Goal: Task Accomplishment & Management: Complete application form

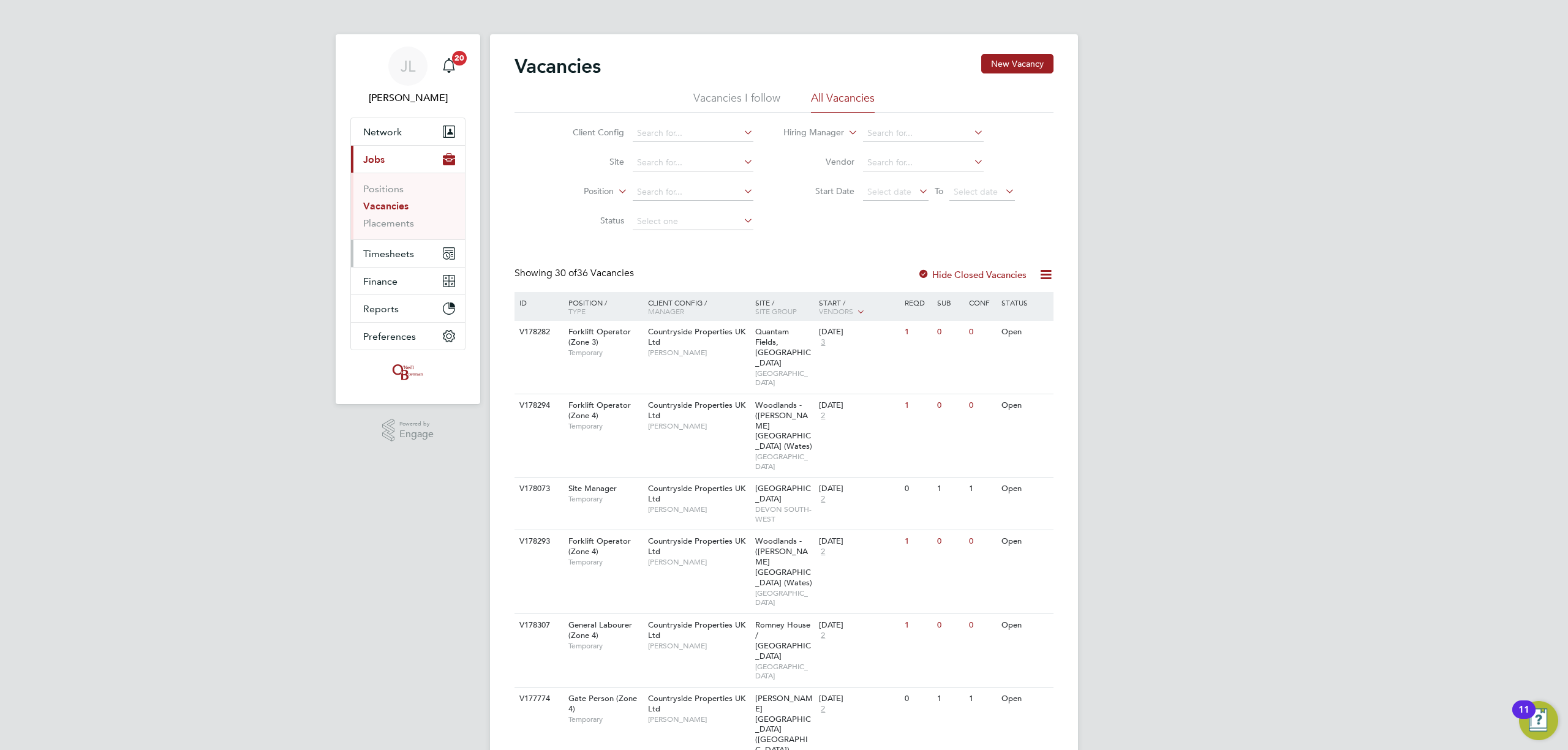
click at [400, 254] on span "Timesheets" at bounding box center [388, 254] width 51 height 12
click at [404, 212] on link "Timesheets" at bounding box center [388, 216] width 51 height 12
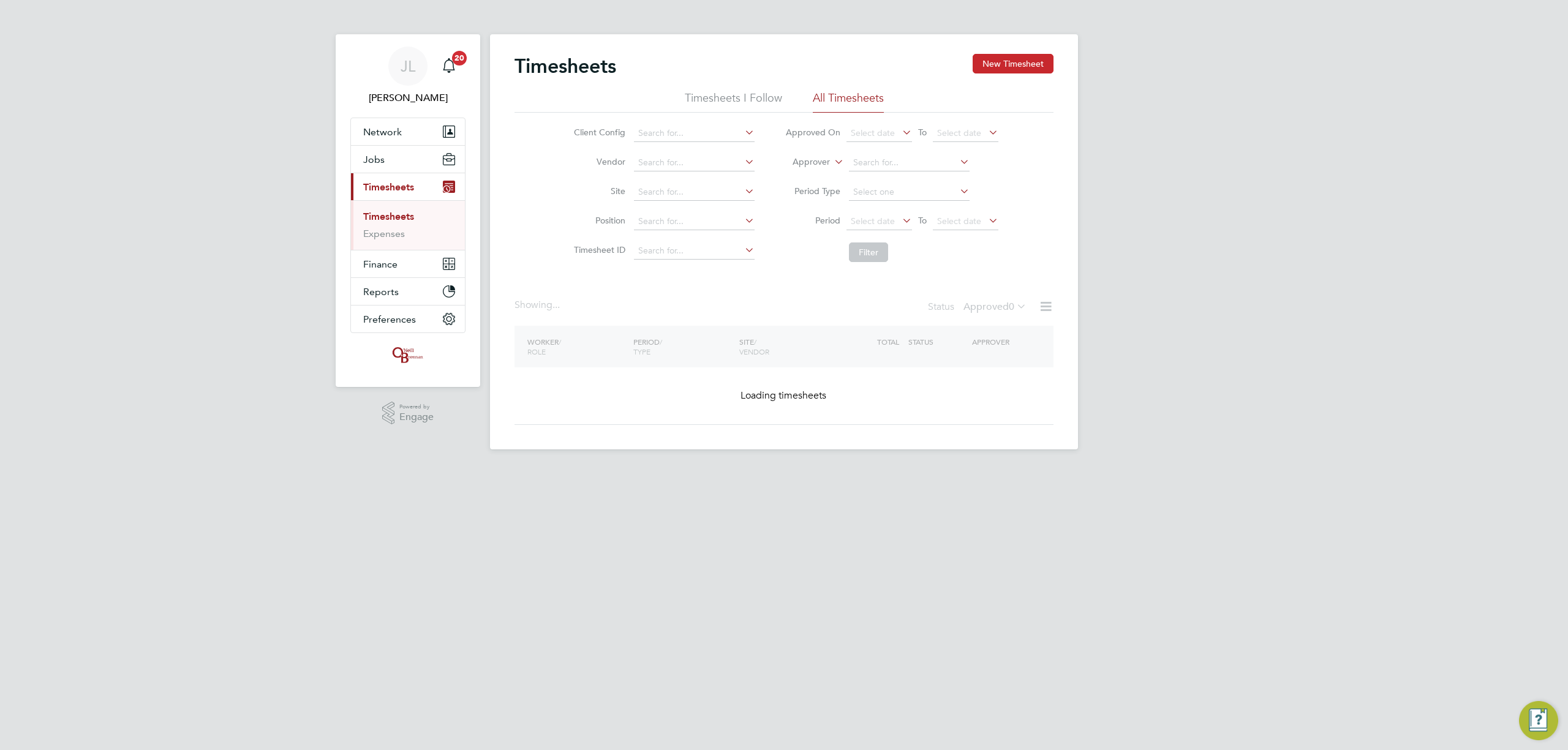
click at [1013, 59] on button "New Timesheet" at bounding box center [1014, 64] width 81 height 20
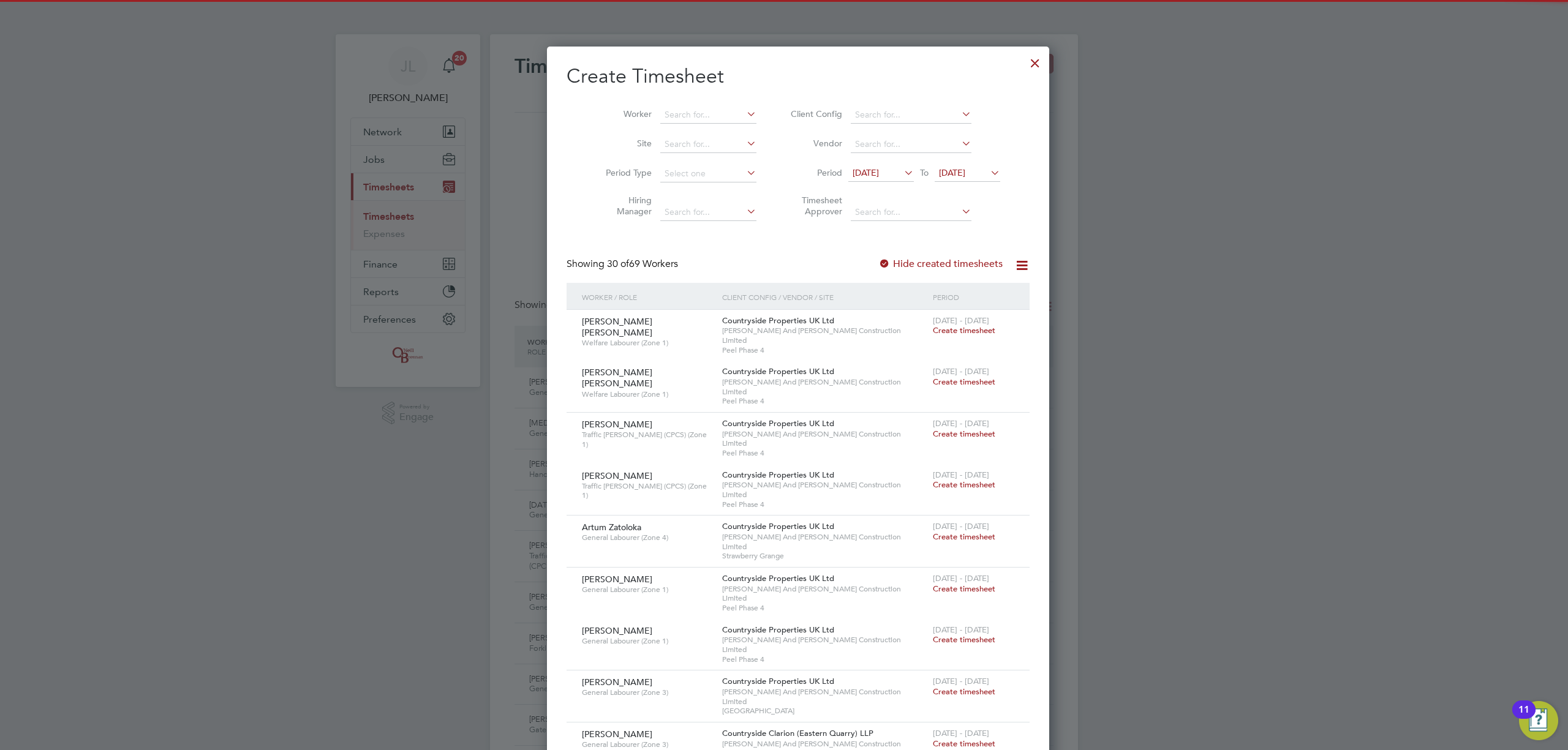
click at [948, 167] on span "[DATE]" at bounding box center [952, 172] width 27 height 11
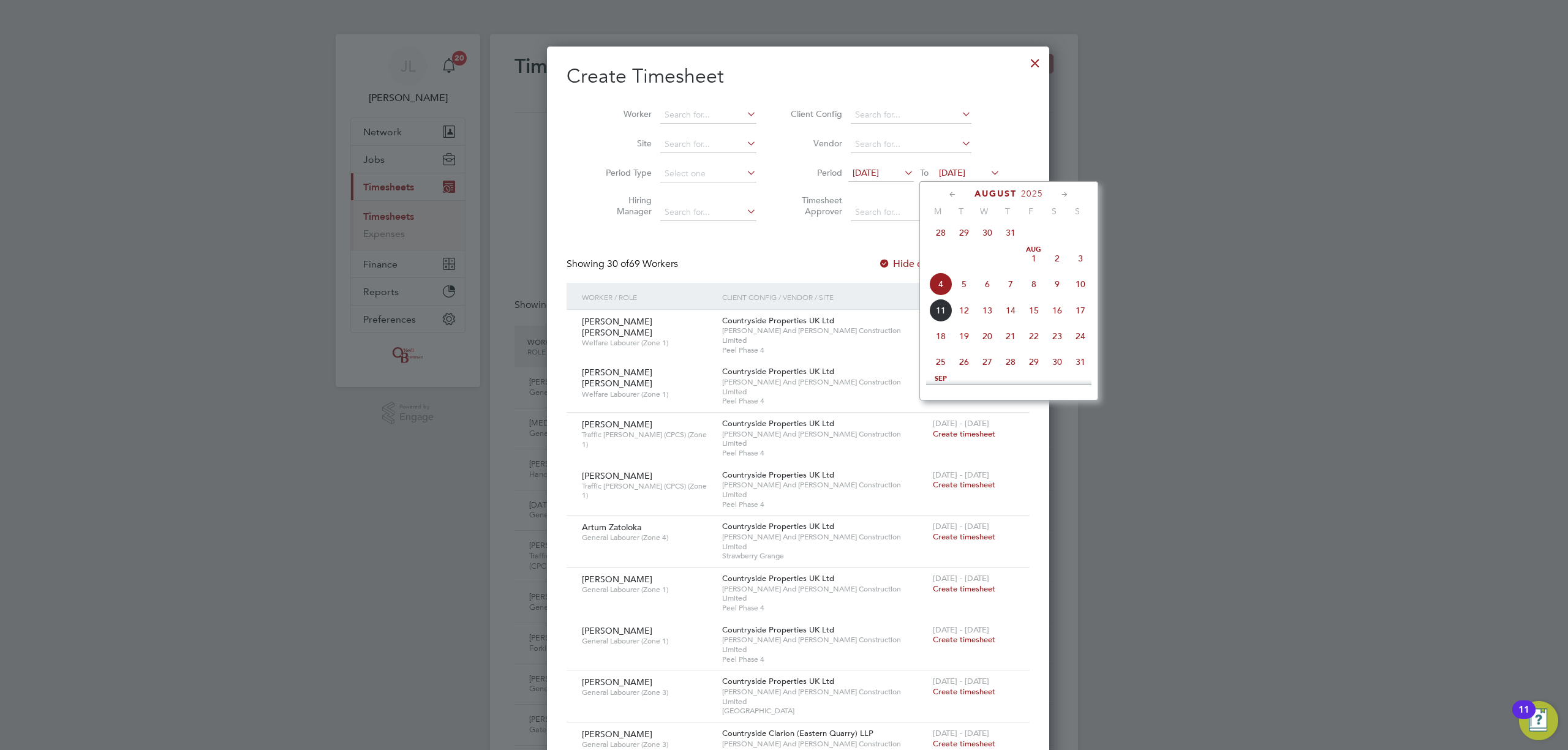
click at [1079, 290] on span "10" at bounding box center [1081, 284] width 23 height 23
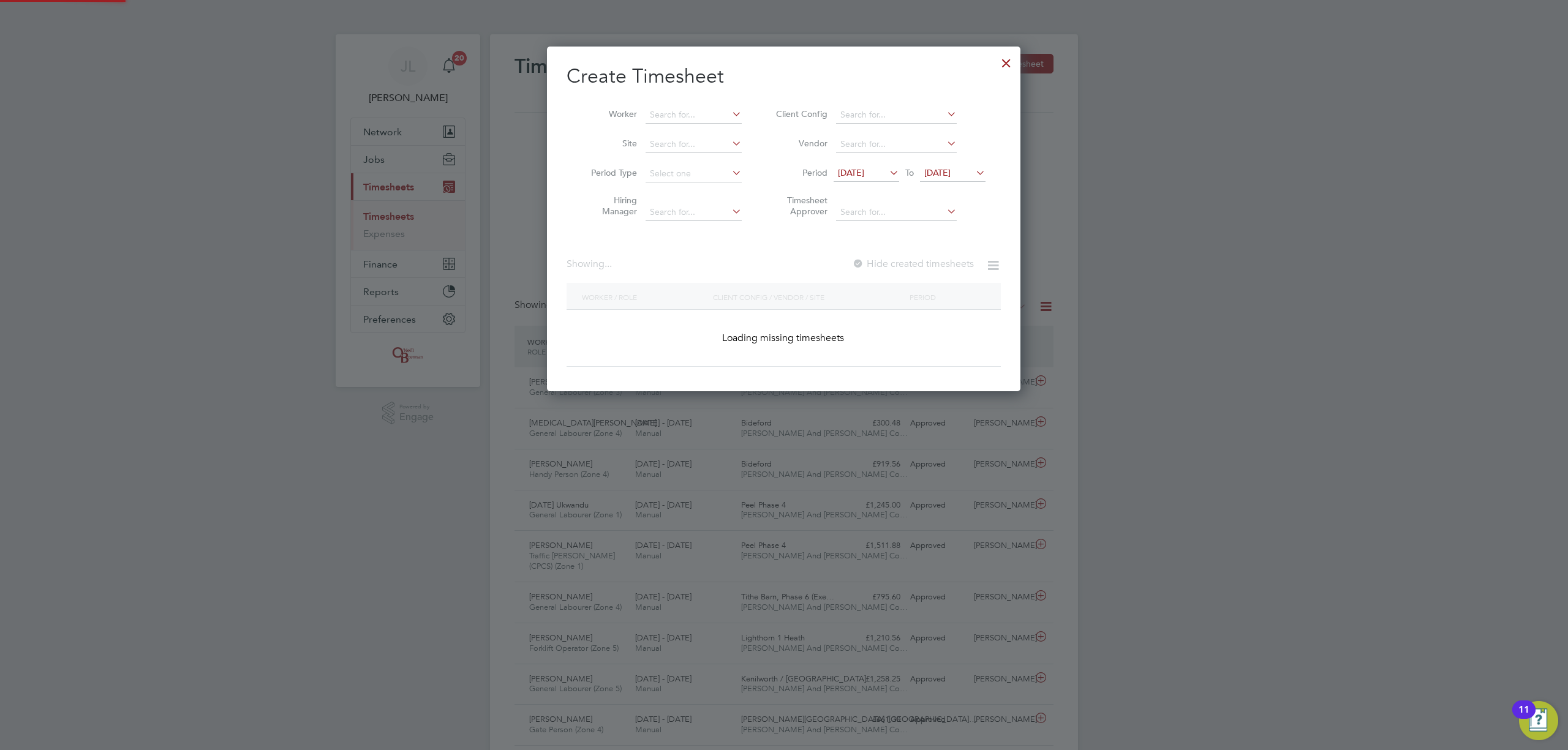
click at [864, 172] on span "[DATE]" at bounding box center [851, 172] width 27 height 11
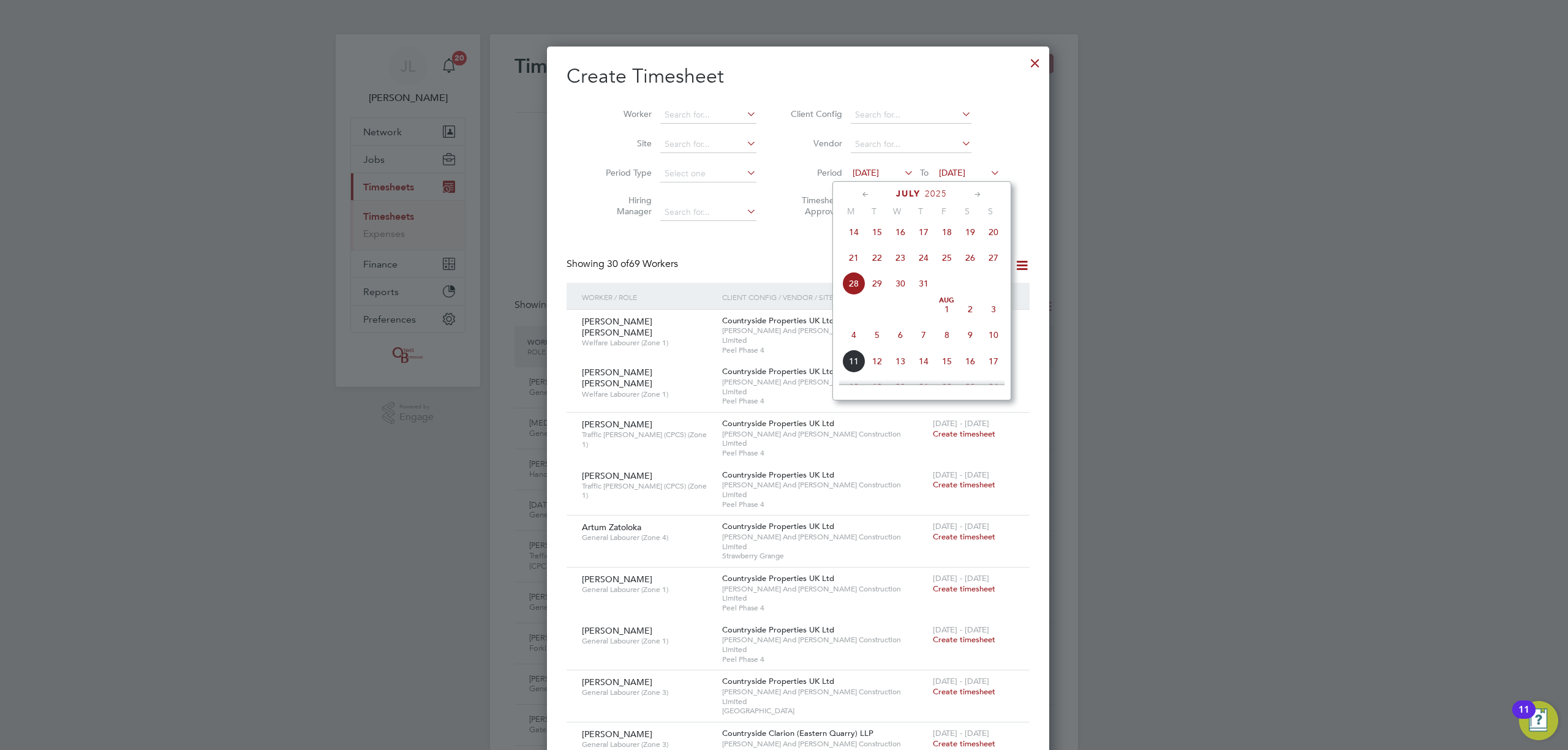
click at [854, 339] on span "4" at bounding box center [854, 335] width 23 height 23
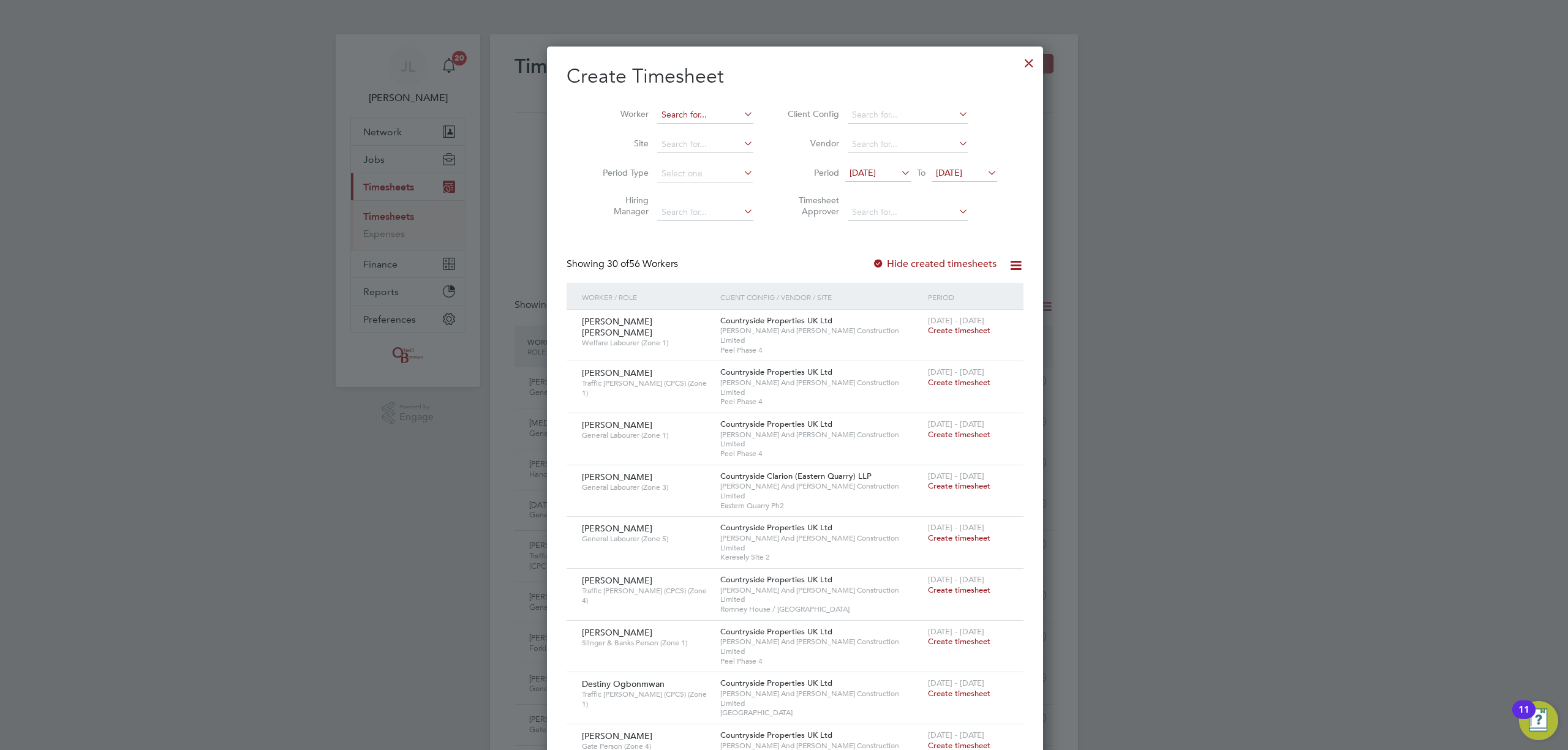
click at [701, 116] on input at bounding box center [705, 115] width 96 height 17
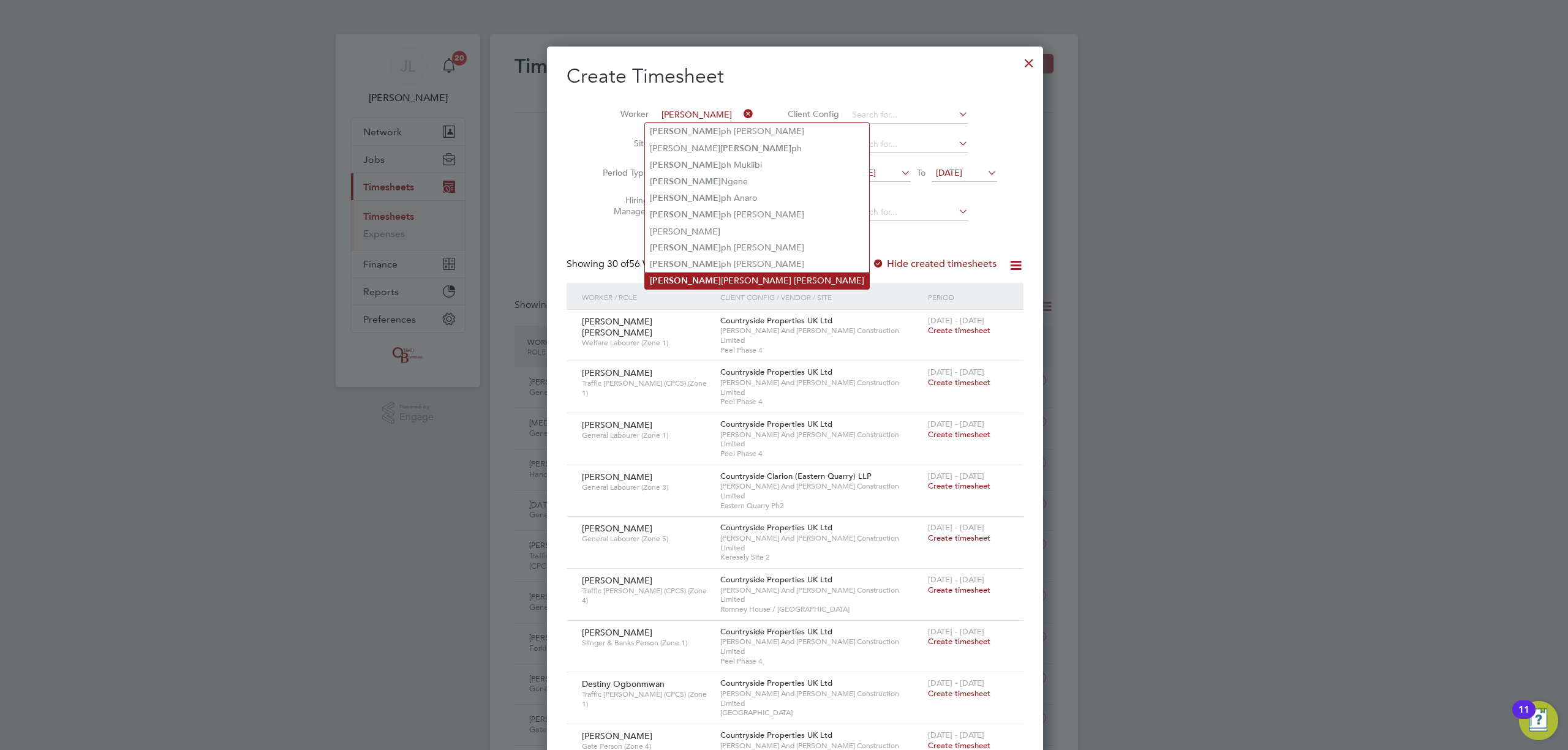
click at [696, 273] on li "[PERSON_NAME] [PERSON_NAME] [PERSON_NAME]" at bounding box center [757, 281] width 225 height 17
type input "[PERSON_NAME] [PERSON_NAME] [PERSON_NAME]"
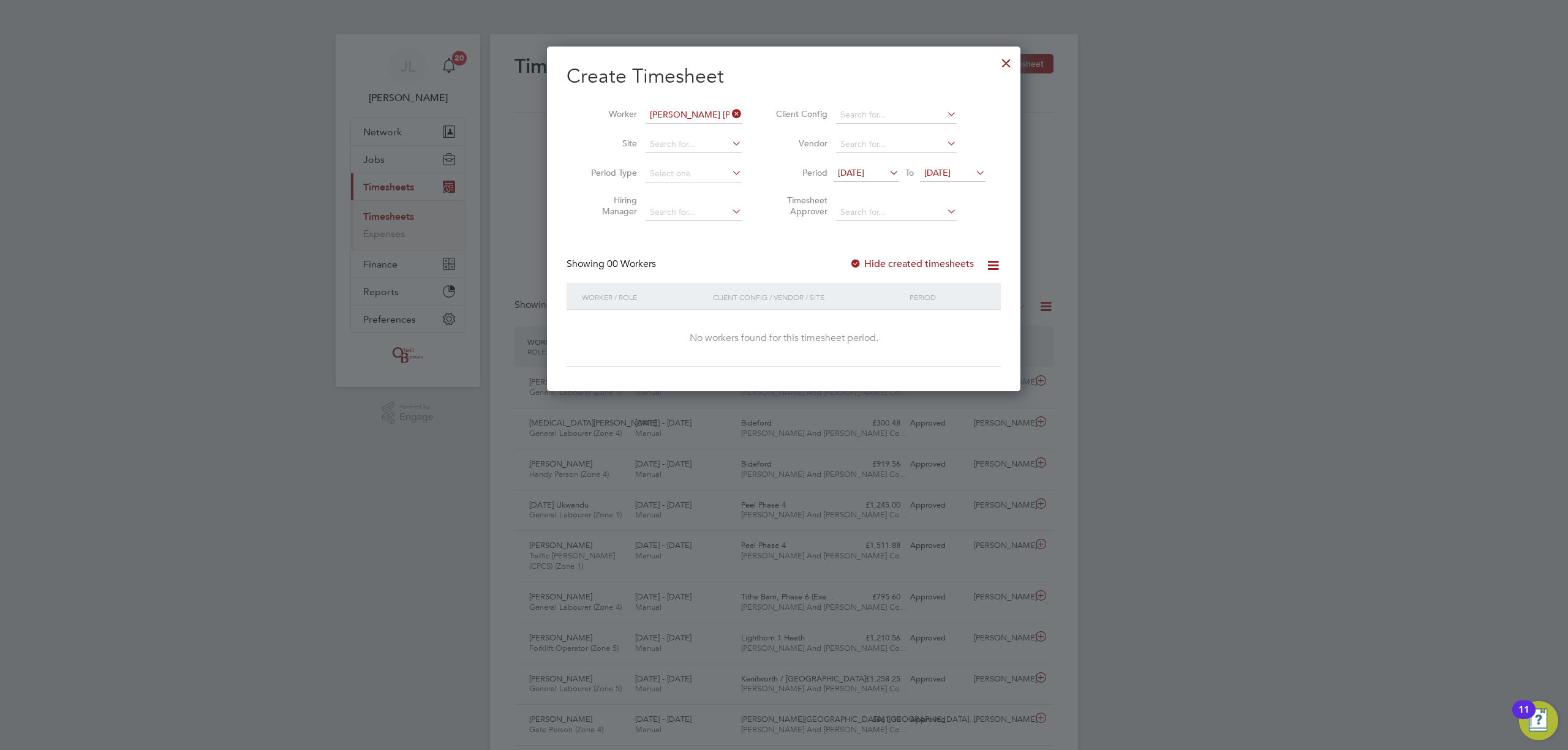
click at [883, 264] on label "Hide created timesheets" at bounding box center [912, 264] width 124 height 12
click at [1006, 62] on div at bounding box center [1006, 60] width 22 height 22
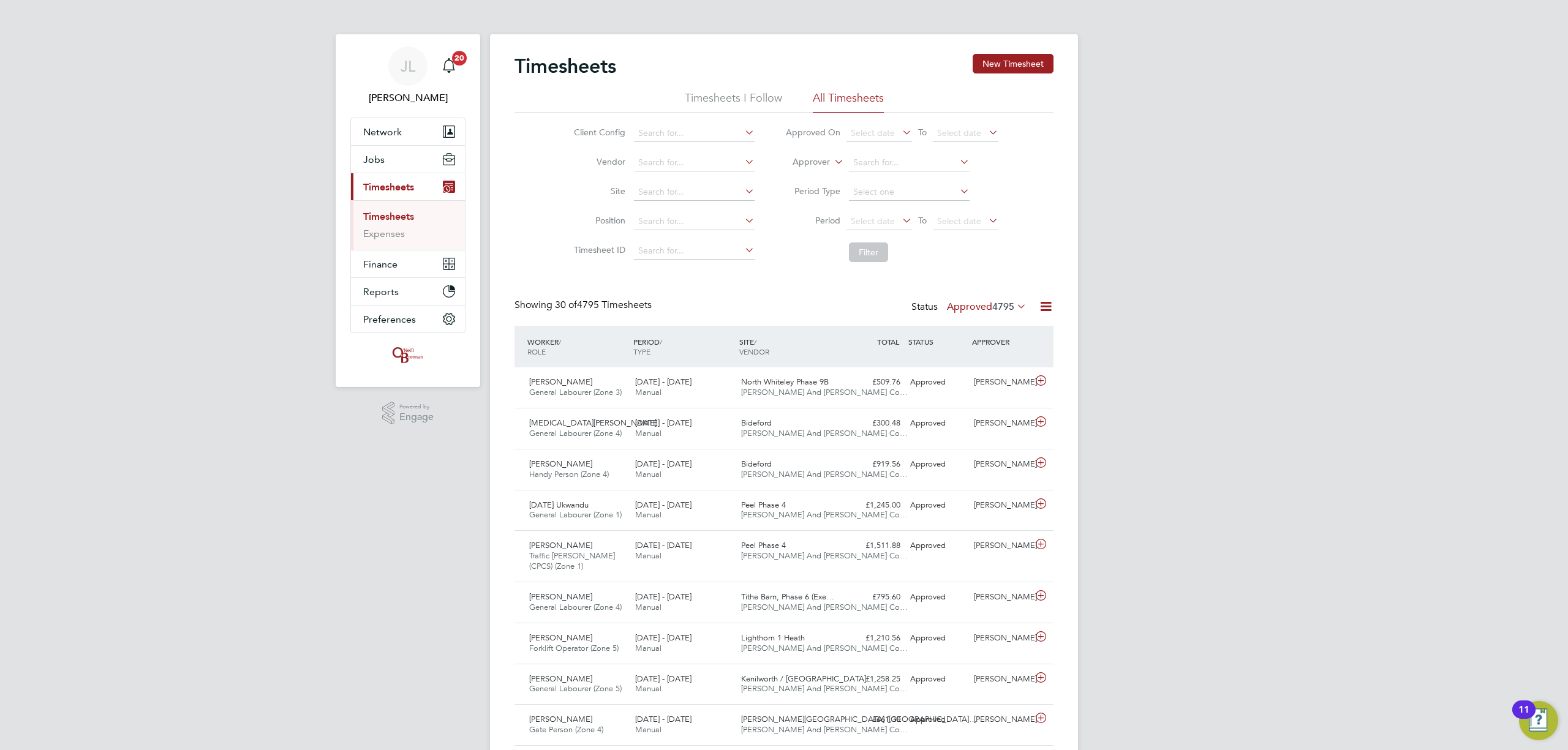
click at [382, 162] on div at bounding box center [784, 375] width 1568 height 750
click at [383, 157] on span "Jobs" at bounding box center [374, 160] width 22 height 12
click at [384, 219] on link "Placements" at bounding box center [388, 223] width 51 height 12
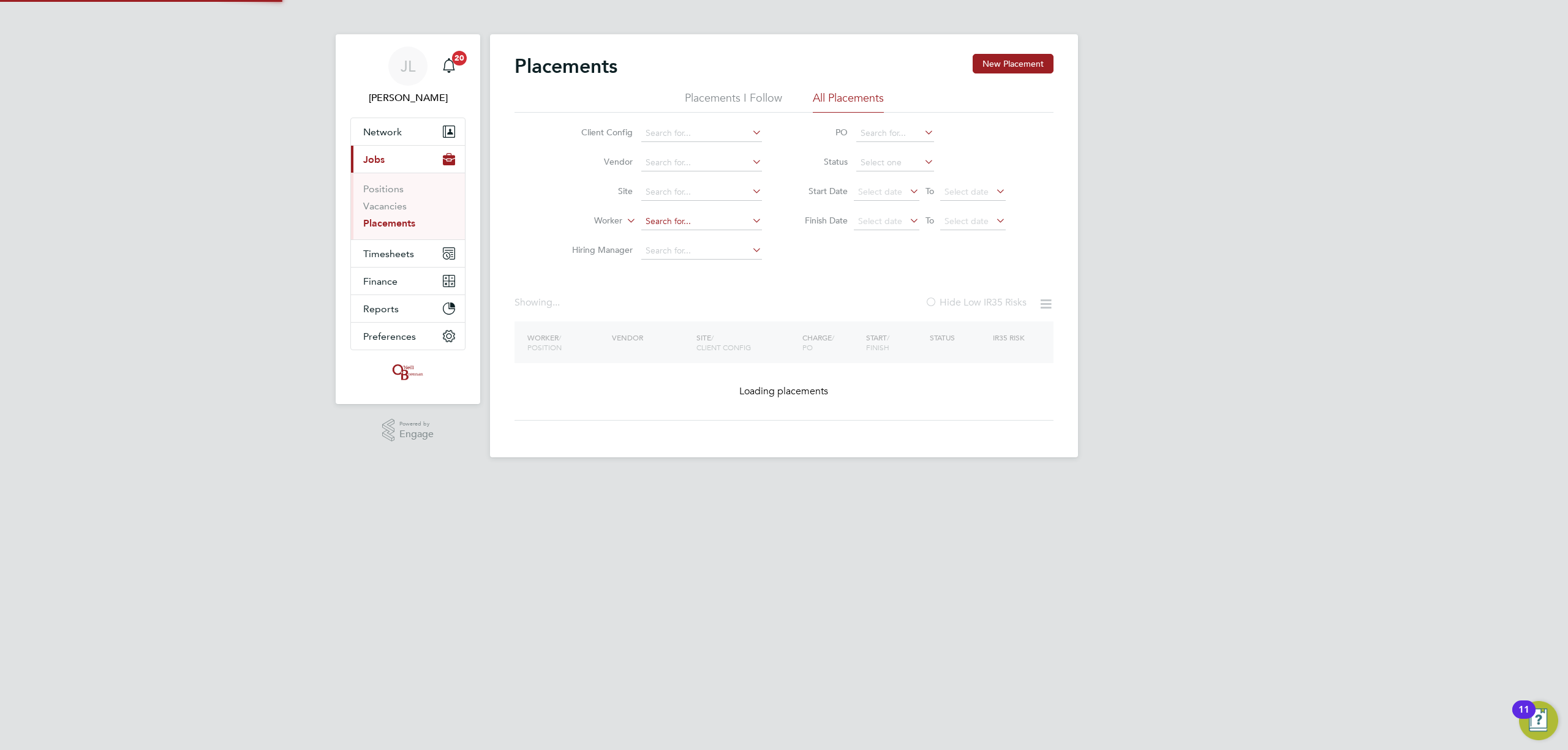
click at [665, 223] on input at bounding box center [702, 221] width 121 height 17
click at [679, 221] on input at bounding box center [702, 221] width 121 height 17
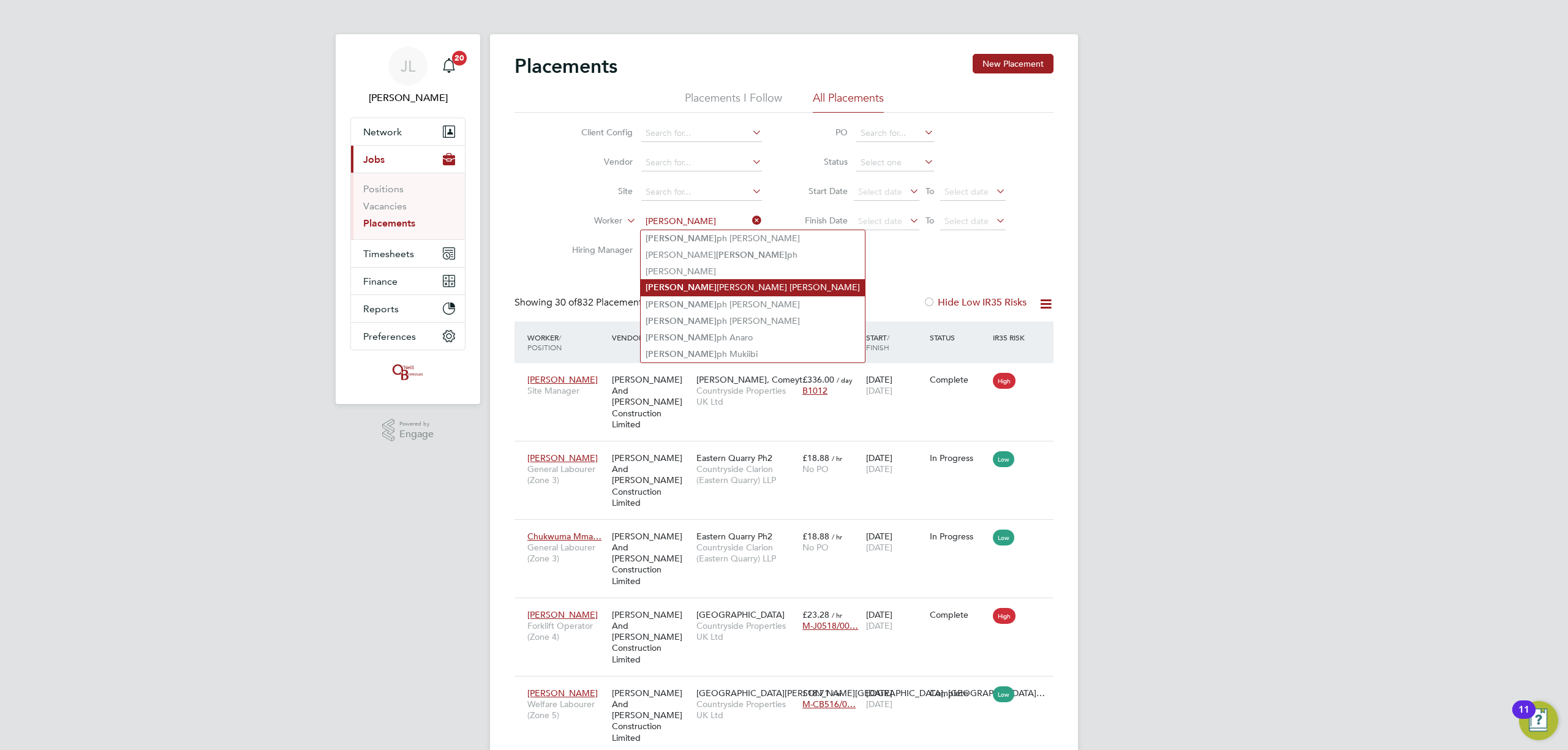
click at [685, 287] on li "[PERSON_NAME] [PERSON_NAME] [PERSON_NAME]" at bounding box center [753, 288] width 225 height 17
type input "[PERSON_NAME] [PERSON_NAME] [PERSON_NAME]"
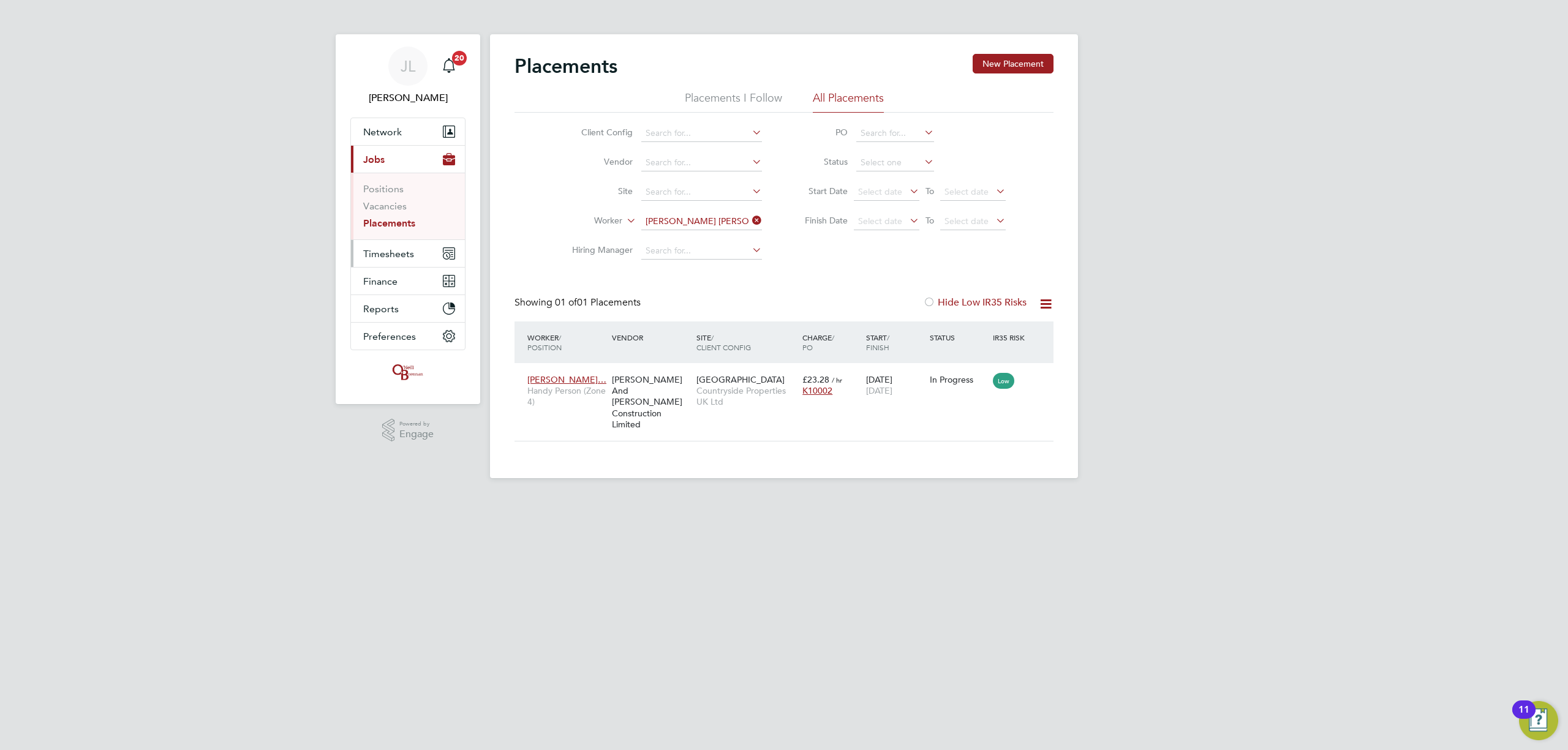
click at [403, 251] on span "Timesheets" at bounding box center [388, 254] width 51 height 12
click at [389, 215] on link "Timesheets" at bounding box center [388, 216] width 51 height 12
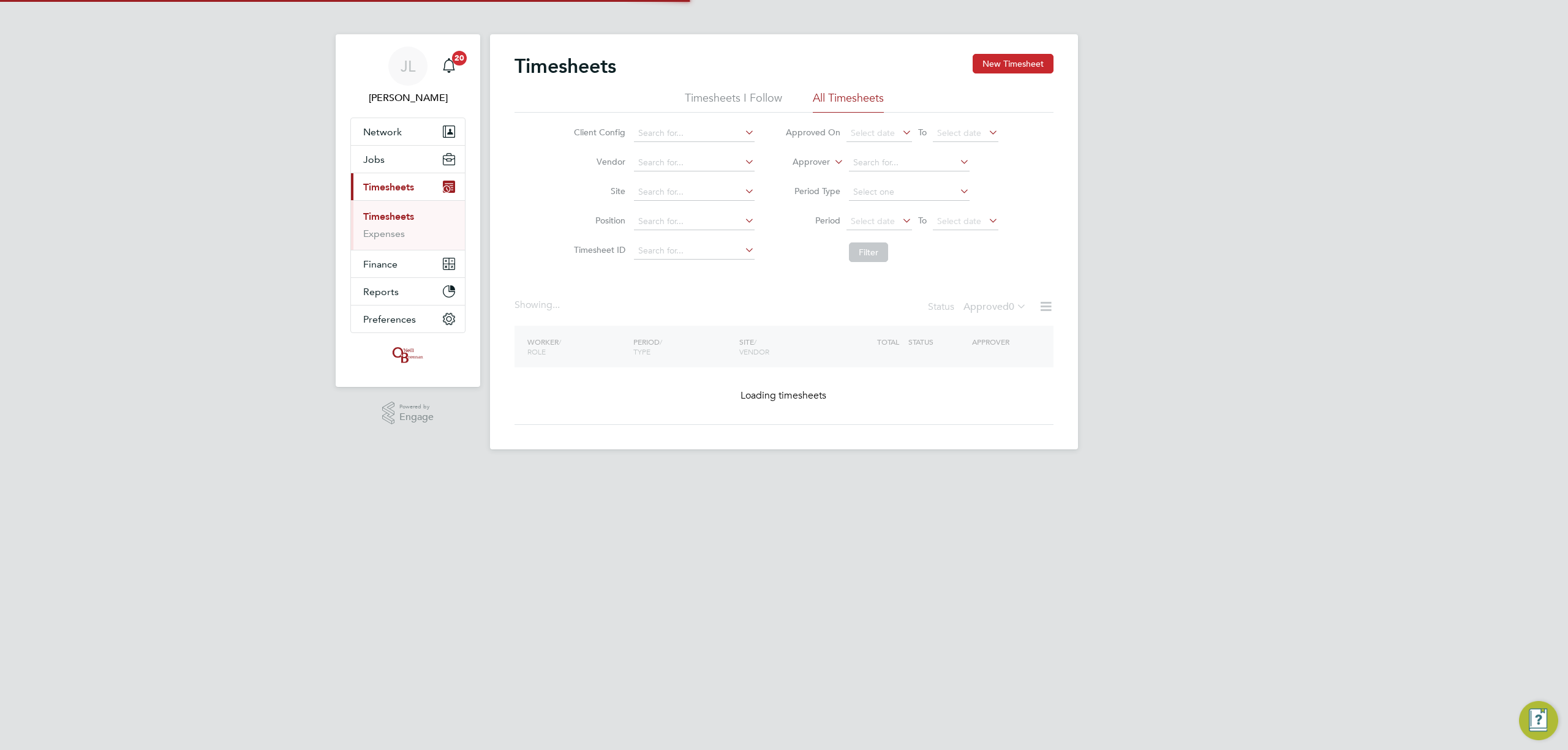
click at [1018, 59] on button "New Timesheet" at bounding box center [1014, 64] width 81 height 20
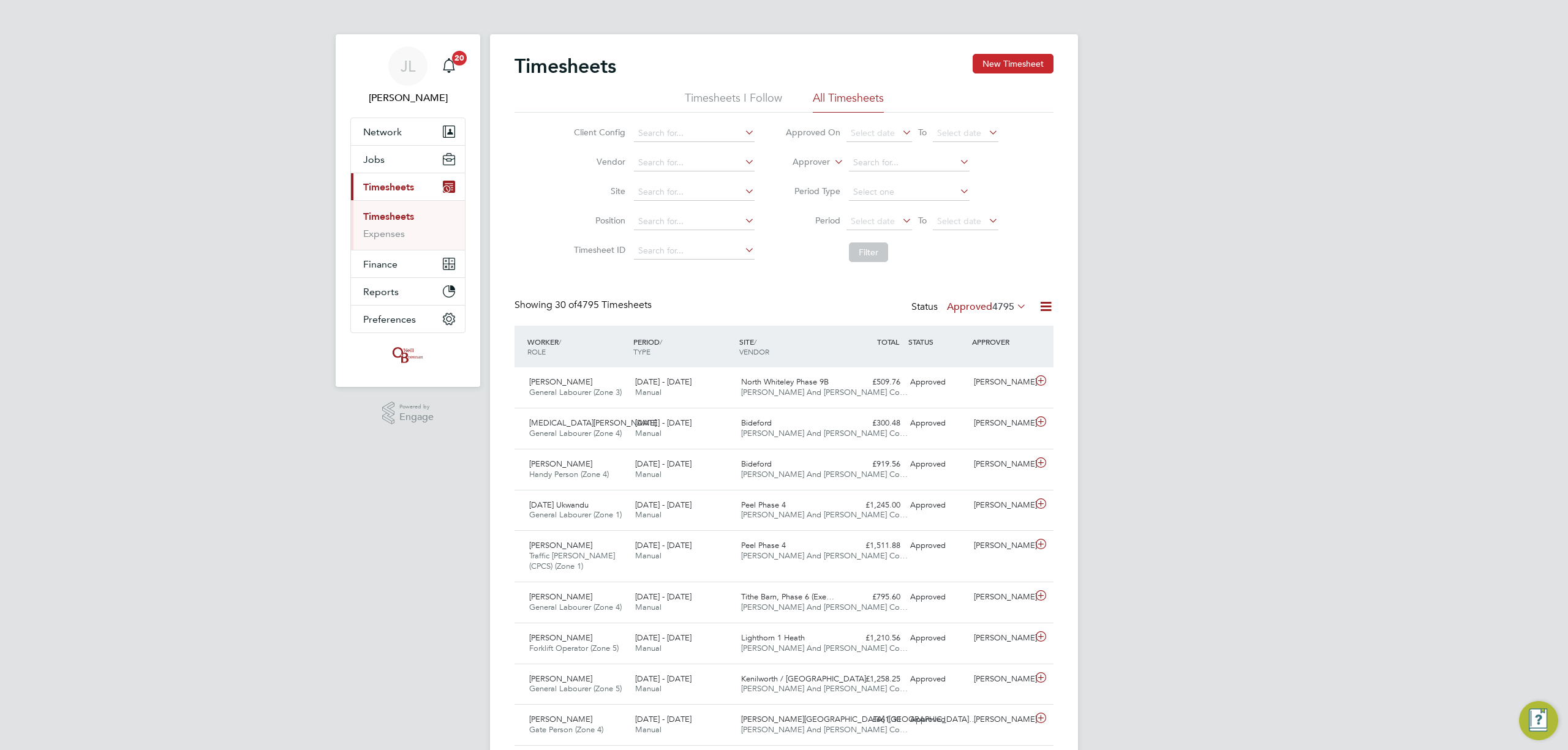
click at [1018, 60] on button "New Timesheet" at bounding box center [1014, 64] width 81 height 20
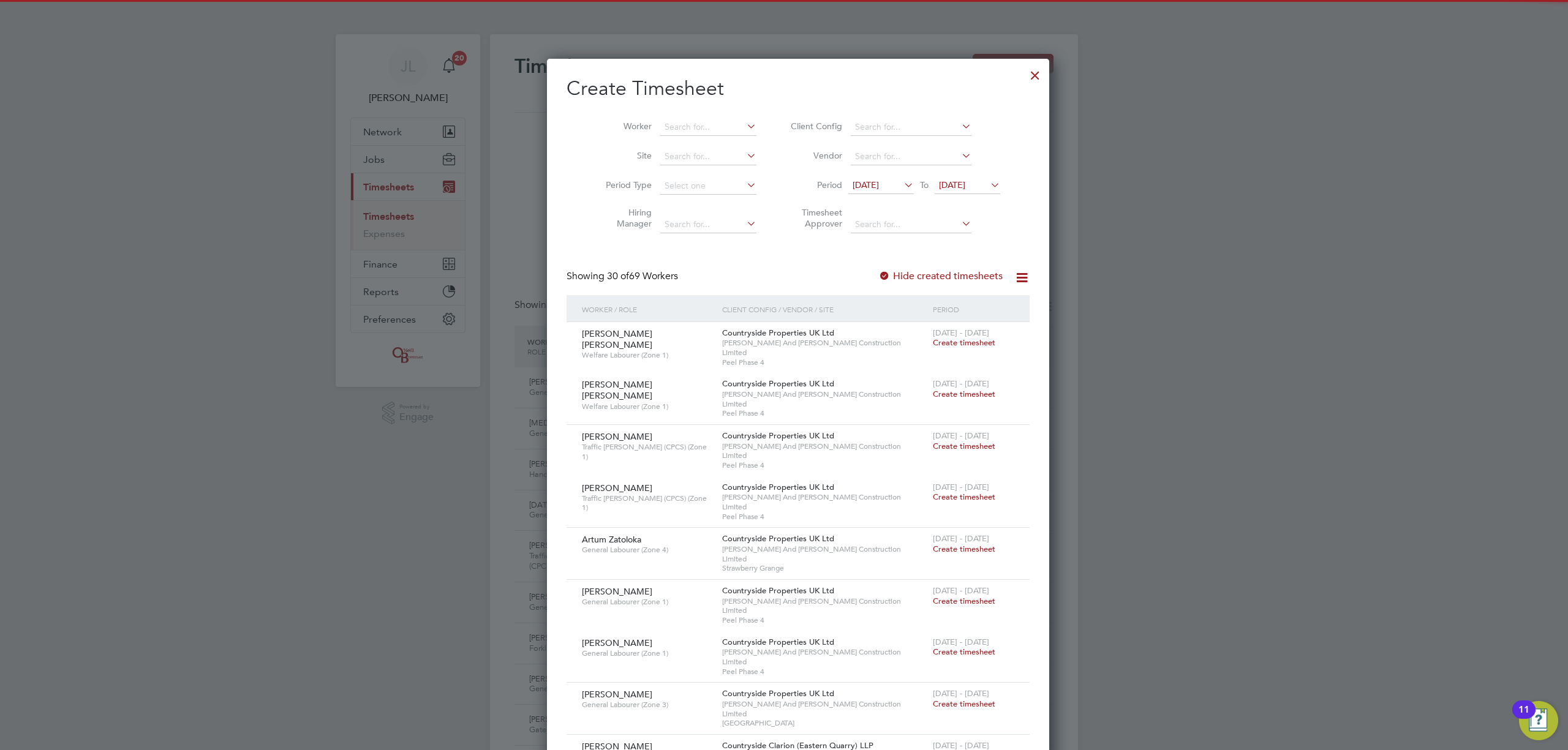
click at [879, 181] on span "[DATE]" at bounding box center [866, 185] width 27 height 11
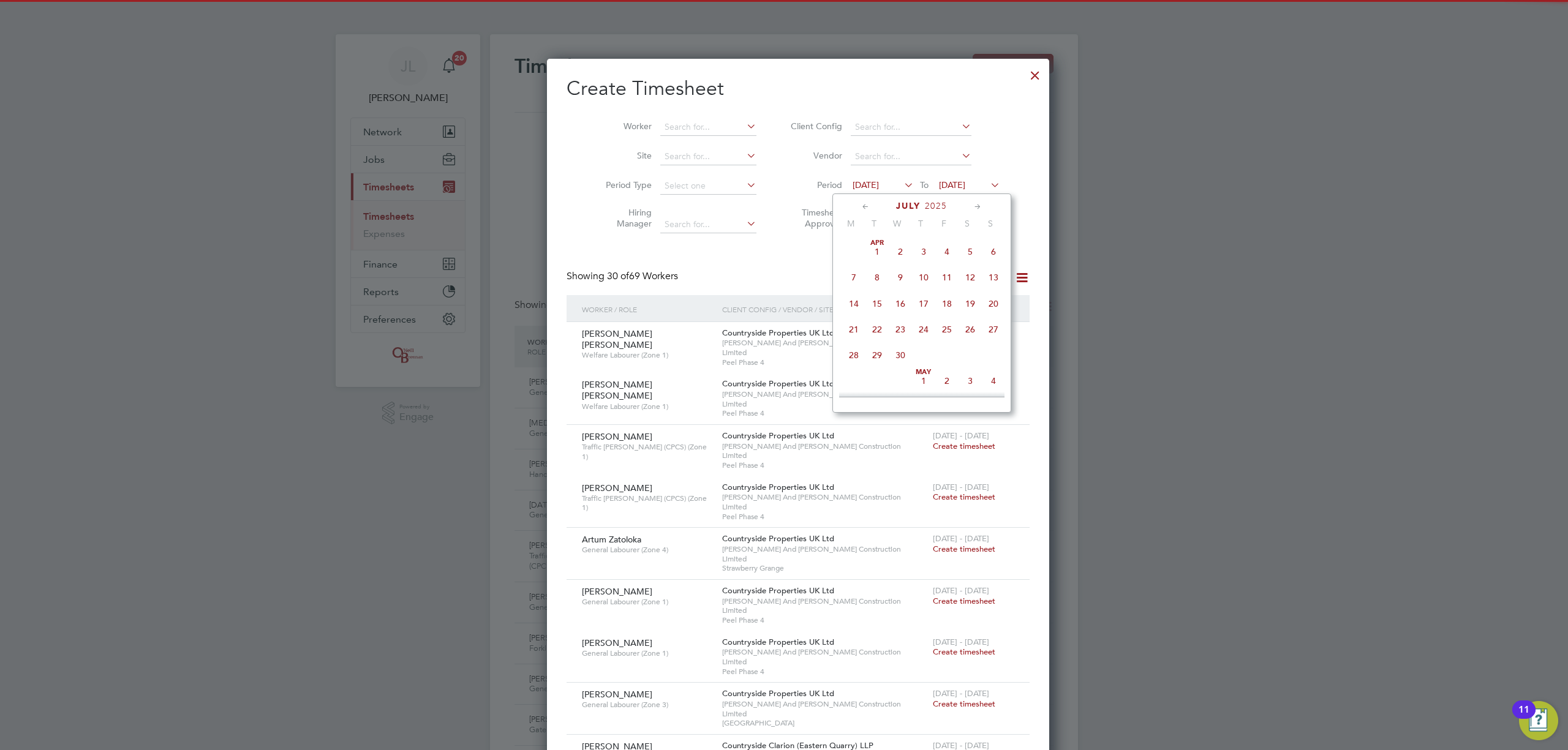
click at [958, 184] on span "[DATE]" at bounding box center [952, 185] width 27 height 11
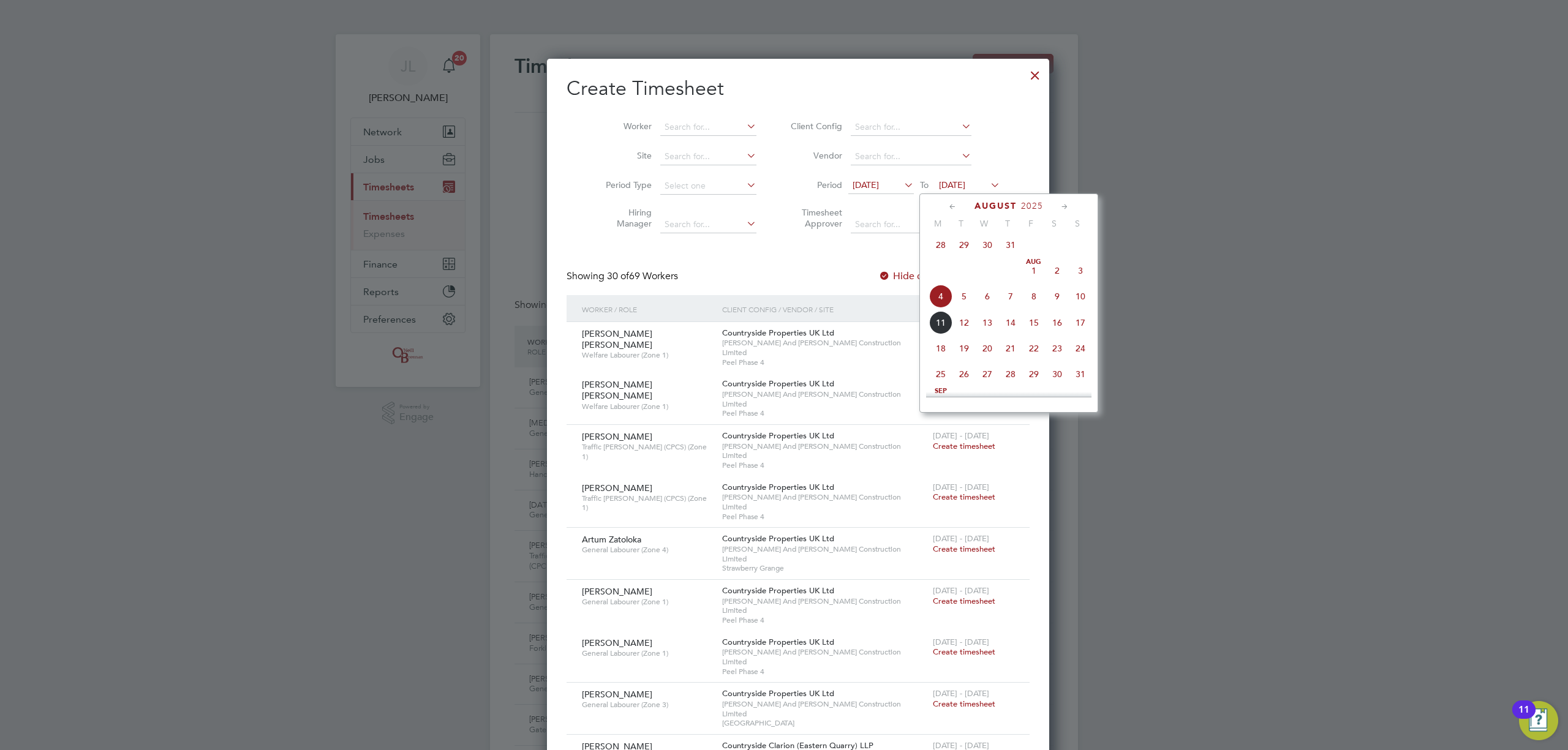
click at [1079, 319] on span "17" at bounding box center [1081, 322] width 23 height 23
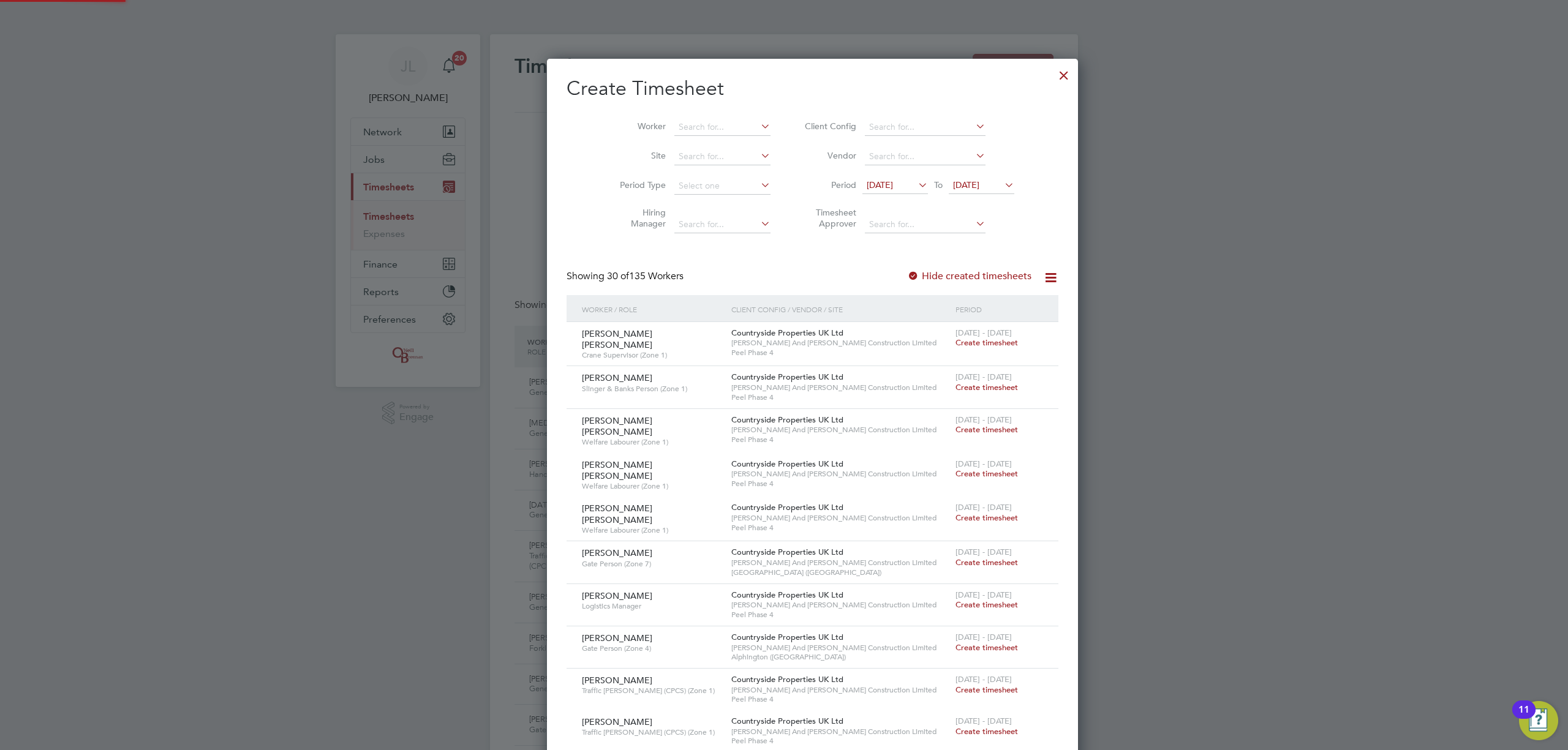
click at [880, 184] on span "[DATE]" at bounding box center [880, 185] width 27 height 11
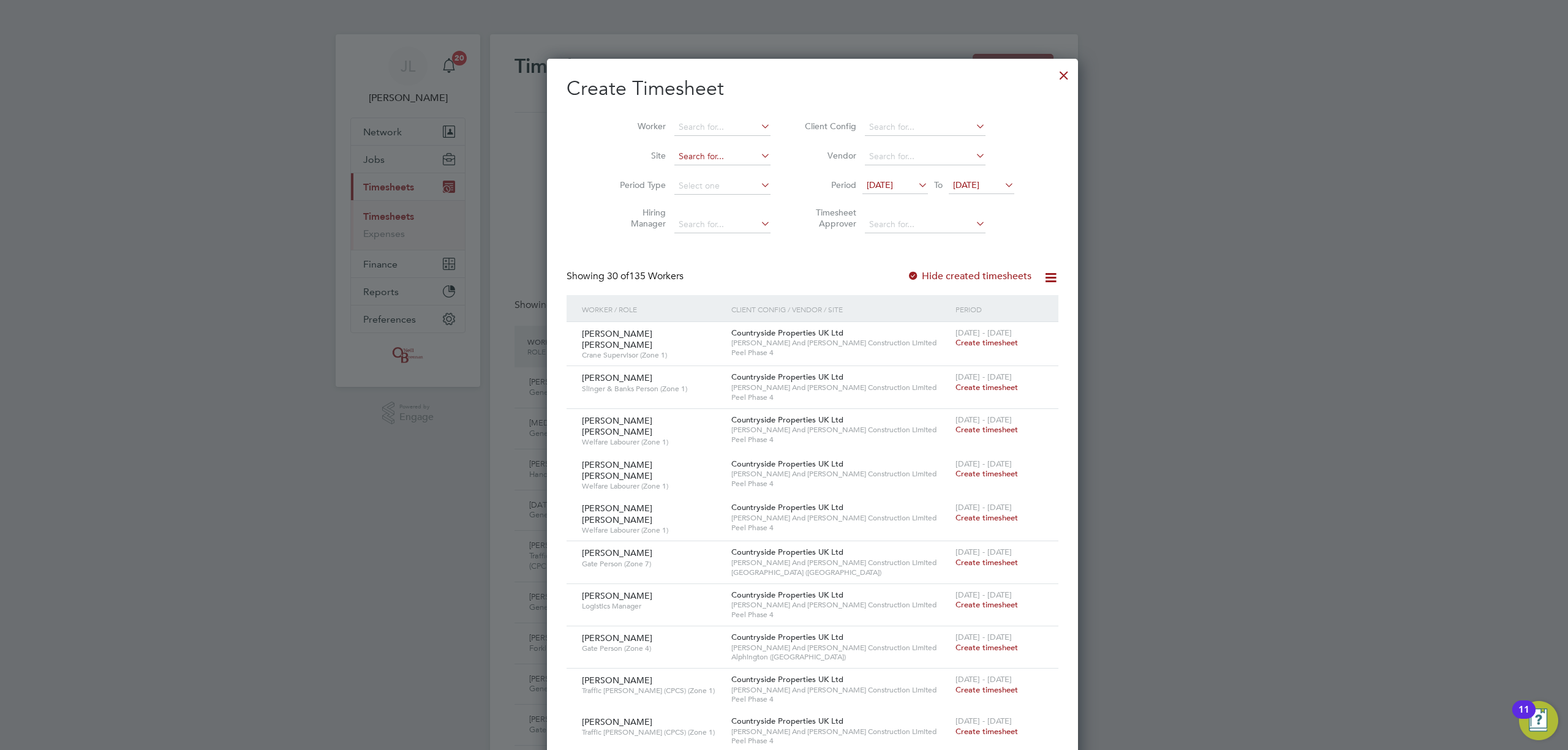
click at [685, 155] on input at bounding box center [723, 157] width 96 height 17
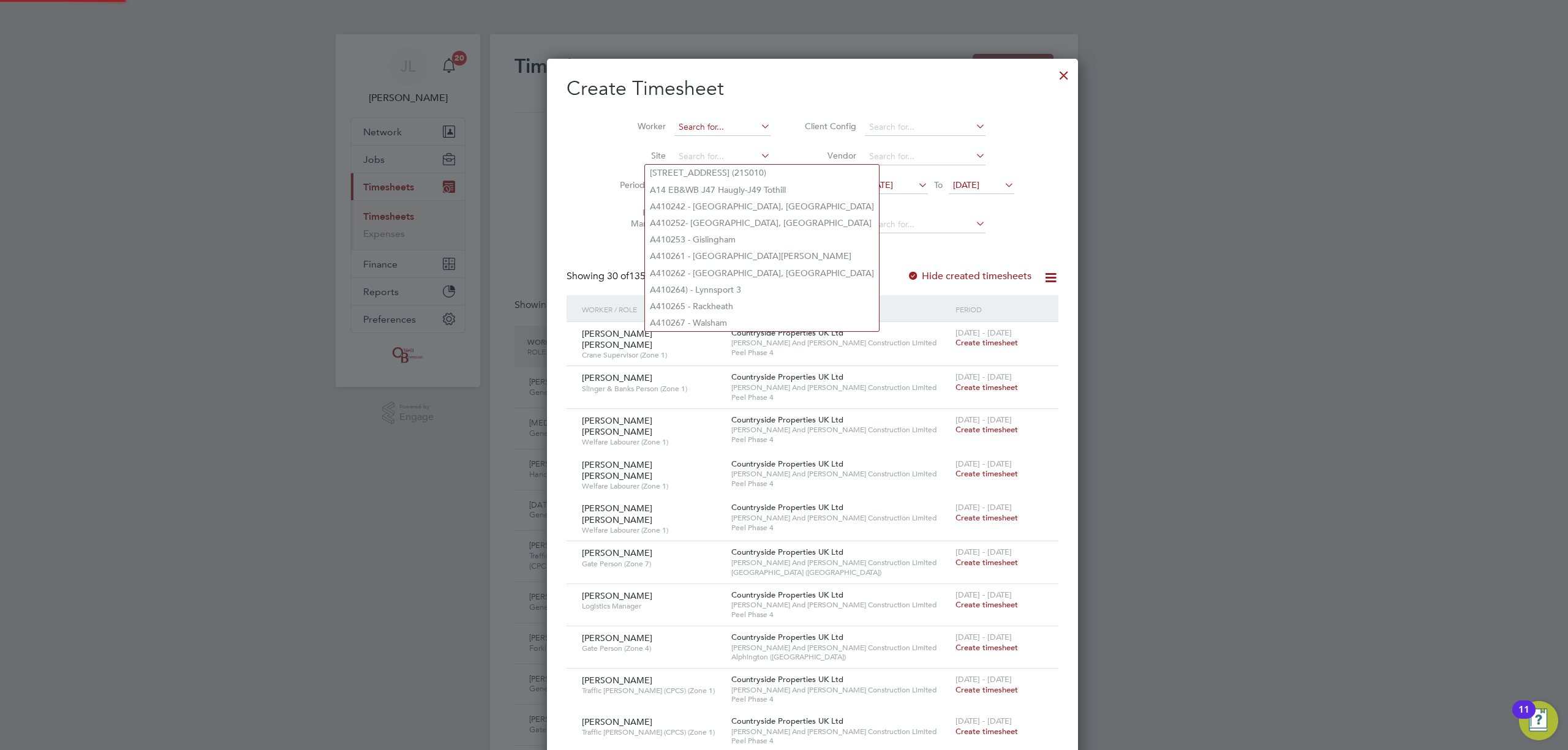
click at [682, 121] on input at bounding box center [723, 127] width 96 height 17
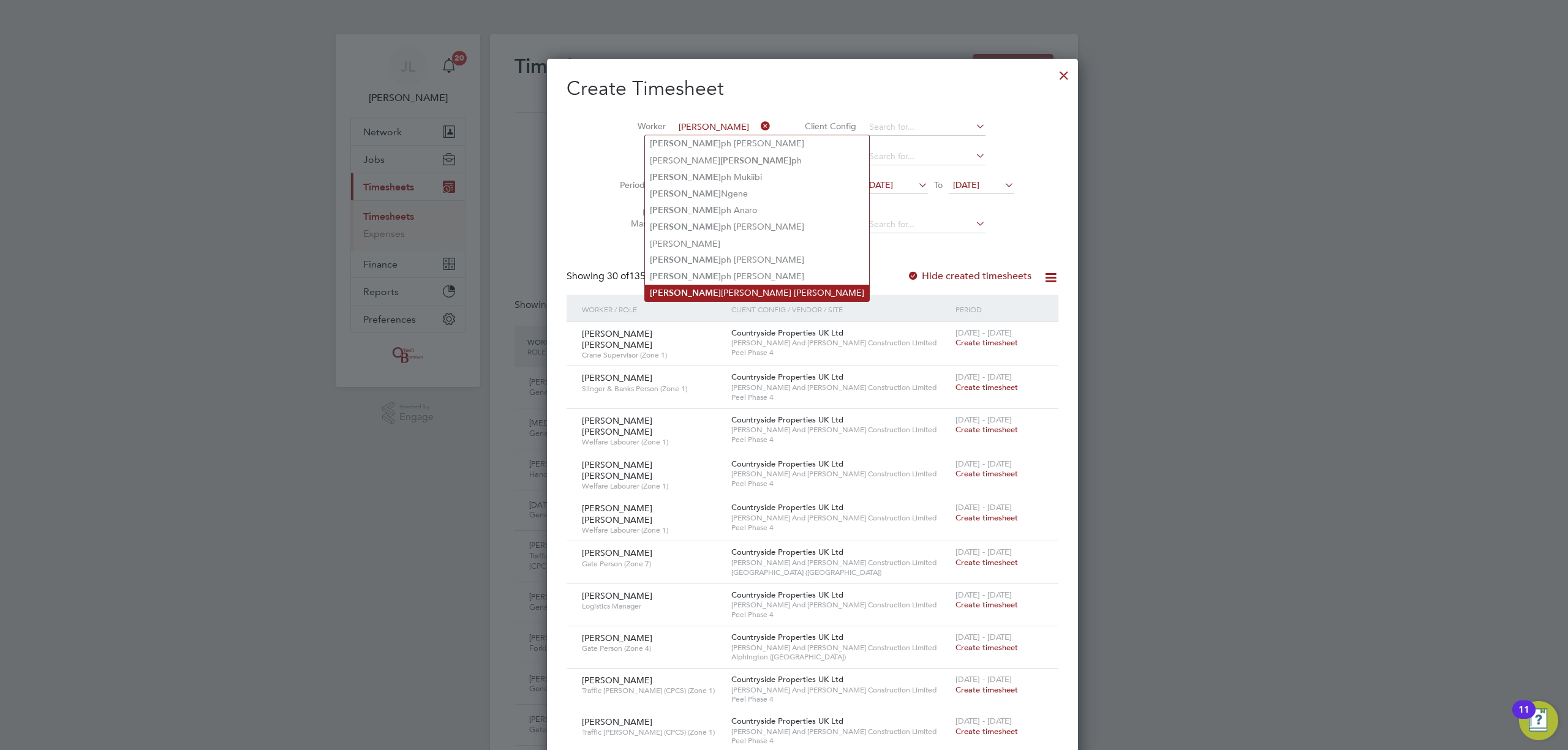
click at [689, 285] on li "[PERSON_NAME] [PERSON_NAME] [PERSON_NAME]" at bounding box center [757, 293] width 225 height 17
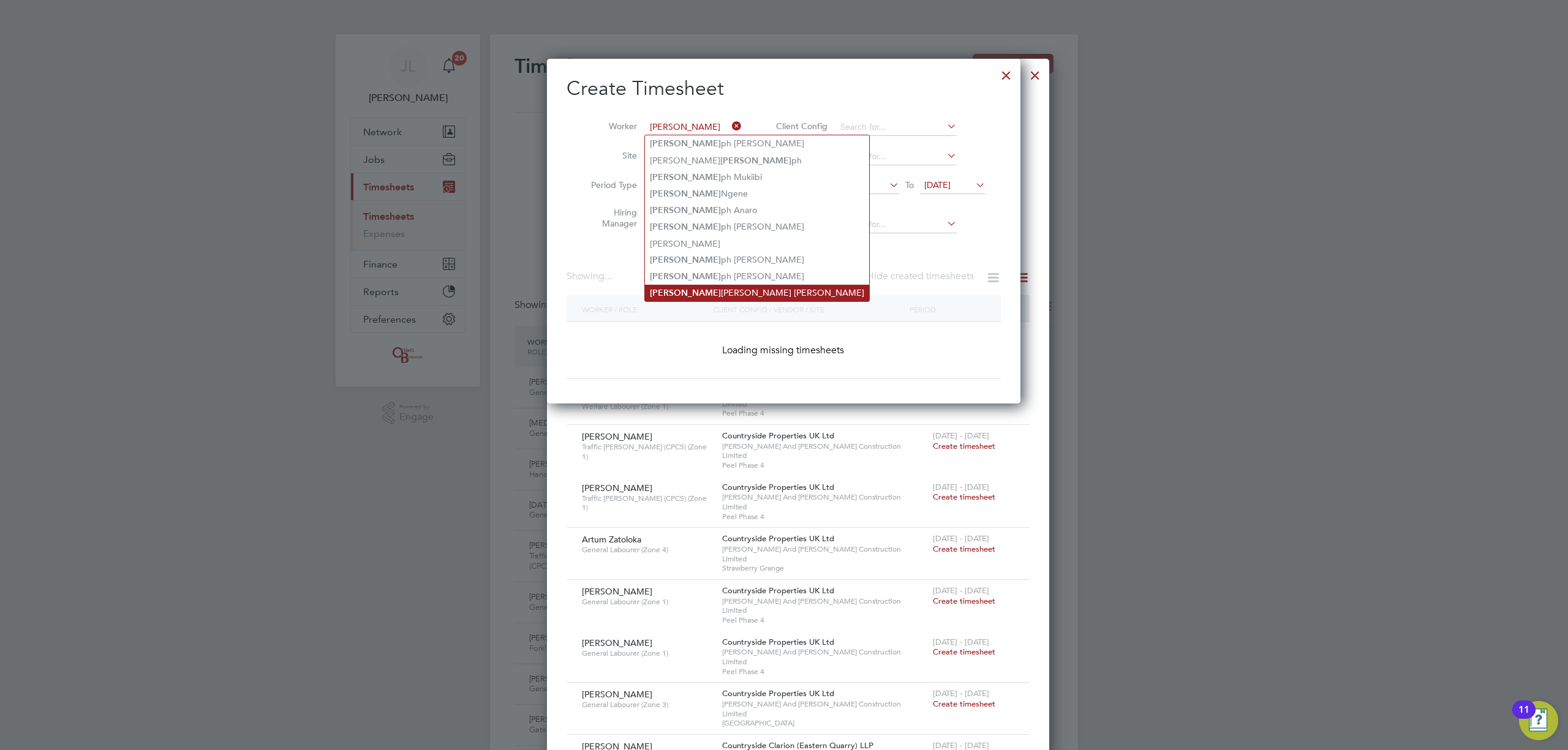
type input "[PERSON_NAME] [PERSON_NAME] [PERSON_NAME]"
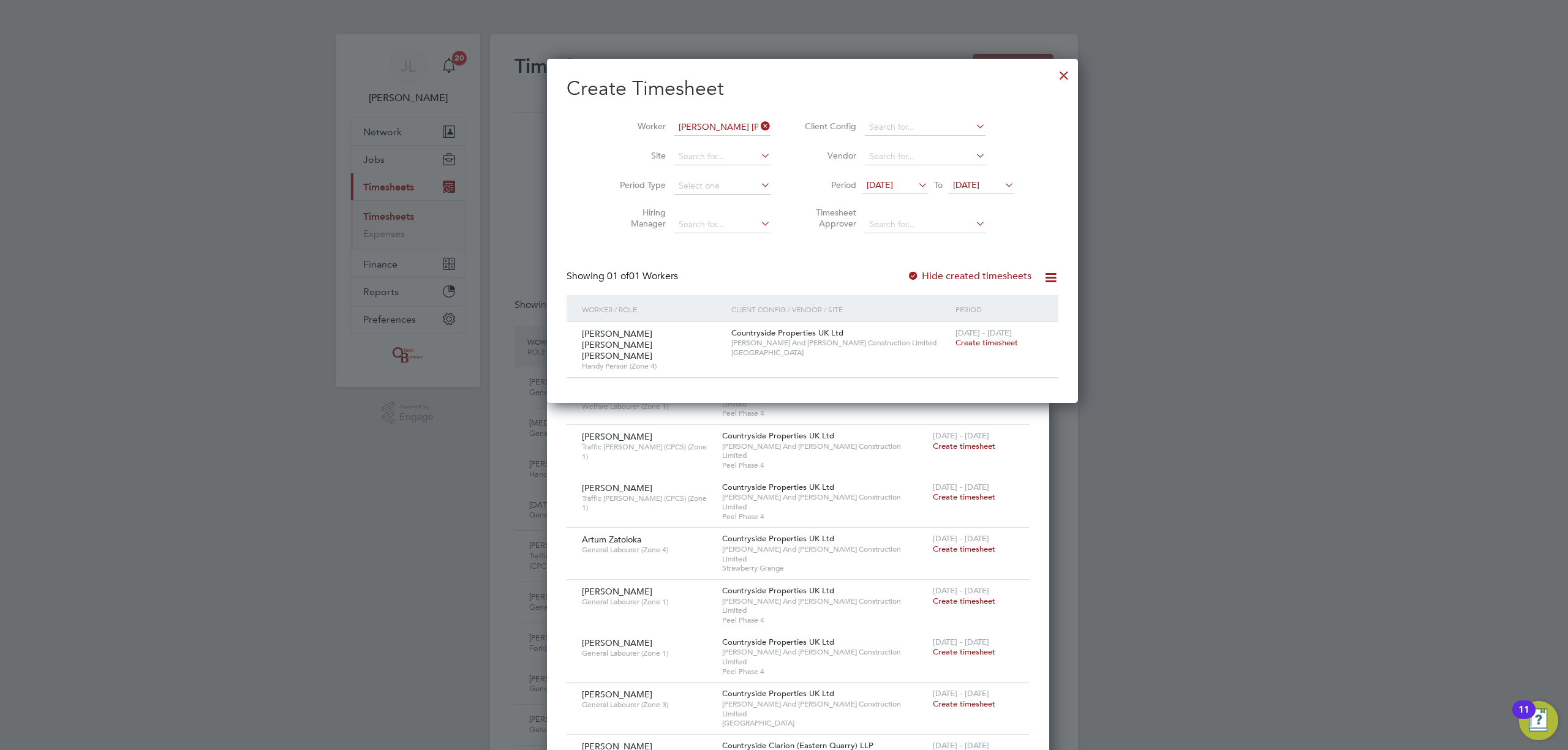
click at [956, 346] on span "Create timesheet" at bounding box center [986, 342] width 62 height 11
click at [685, 123] on input "[PERSON_NAME] [PERSON_NAME] [PERSON_NAME]" at bounding box center [723, 127] width 96 height 17
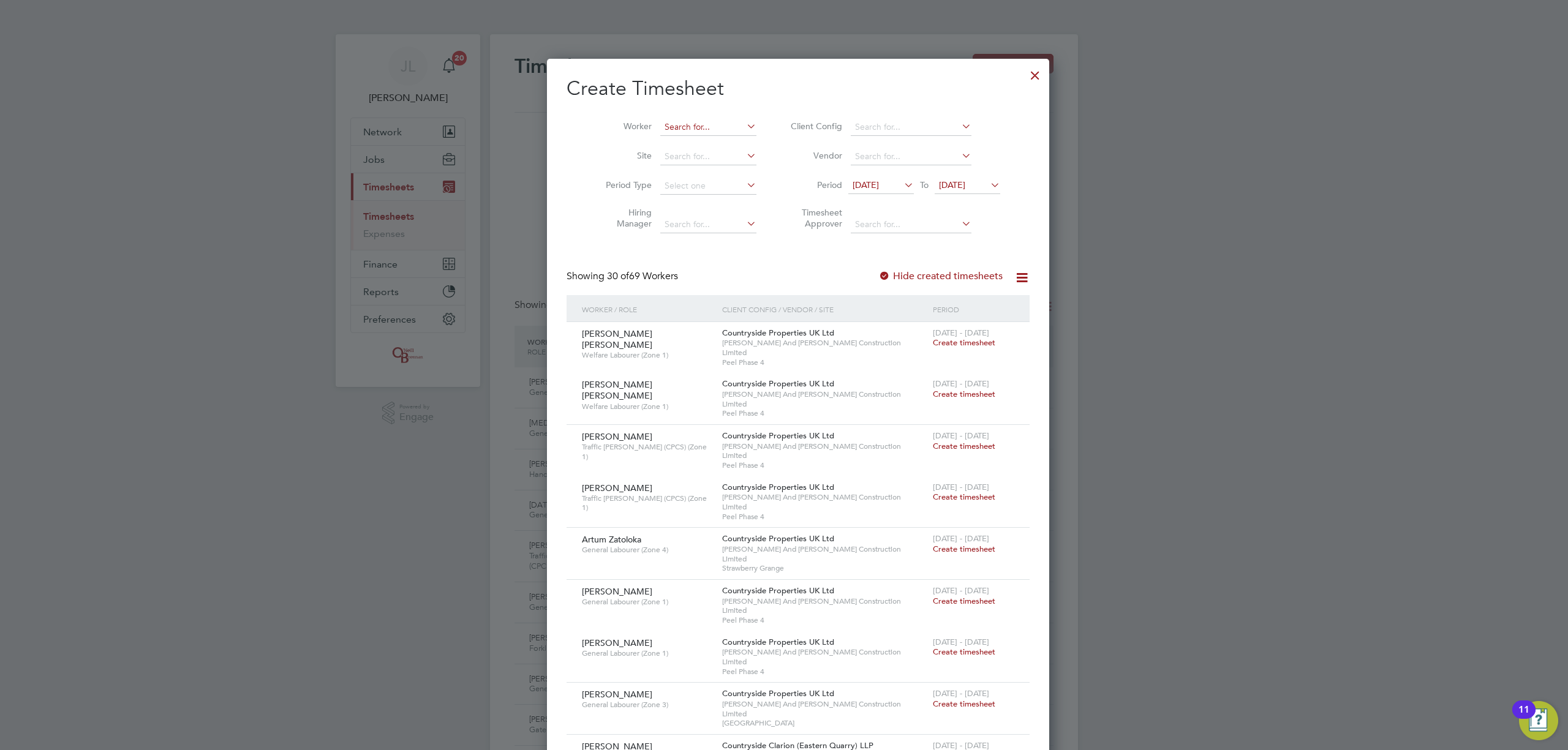
click at [680, 123] on input at bounding box center [709, 127] width 96 height 17
type input "[PERSON_NAME]"
click at [687, 121] on input "[PERSON_NAME]" at bounding box center [709, 127] width 96 height 17
click at [686, 125] on input "[PERSON_NAME]" at bounding box center [709, 127] width 96 height 17
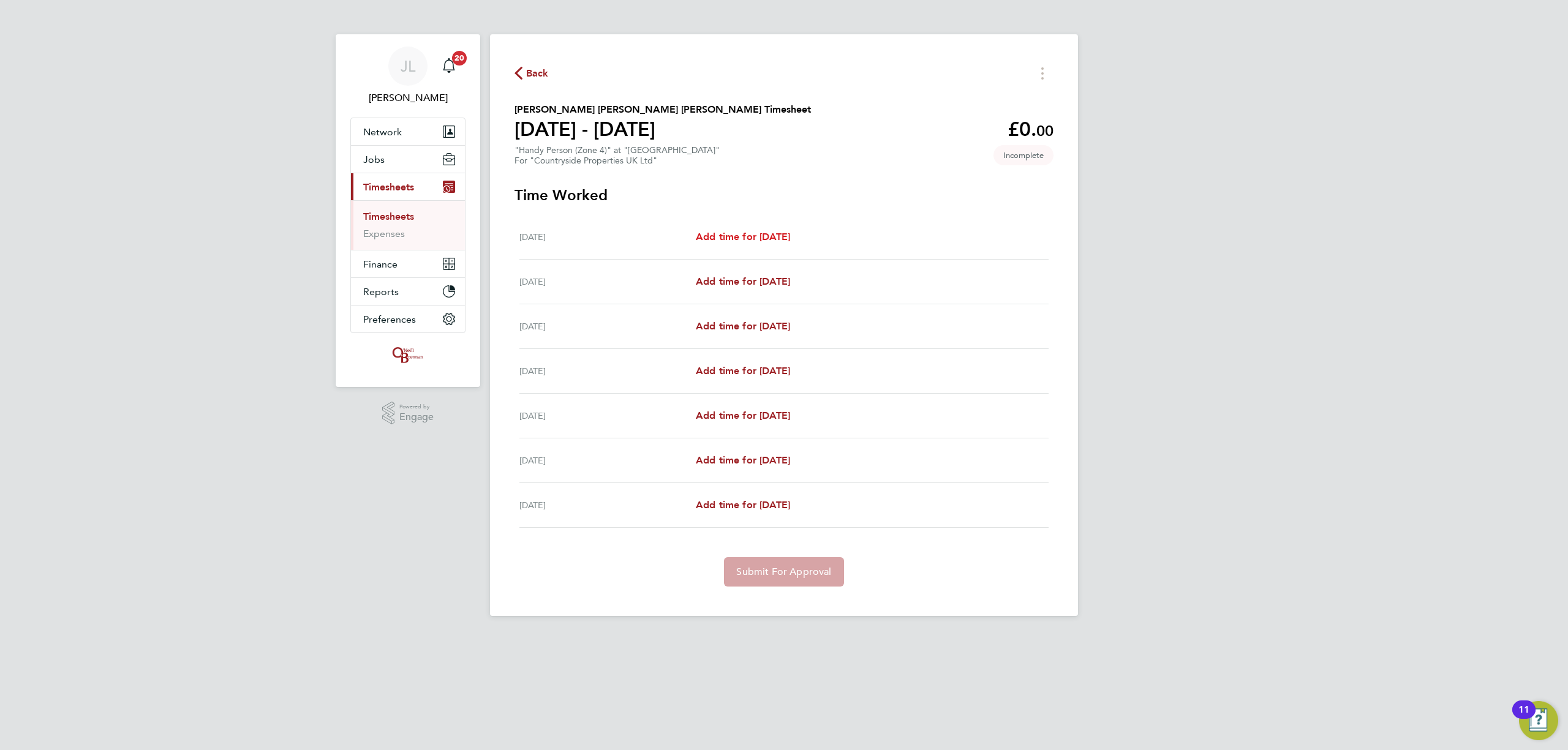
click at [719, 236] on span "Add time for [DATE]" at bounding box center [743, 237] width 94 height 12
select select "30"
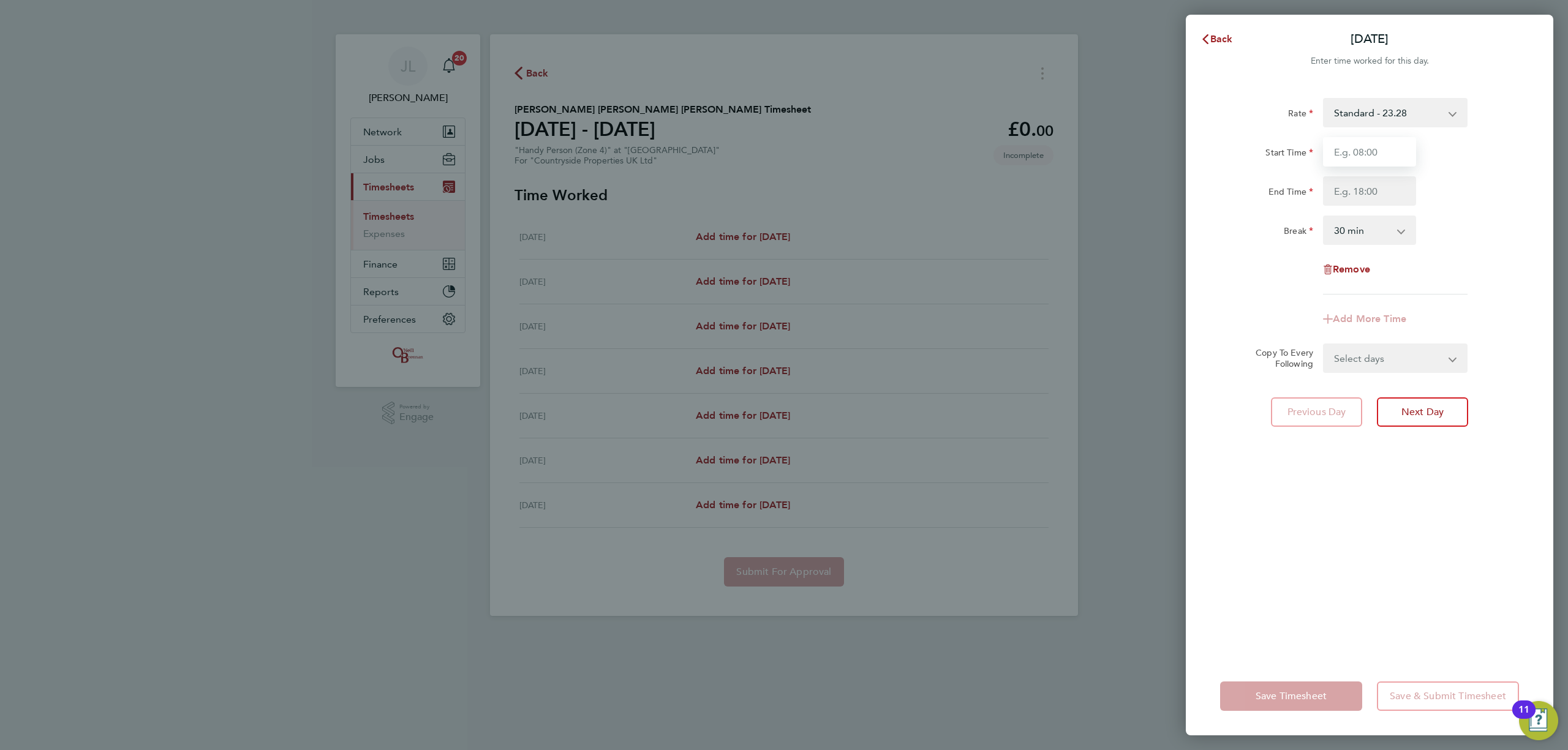
click at [1368, 151] on input "Start Time" at bounding box center [1369, 152] width 93 height 29
type input "07:30"
click at [1380, 191] on input "End Time" at bounding box center [1369, 191] width 93 height 29
type input "17:30"
click at [1534, 37] on span "Cancel" at bounding box center [1523, 39] width 35 height 12
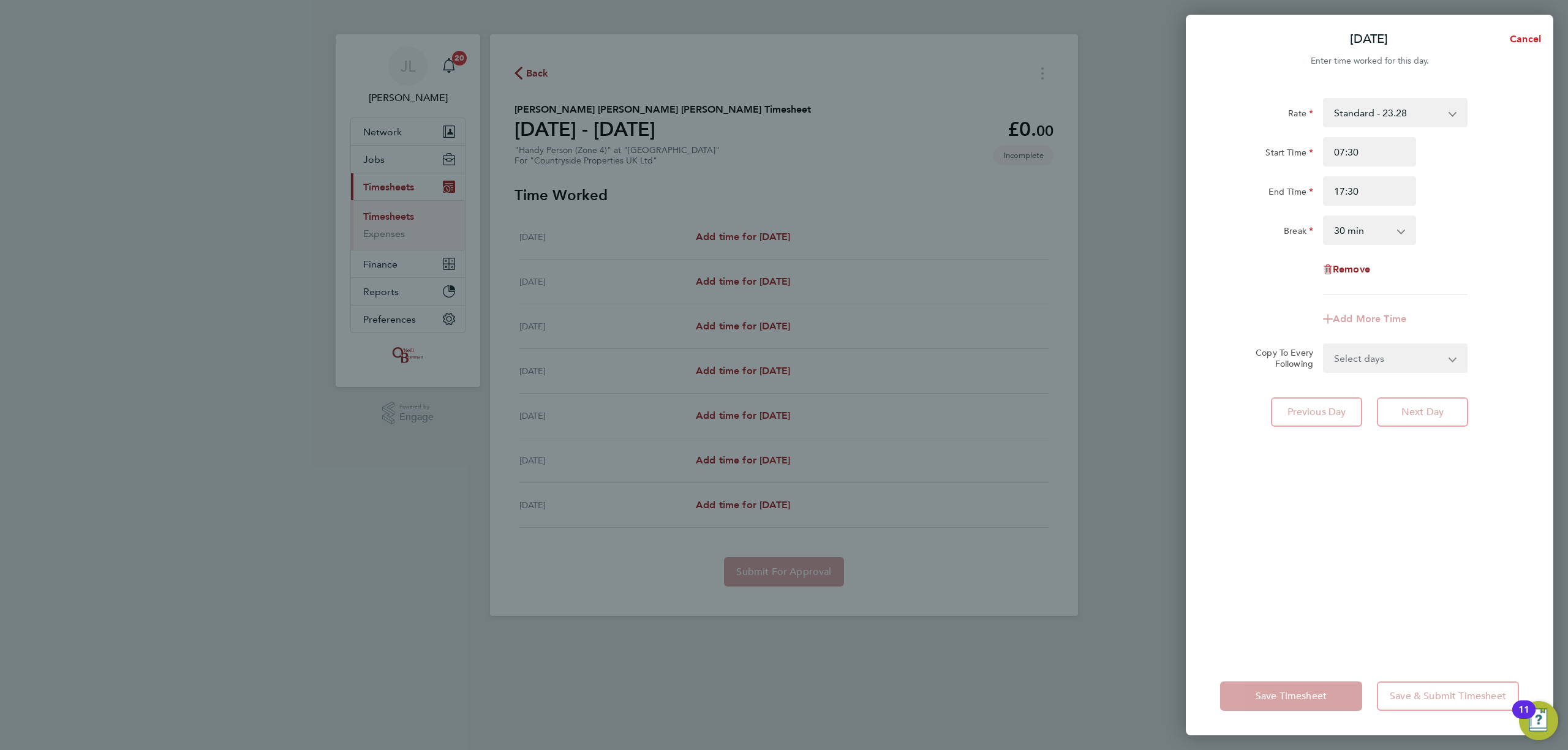
select select "30"
click at [1218, 44] on span "Back" at bounding box center [1221, 39] width 22 height 12
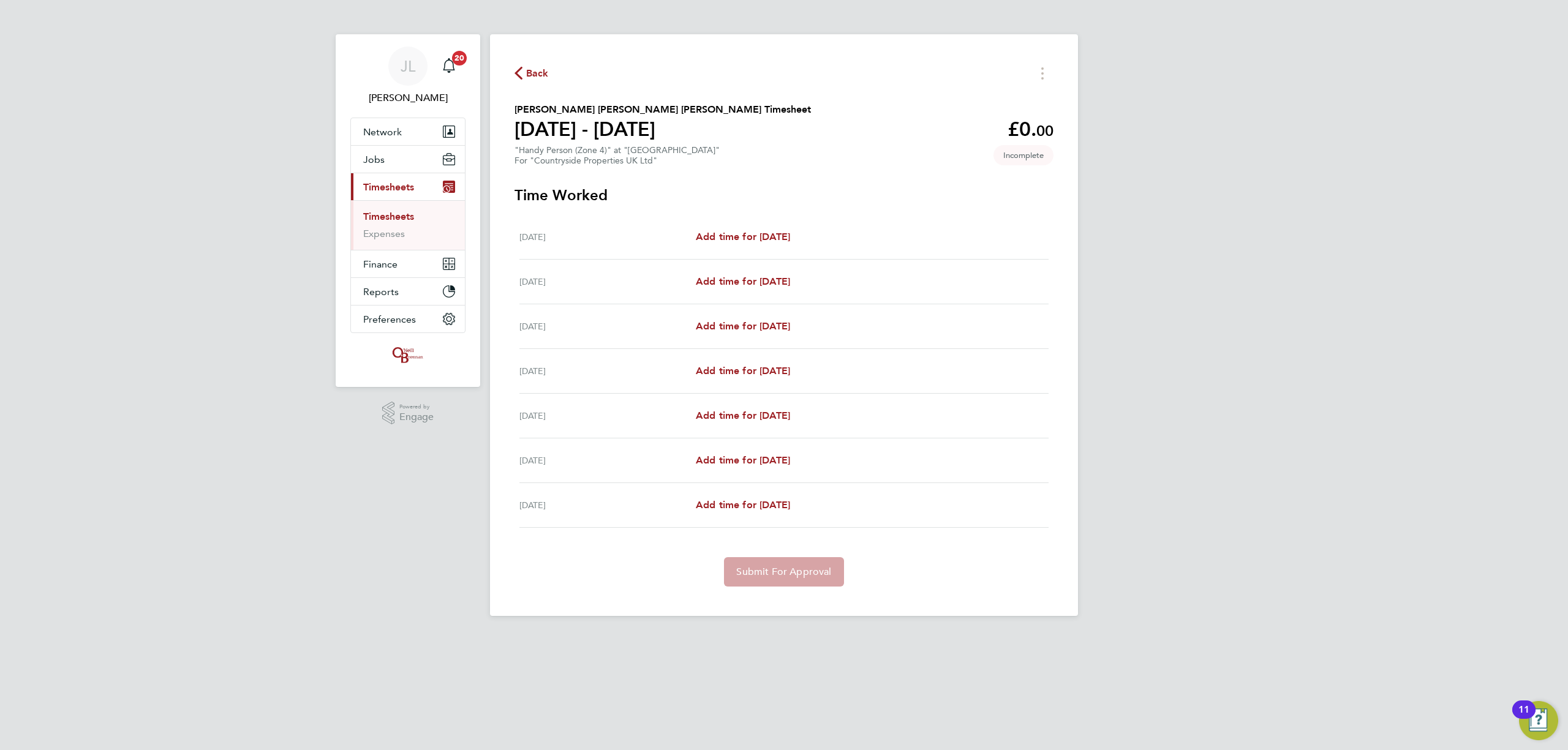
click at [525, 71] on span "Back" at bounding box center [531, 73] width 34 height 12
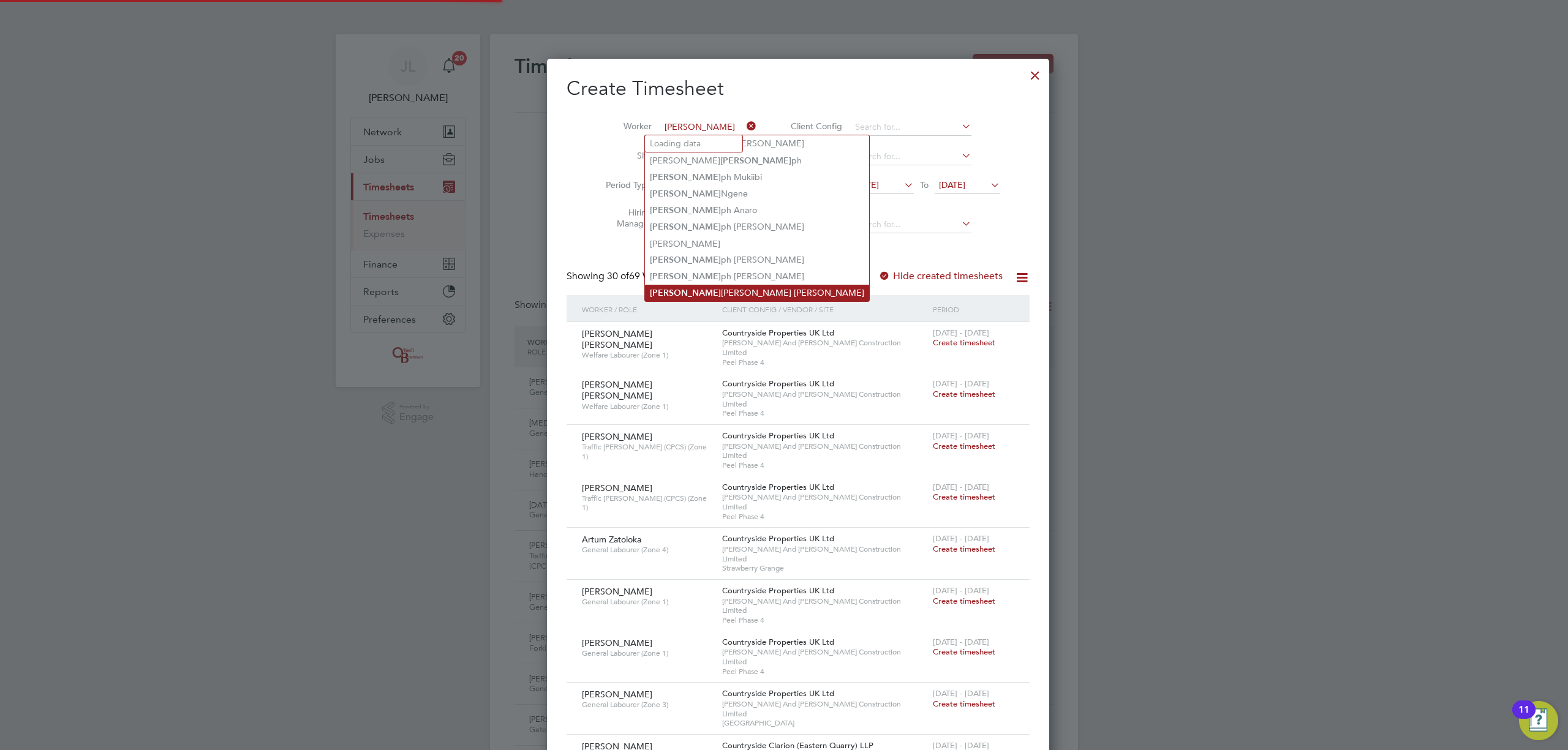
click at [704, 285] on li "[PERSON_NAME] [PERSON_NAME] [PERSON_NAME]" at bounding box center [757, 293] width 225 height 17
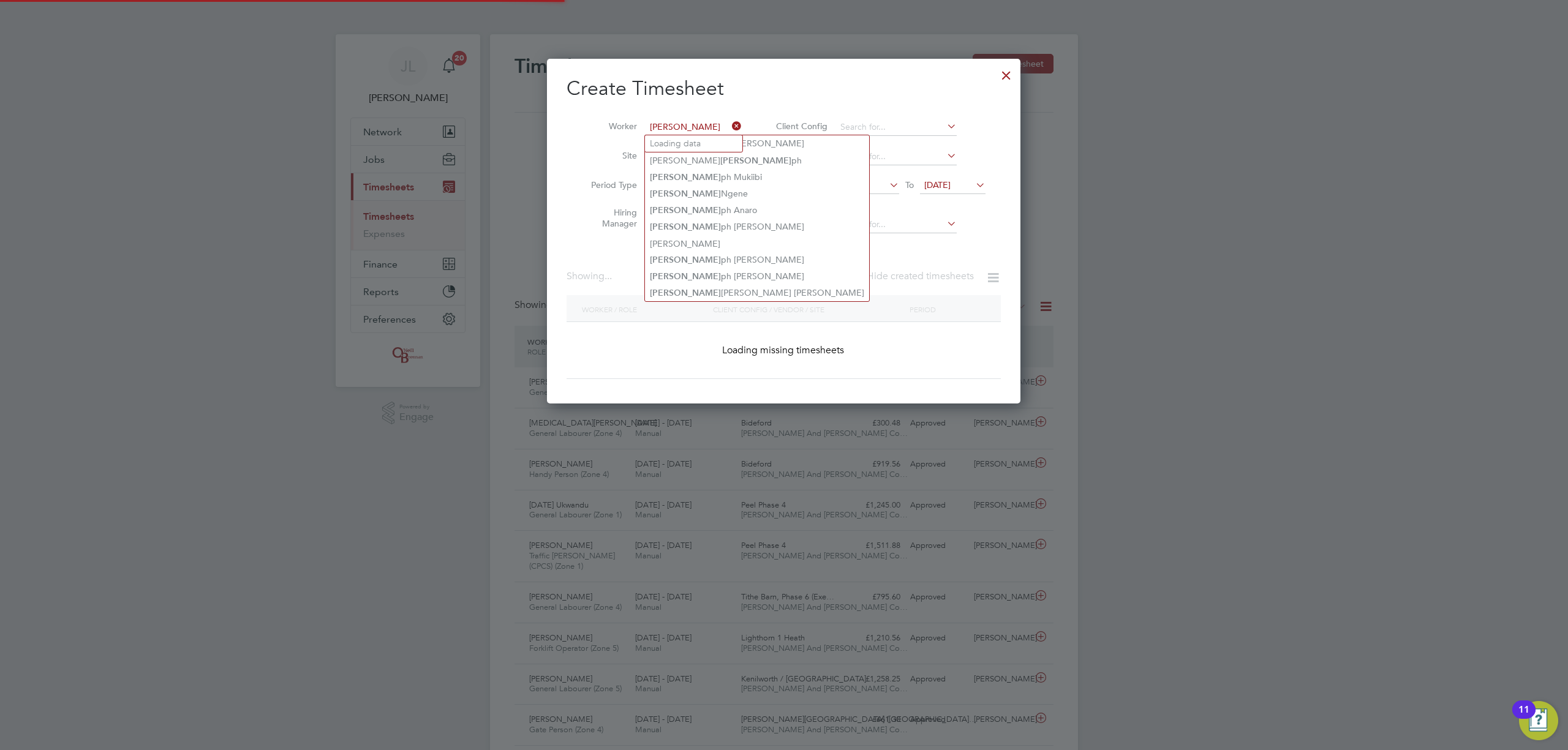
click at [716, 285] on li "[PERSON_NAME] [PERSON_NAME] [PERSON_NAME]" at bounding box center [757, 293] width 225 height 17
type input "[PERSON_NAME] [PERSON_NAME] [PERSON_NAME]"
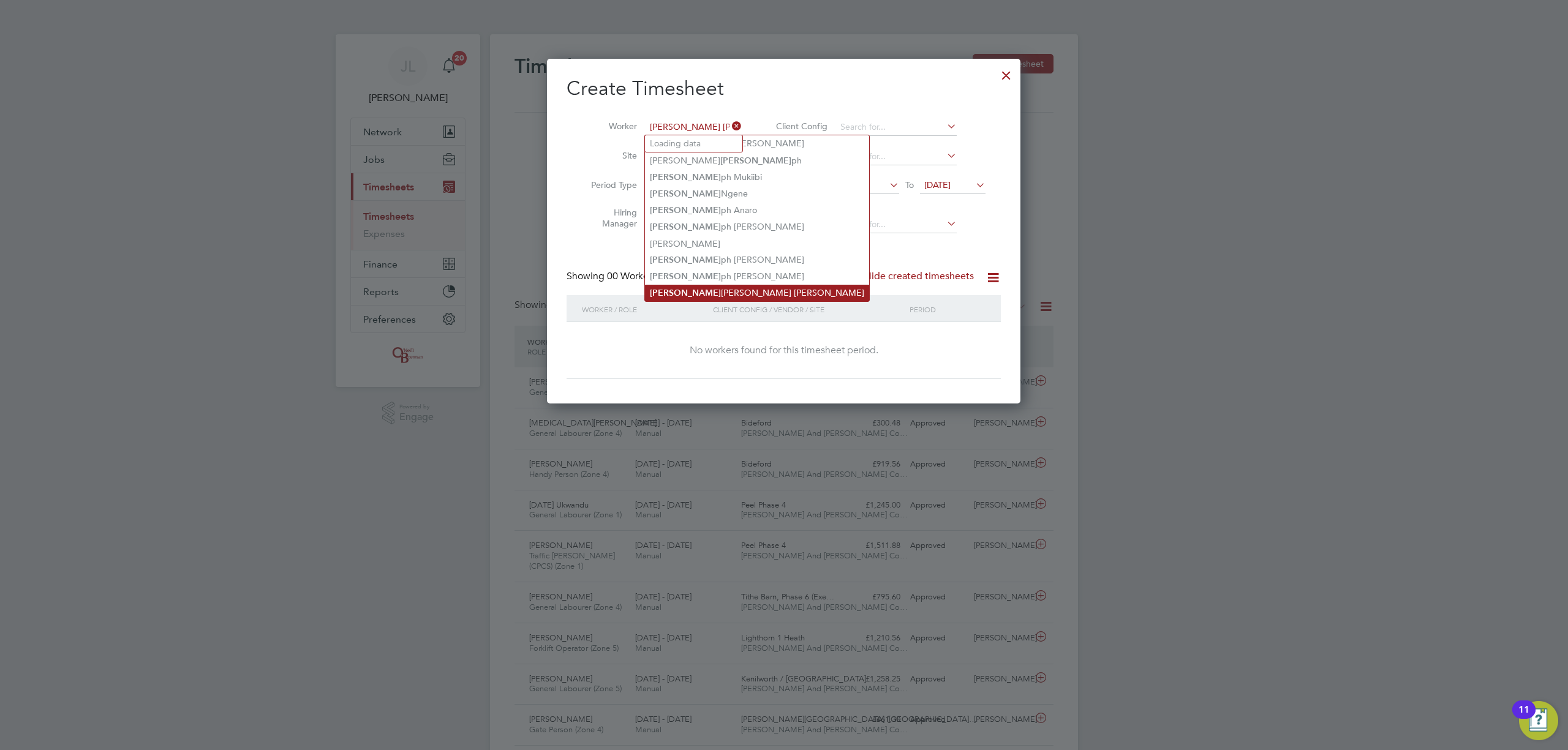
click at [697, 290] on li "[PERSON_NAME] [PERSON_NAME] [PERSON_NAME]" at bounding box center [757, 293] width 225 height 17
click at [951, 187] on span "[DATE]" at bounding box center [937, 185] width 27 height 11
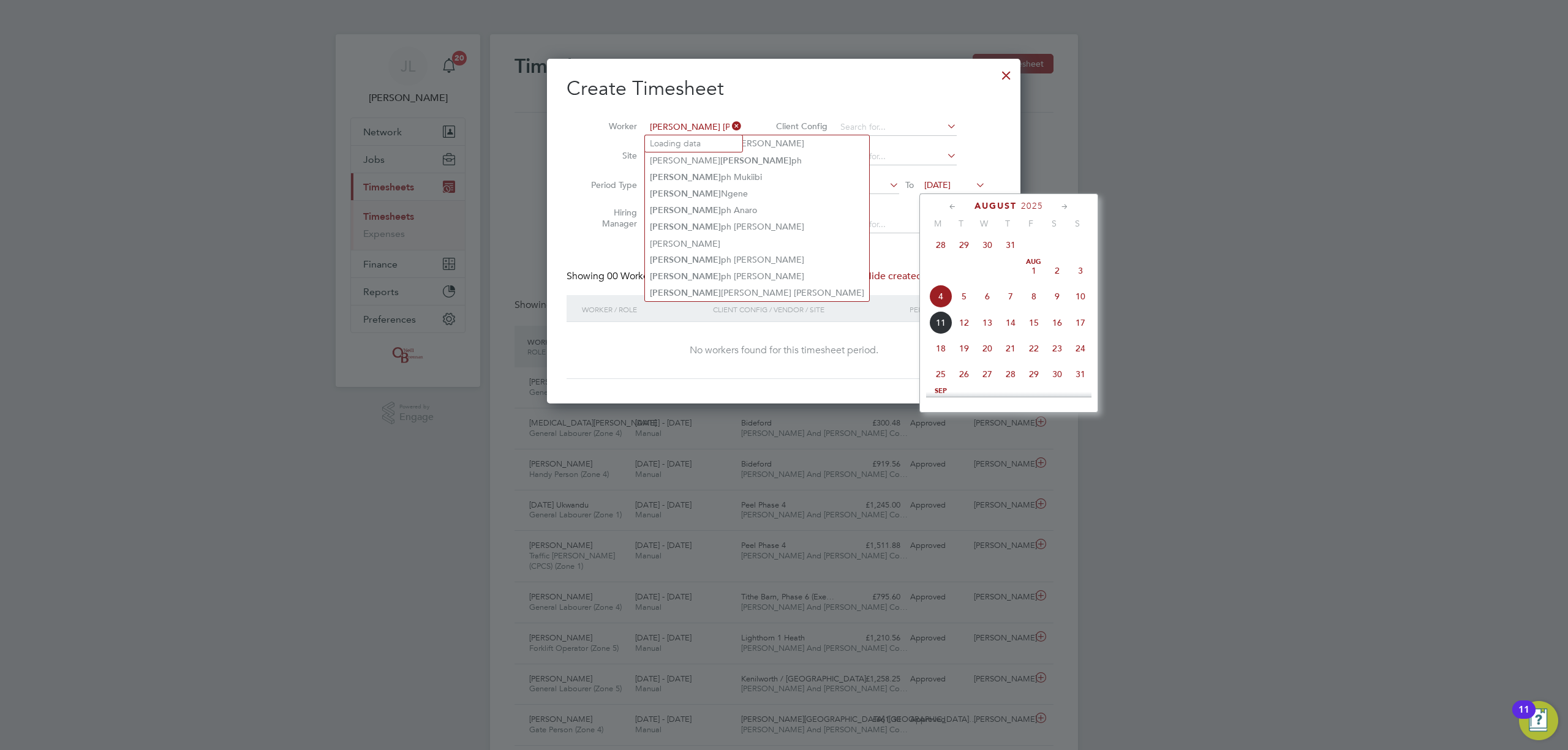
click at [1082, 299] on span "10" at bounding box center [1081, 297] width 23 height 23
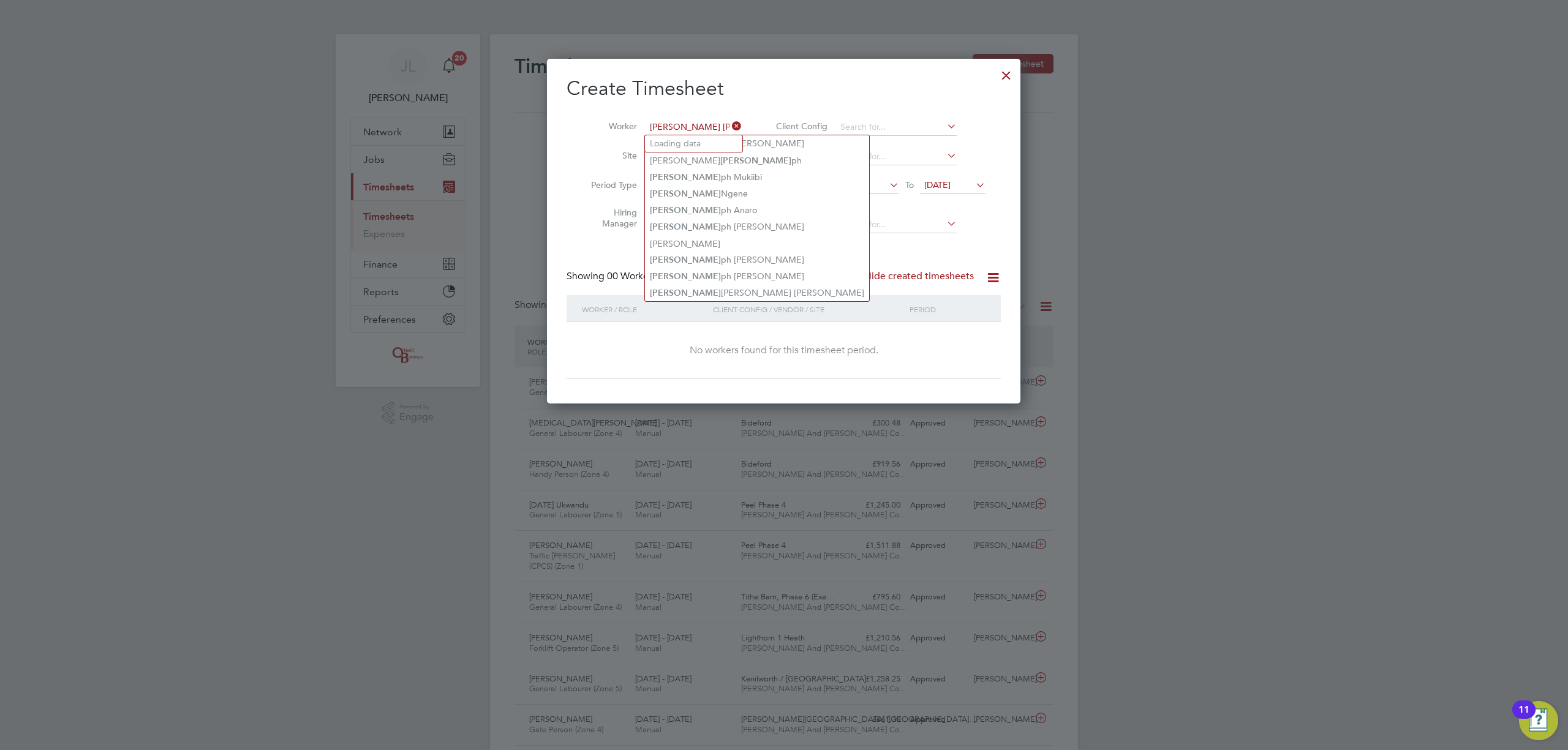
click at [912, 276] on label "Hide created timesheets" at bounding box center [912, 276] width 124 height 12
click at [954, 177] on span "[DATE]" at bounding box center [952, 186] width 65 height 17
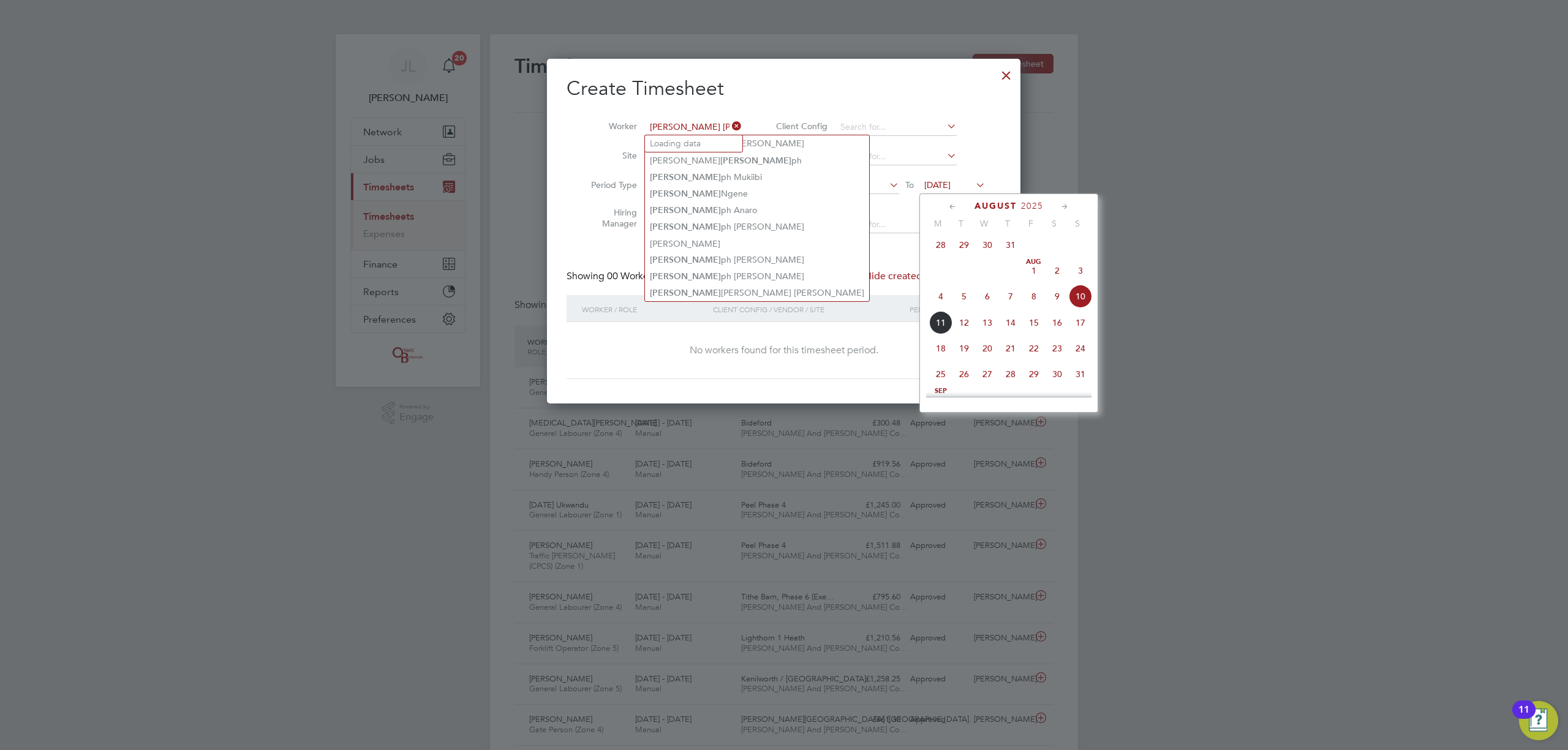
click at [760, 100] on h2 "Create Timesheet" at bounding box center [784, 89] width 434 height 26
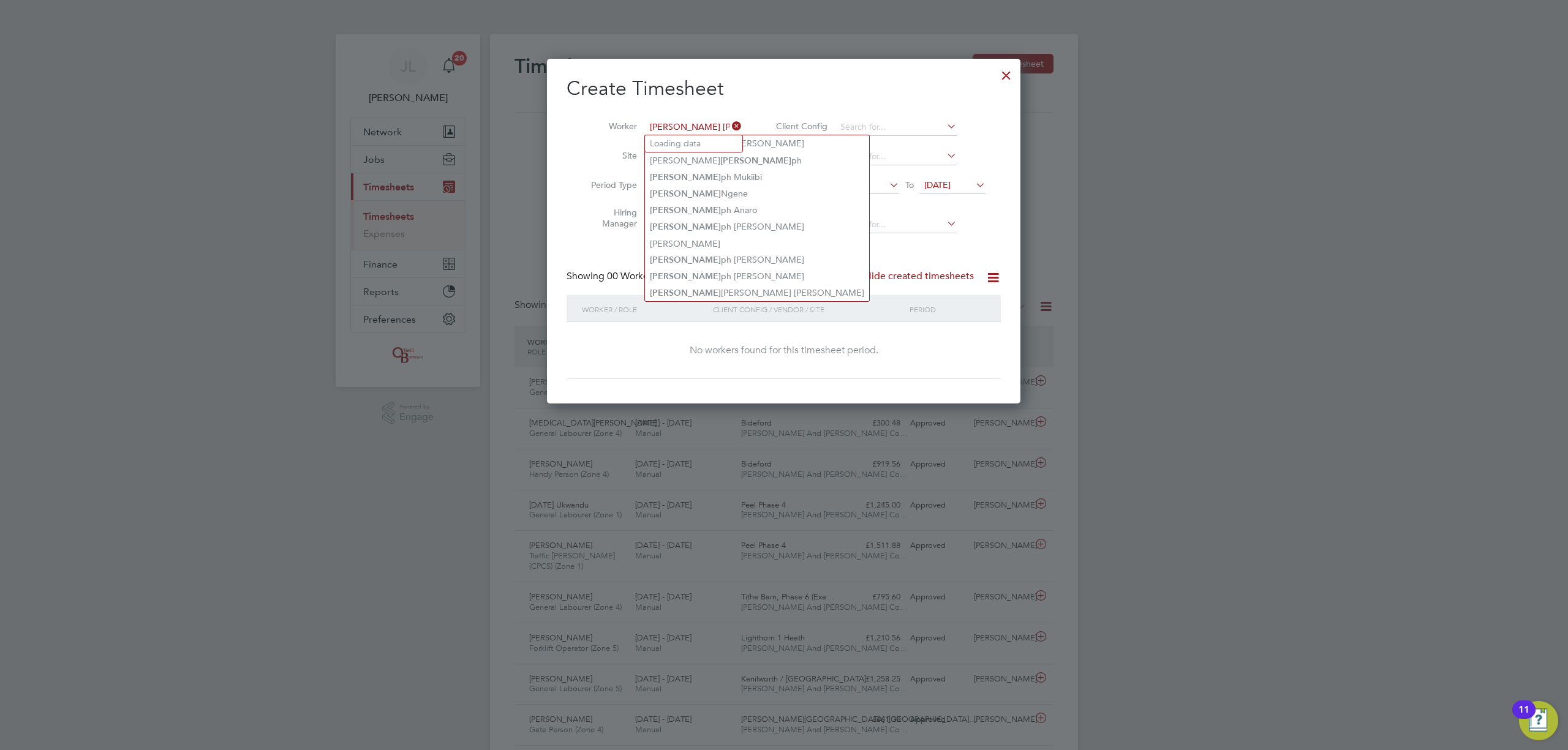
click at [729, 123] on icon at bounding box center [729, 126] width 0 height 17
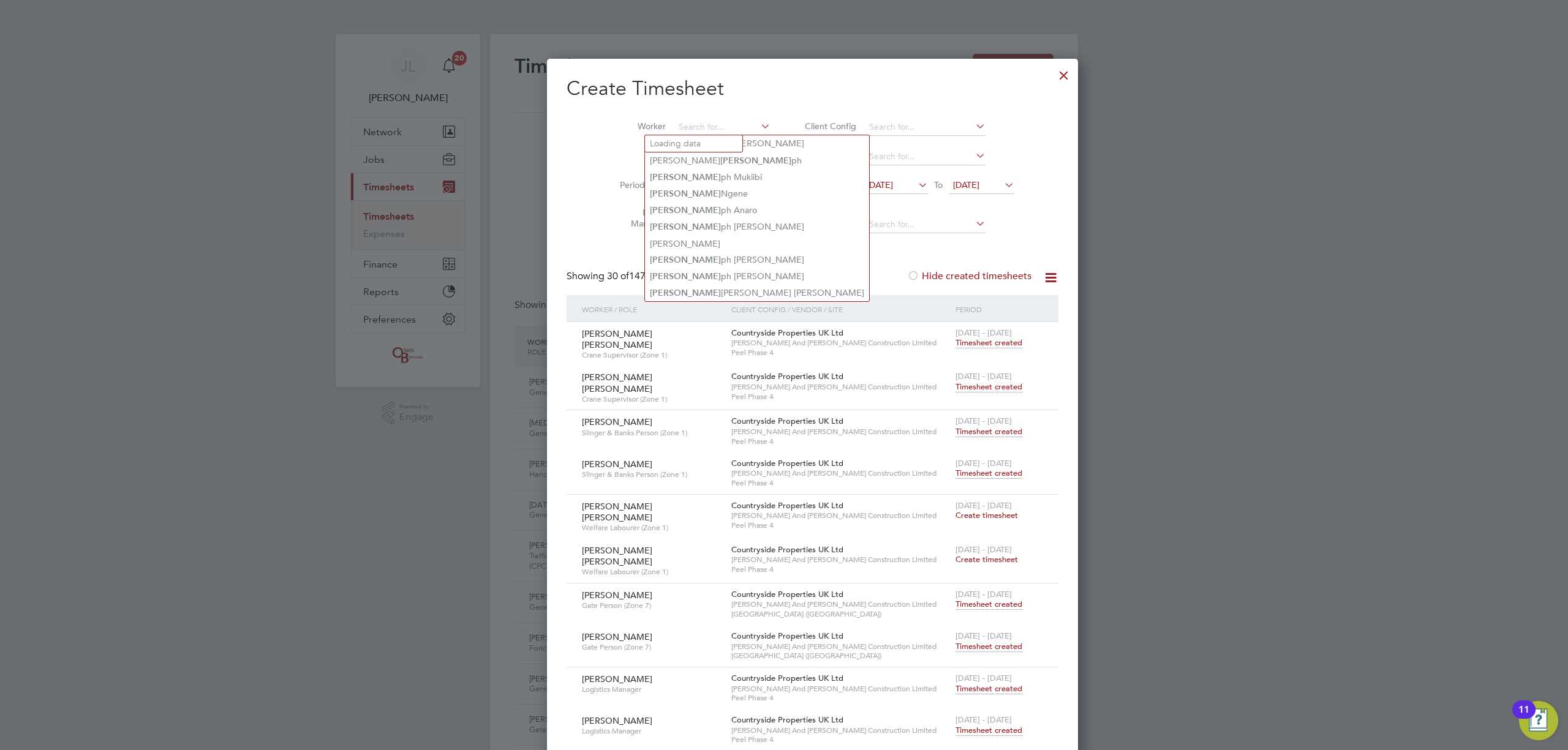
click at [1053, 77] on div at bounding box center [1063, 72] width 22 height 22
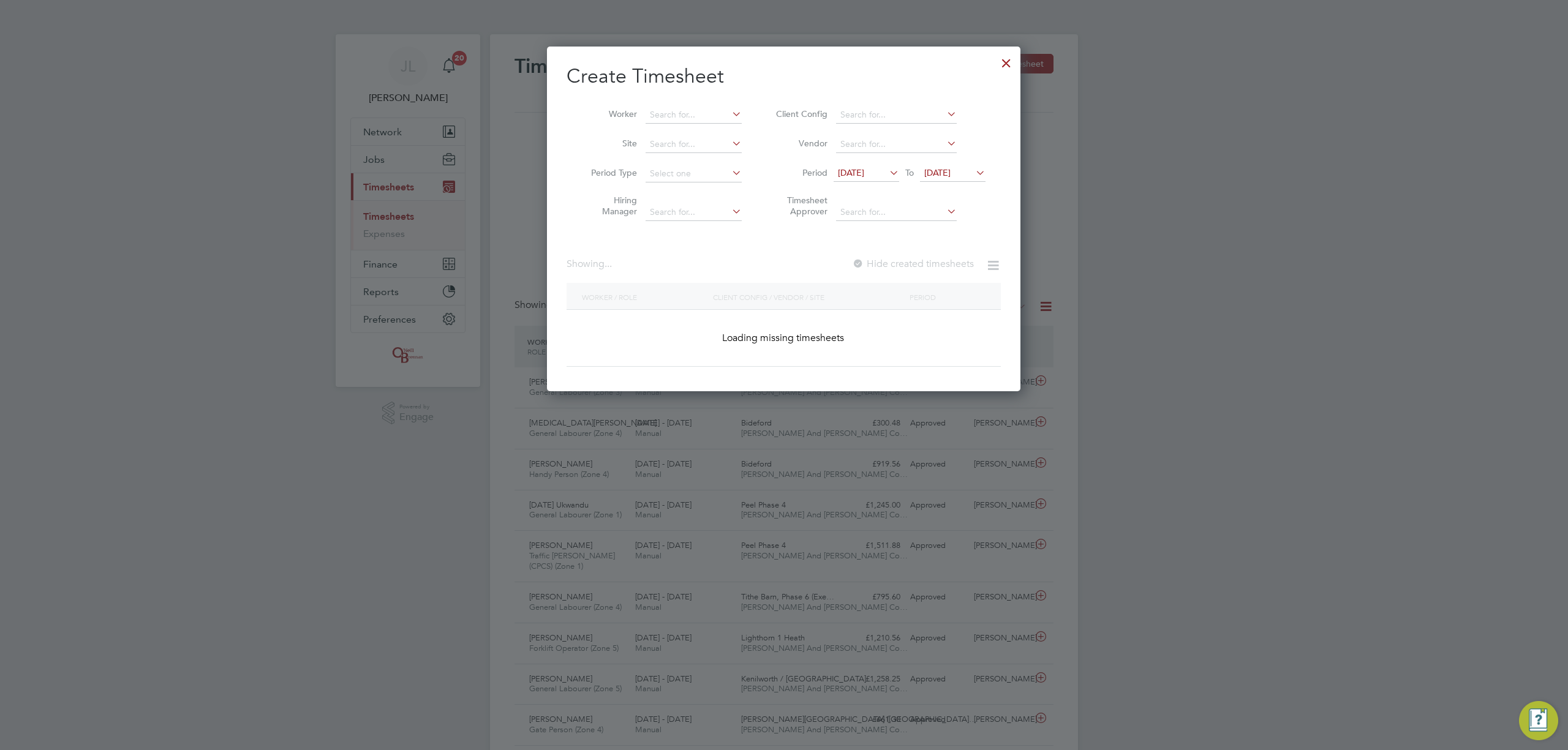
click at [951, 170] on span "[DATE]" at bounding box center [937, 172] width 27 height 11
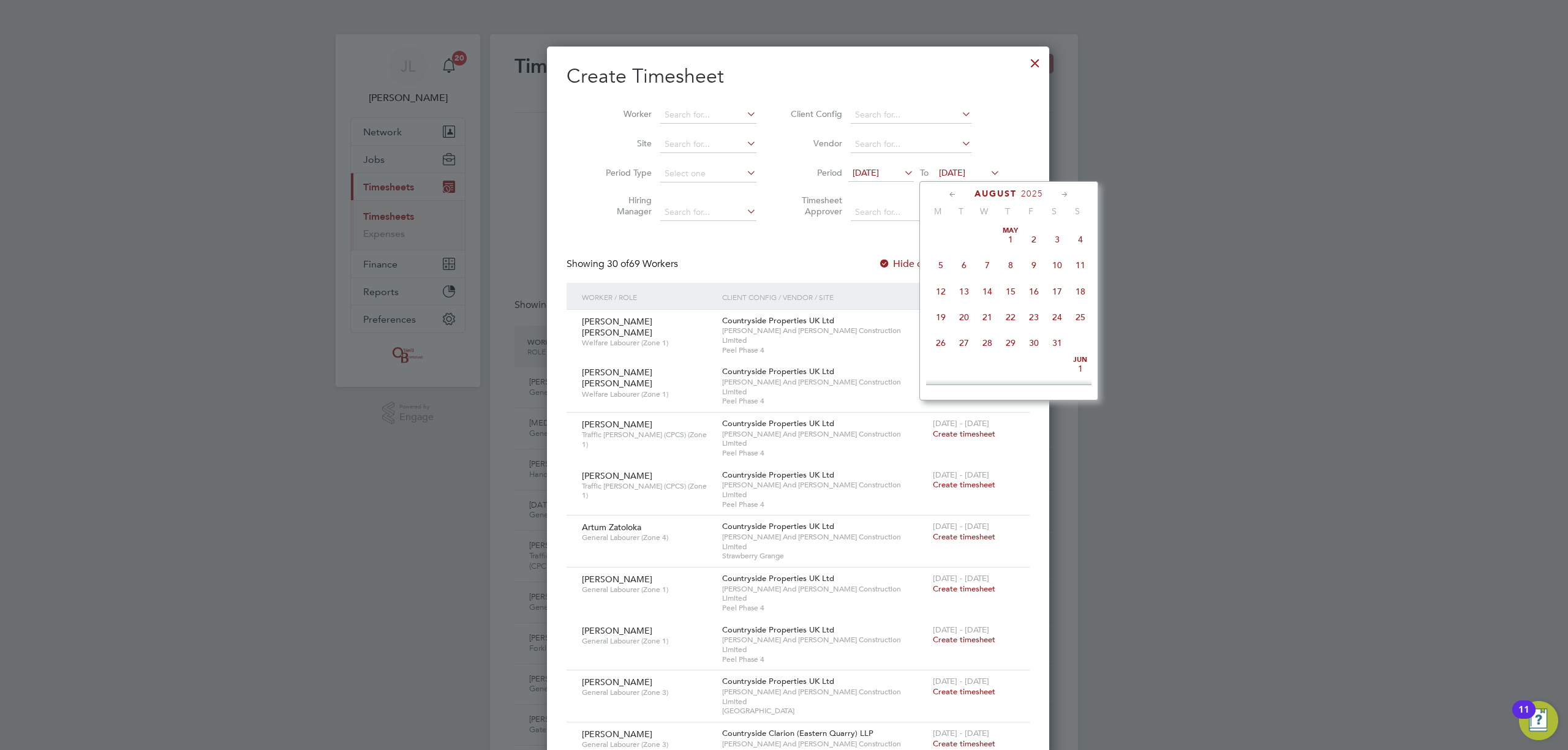
scroll to position [394, 0]
click at [1081, 315] on span "17" at bounding box center [1081, 311] width 23 height 23
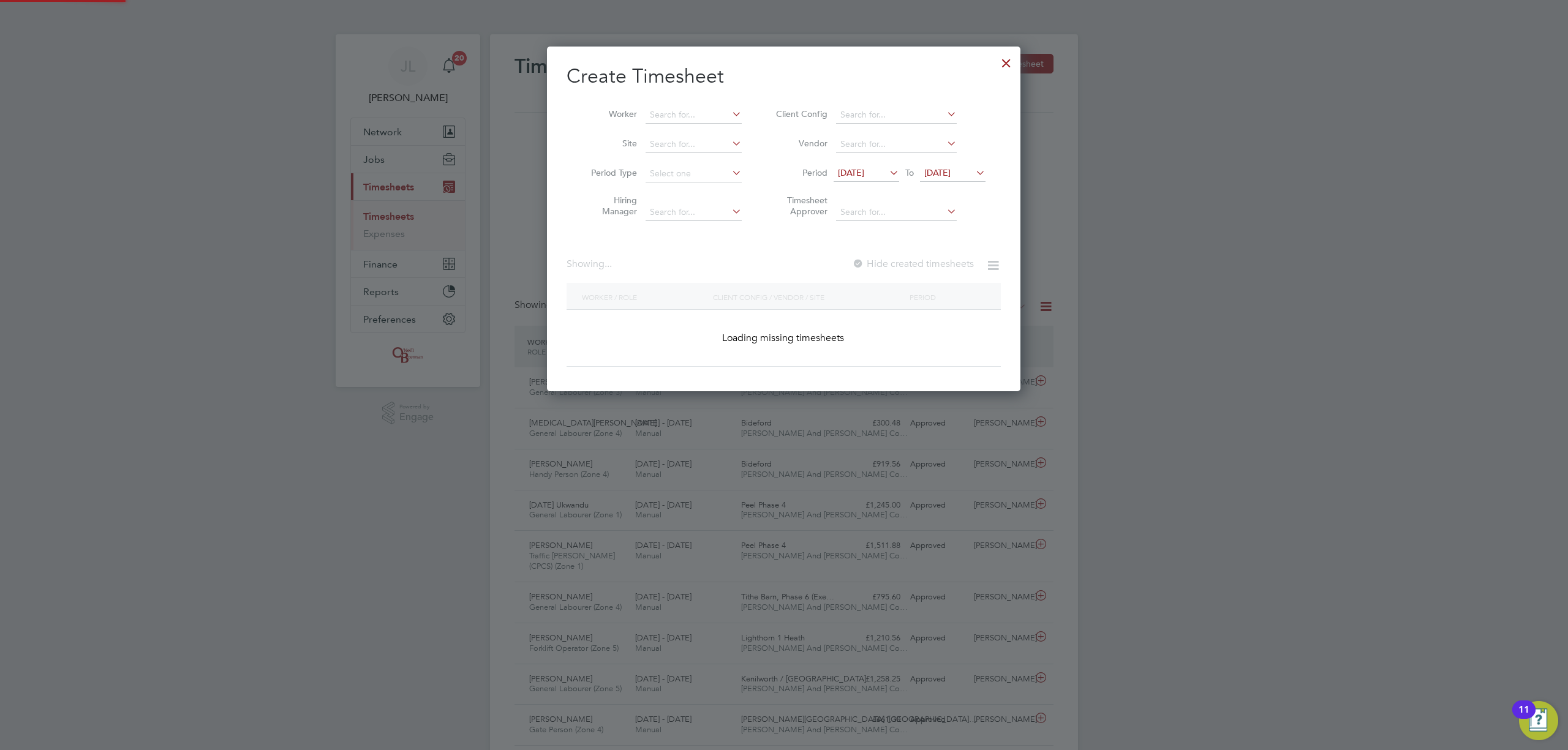
click at [707, 113] on input at bounding box center [694, 115] width 96 height 17
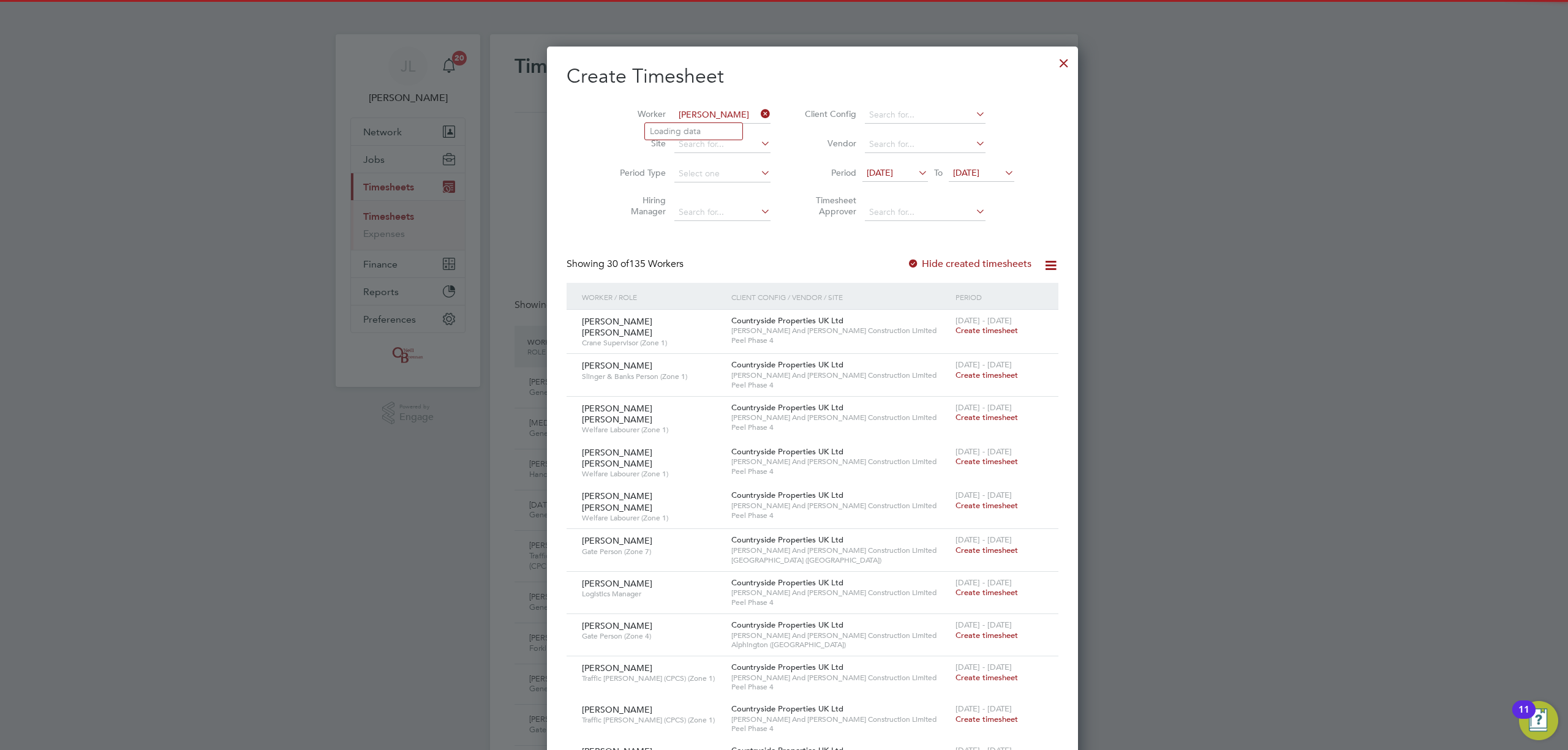
scroll to position [0, 0]
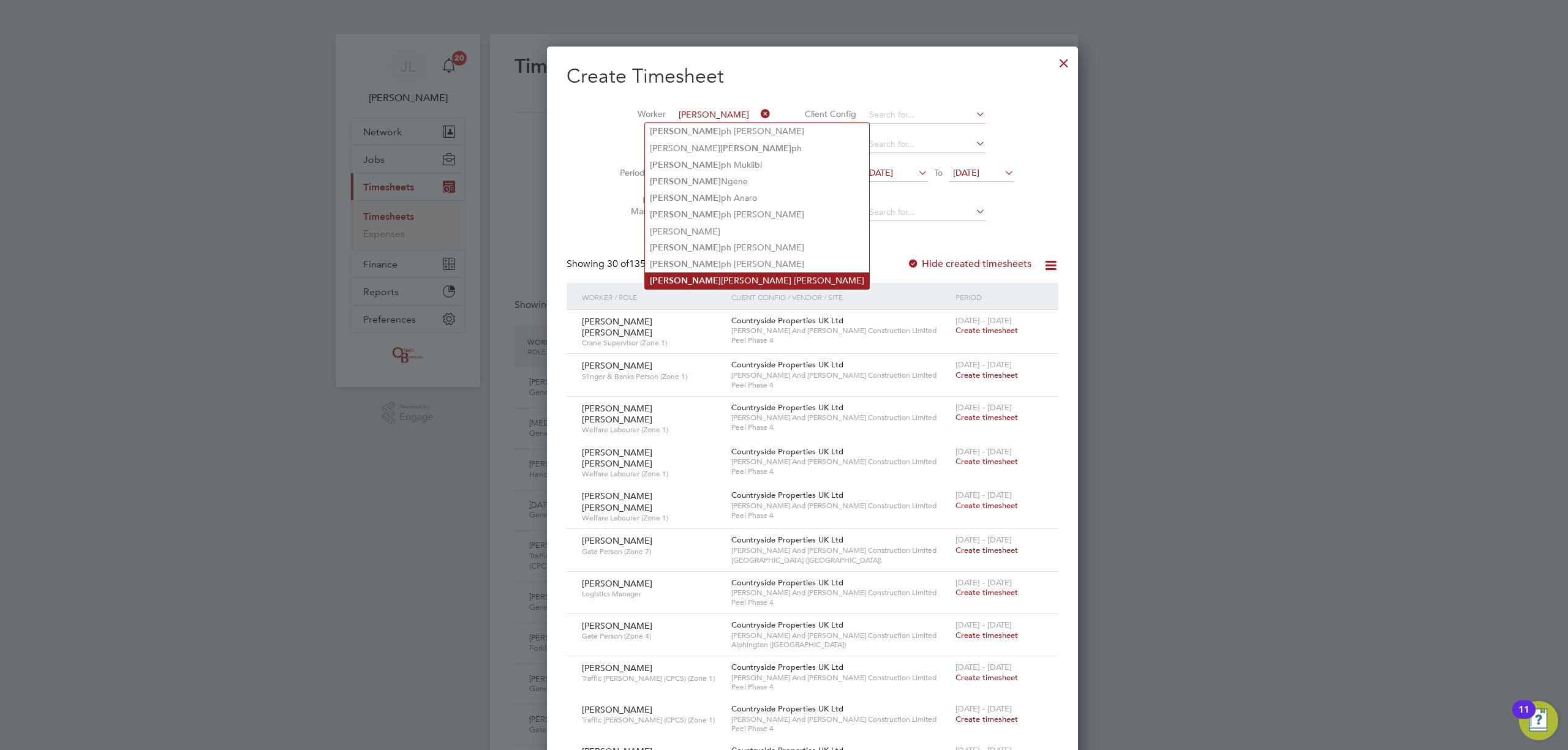
click at [733, 273] on li "[PERSON_NAME] [PERSON_NAME] [PERSON_NAME]" at bounding box center [757, 281] width 225 height 17
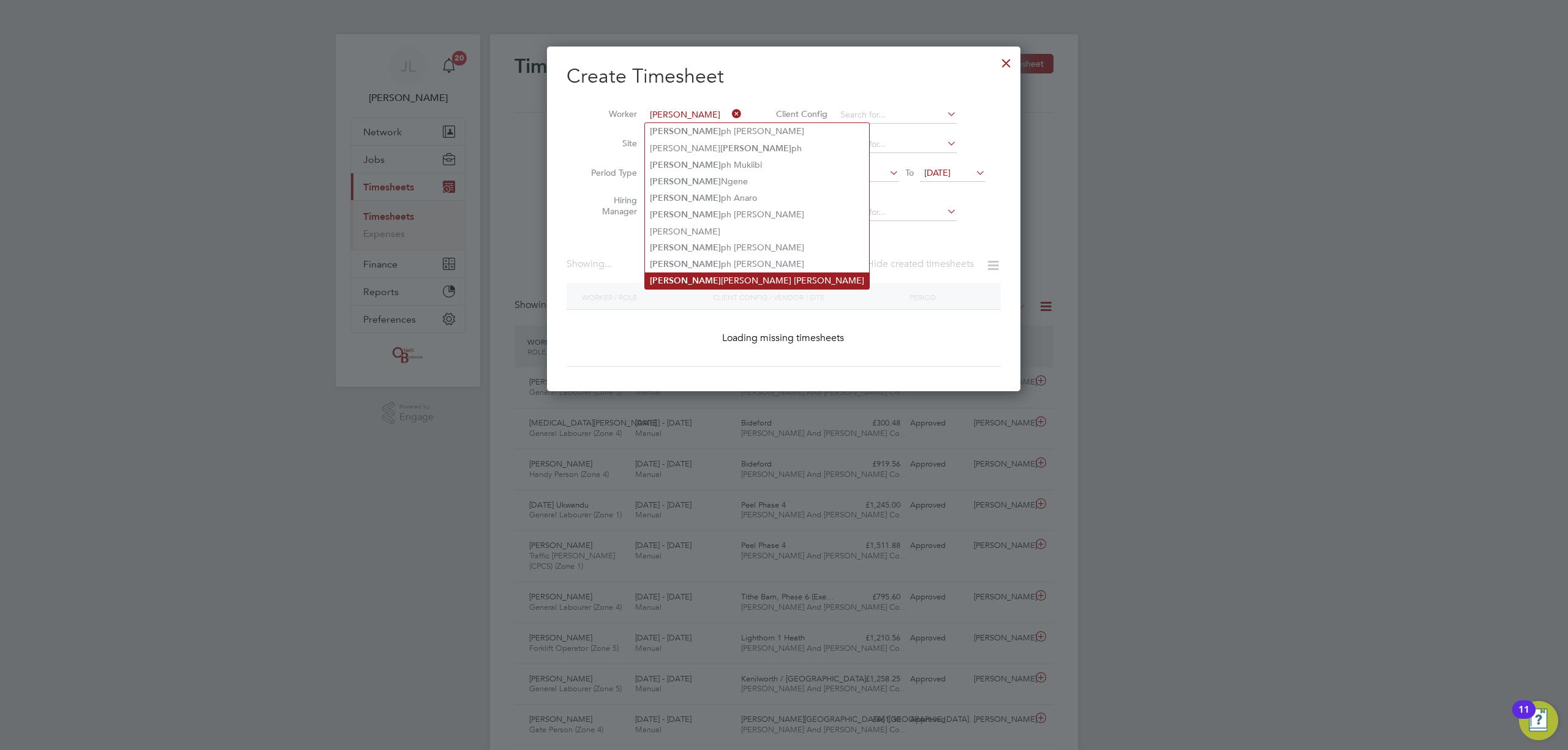
type input "[PERSON_NAME] [PERSON_NAME] [PERSON_NAME]"
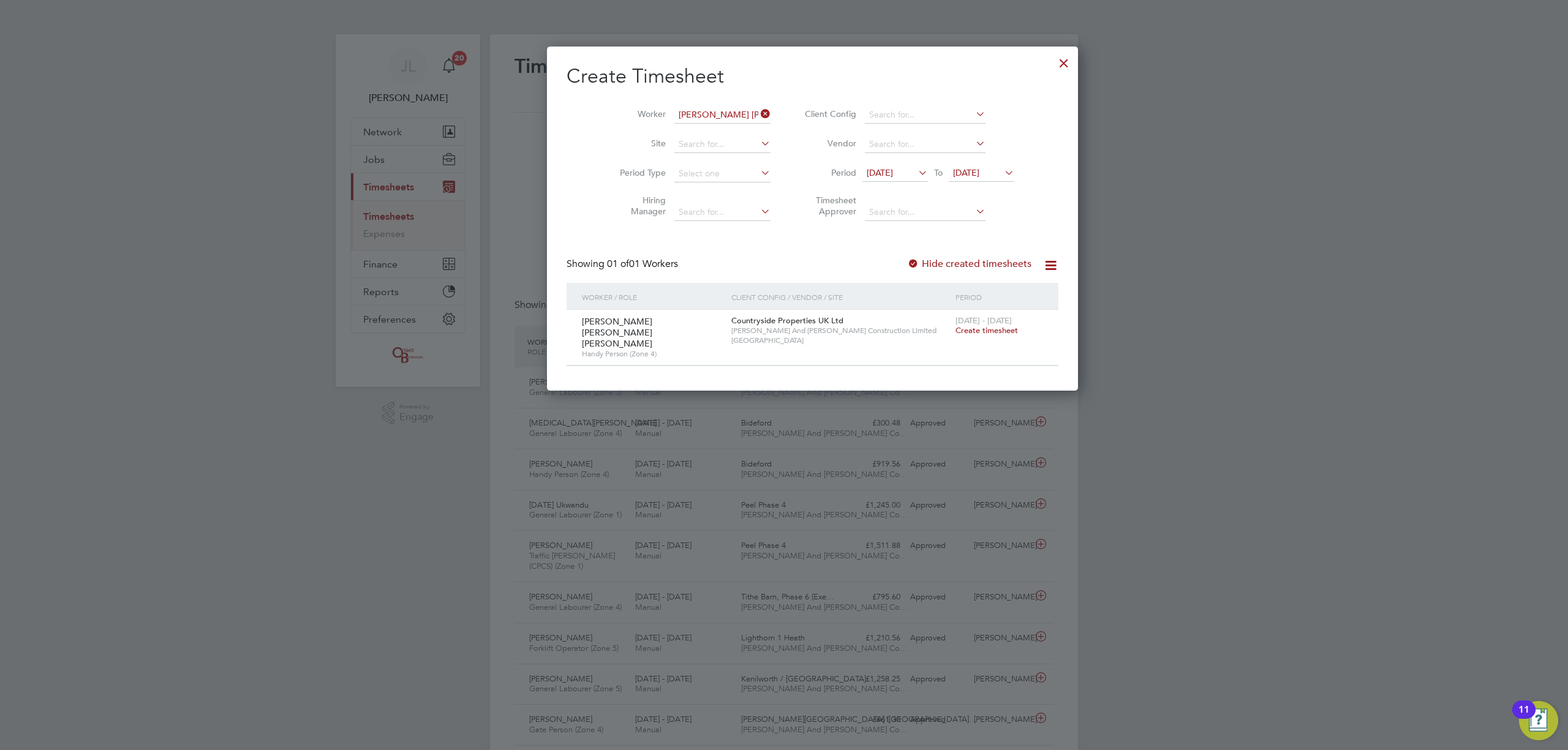
click at [951, 265] on label "Hide created timesheets" at bounding box center [970, 264] width 124 height 12
click at [920, 259] on label "Hide created timesheets" at bounding box center [970, 264] width 124 height 12
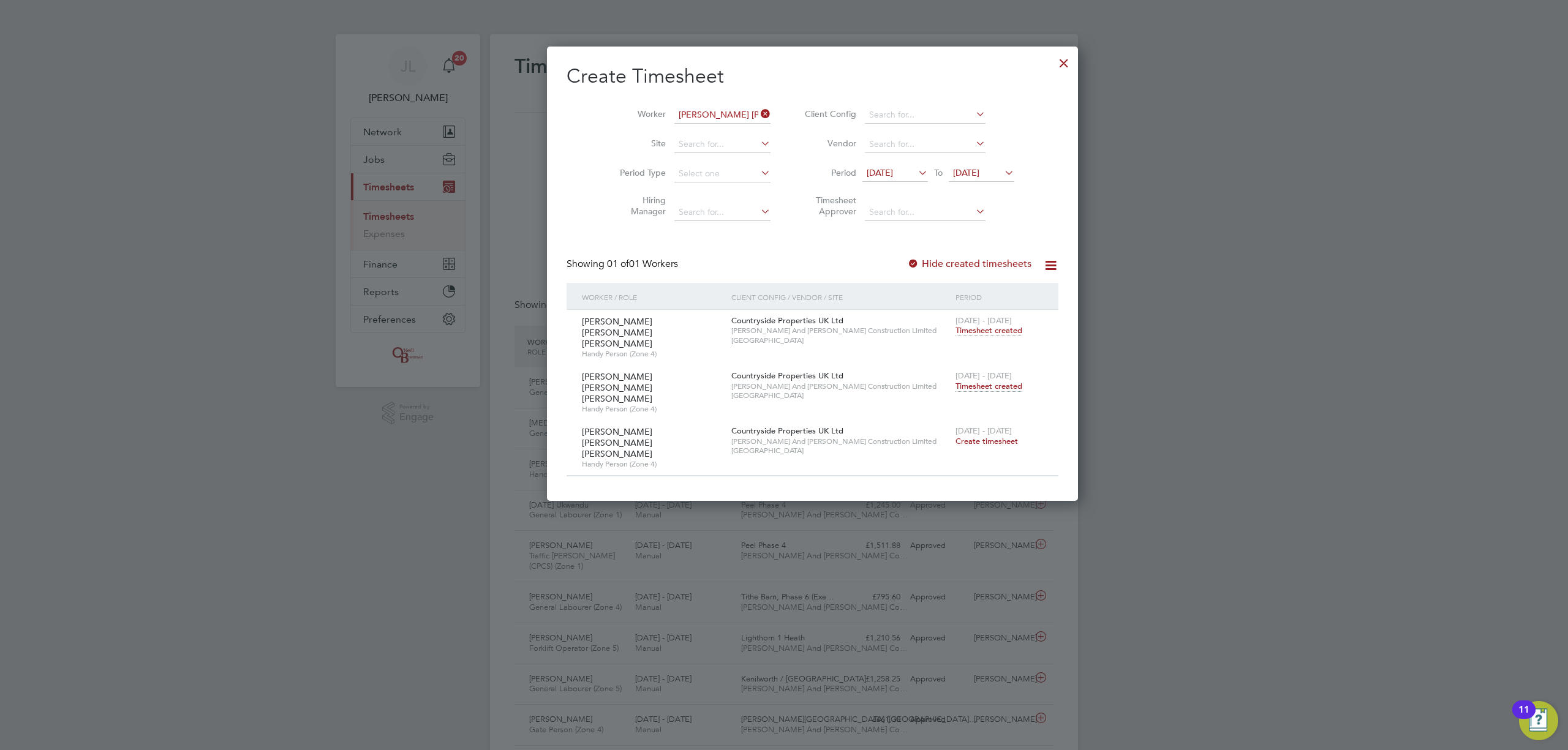
click at [956, 381] on span "Timesheet created" at bounding box center [989, 386] width 67 height 11
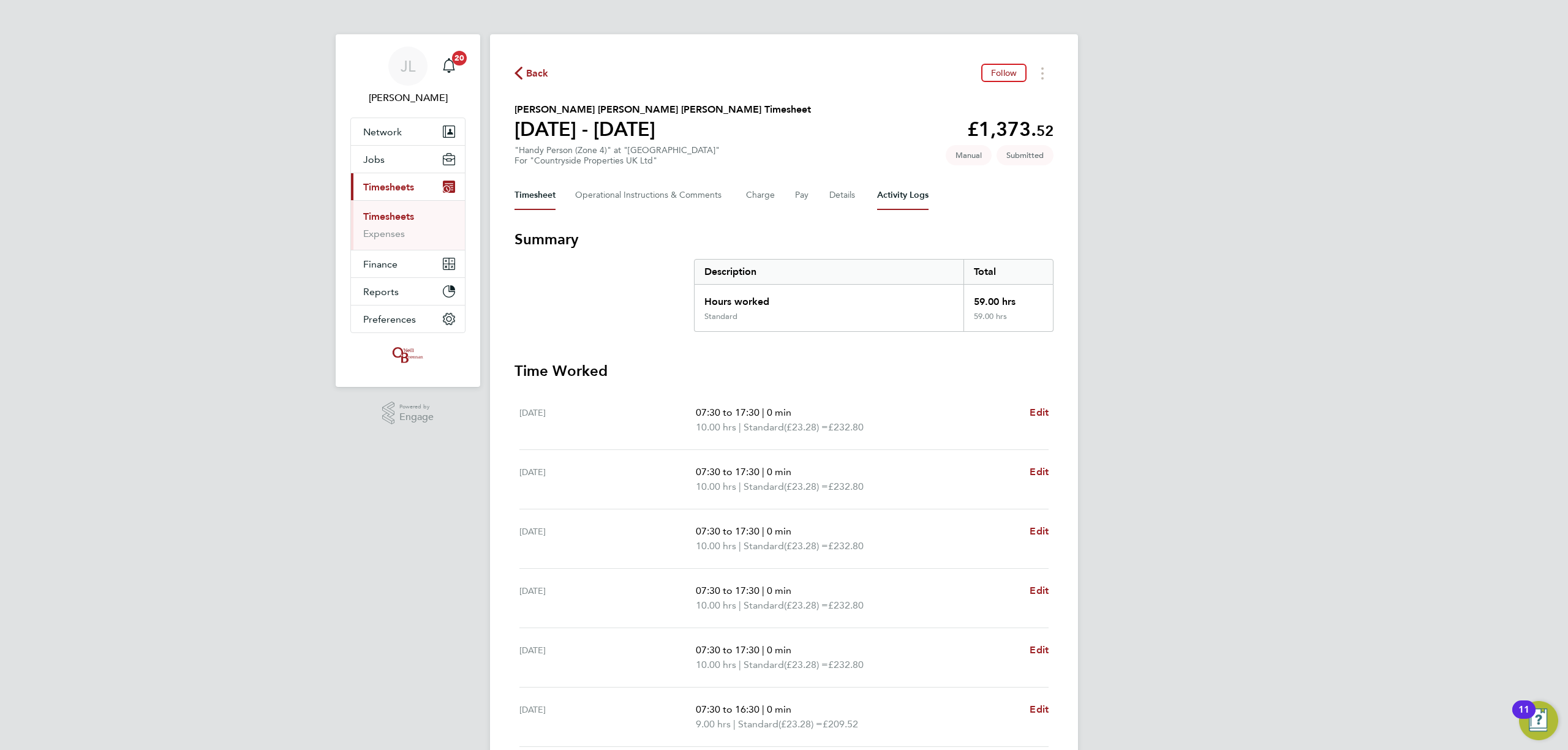
click at [897, 200] on Logs-tab "Activity Logs" at bounding box center [903, 195] width 51 height 29
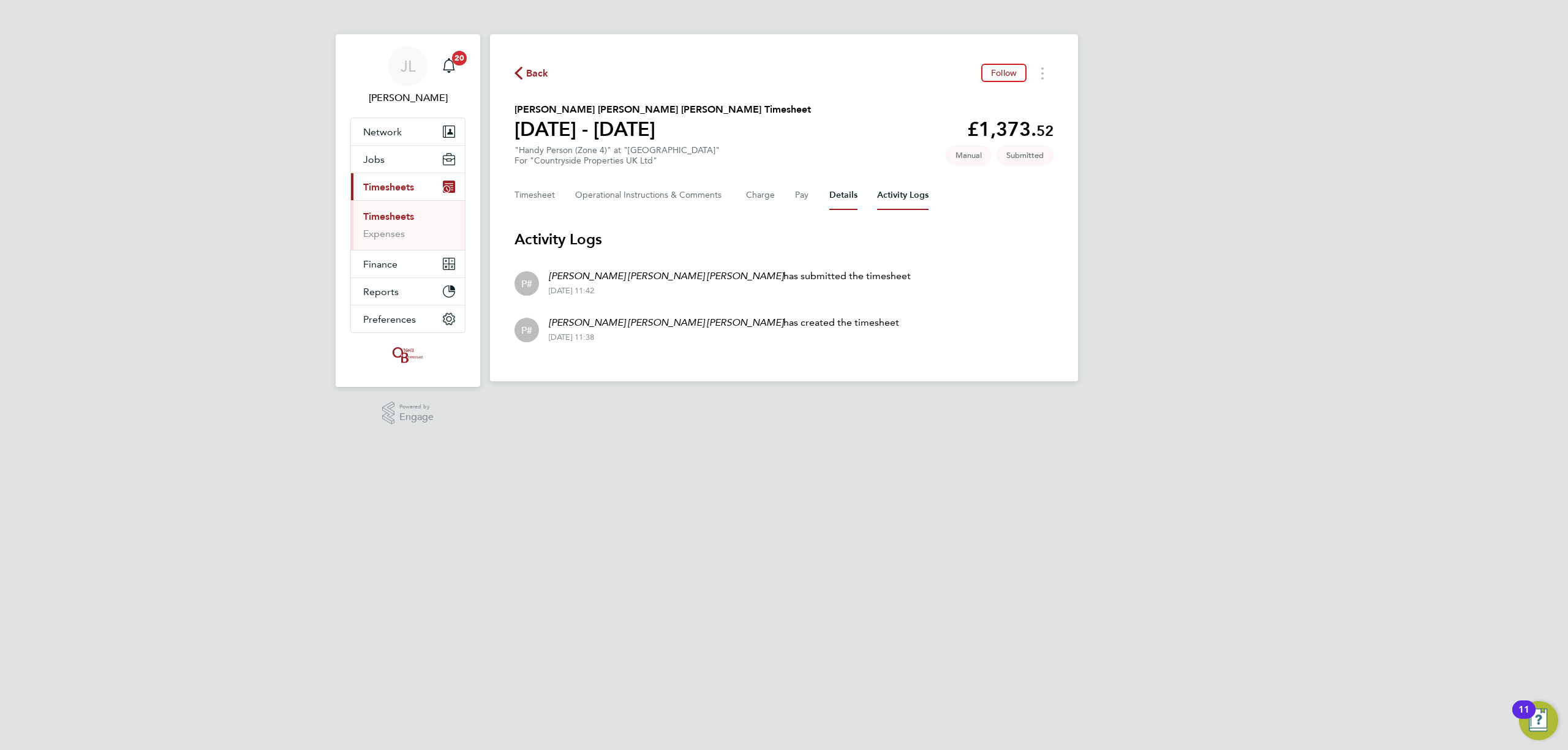
click at [839, 196] on button "Details" at bounding box center [844, 195] width 28 height 29
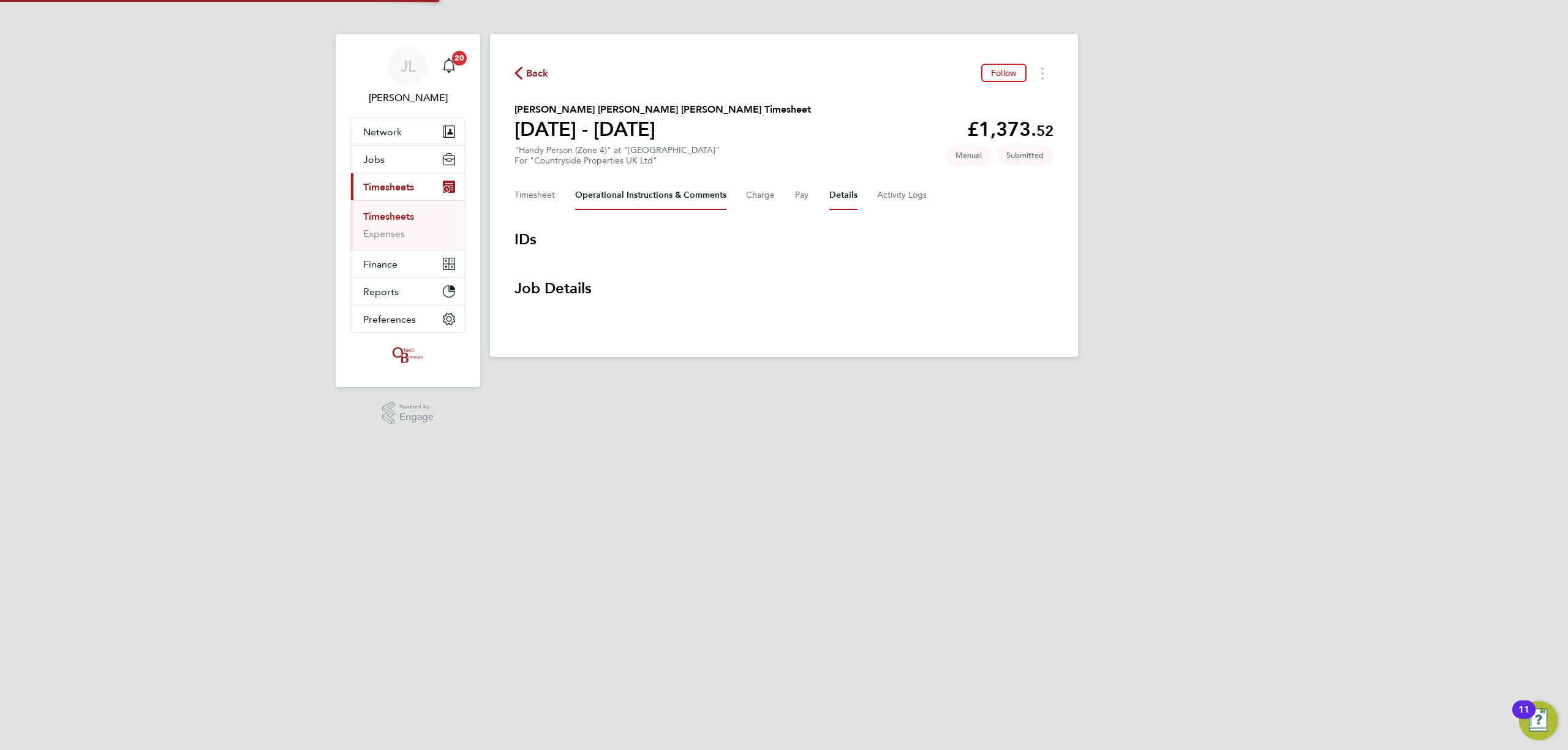
click at [704, 194] on Comments-tab "Operational Instructions & Comments" at bounding box center [651, 195] width 152 height 29
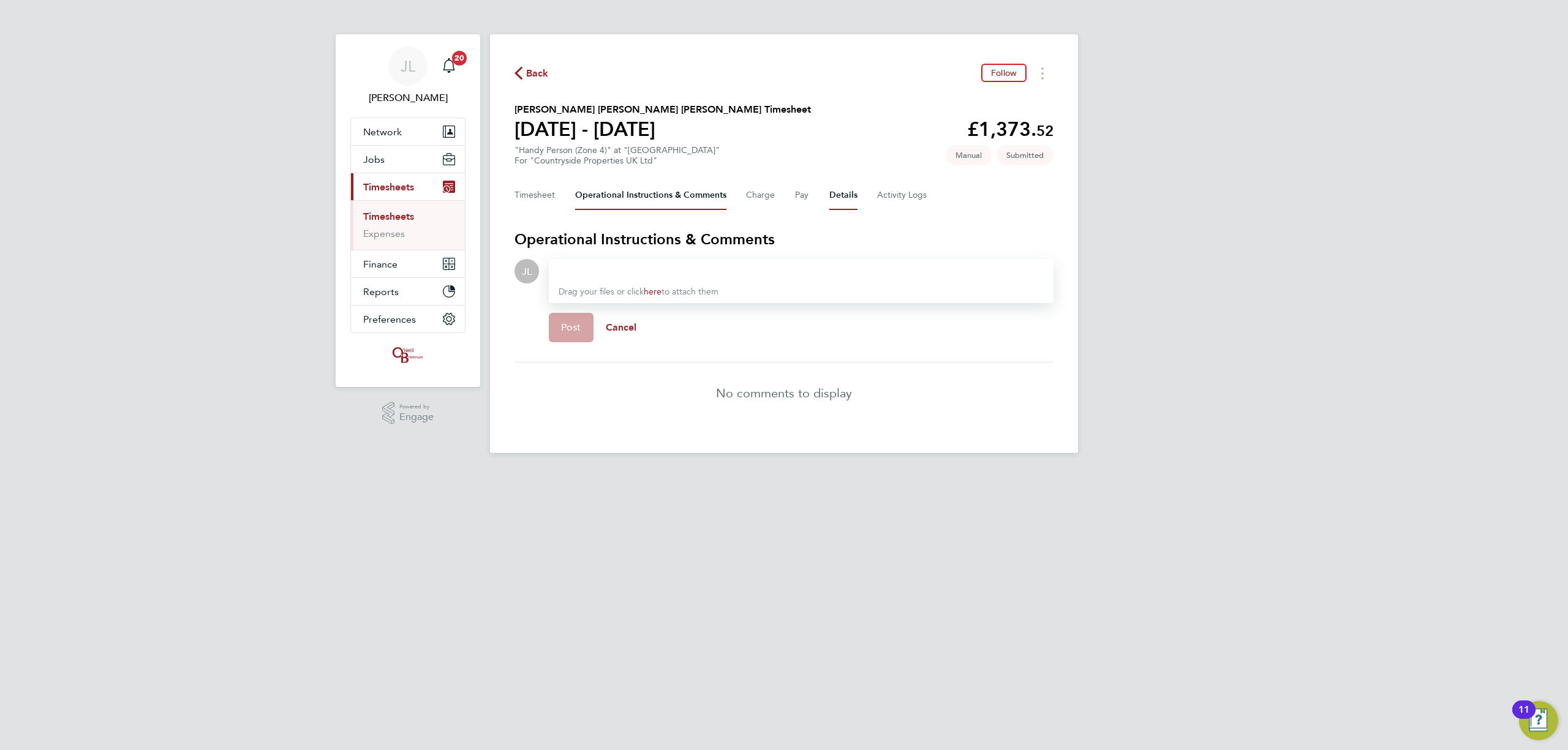
click at [839, 204] on button "Details" at bounding box center [844, 195] width 28 height 29
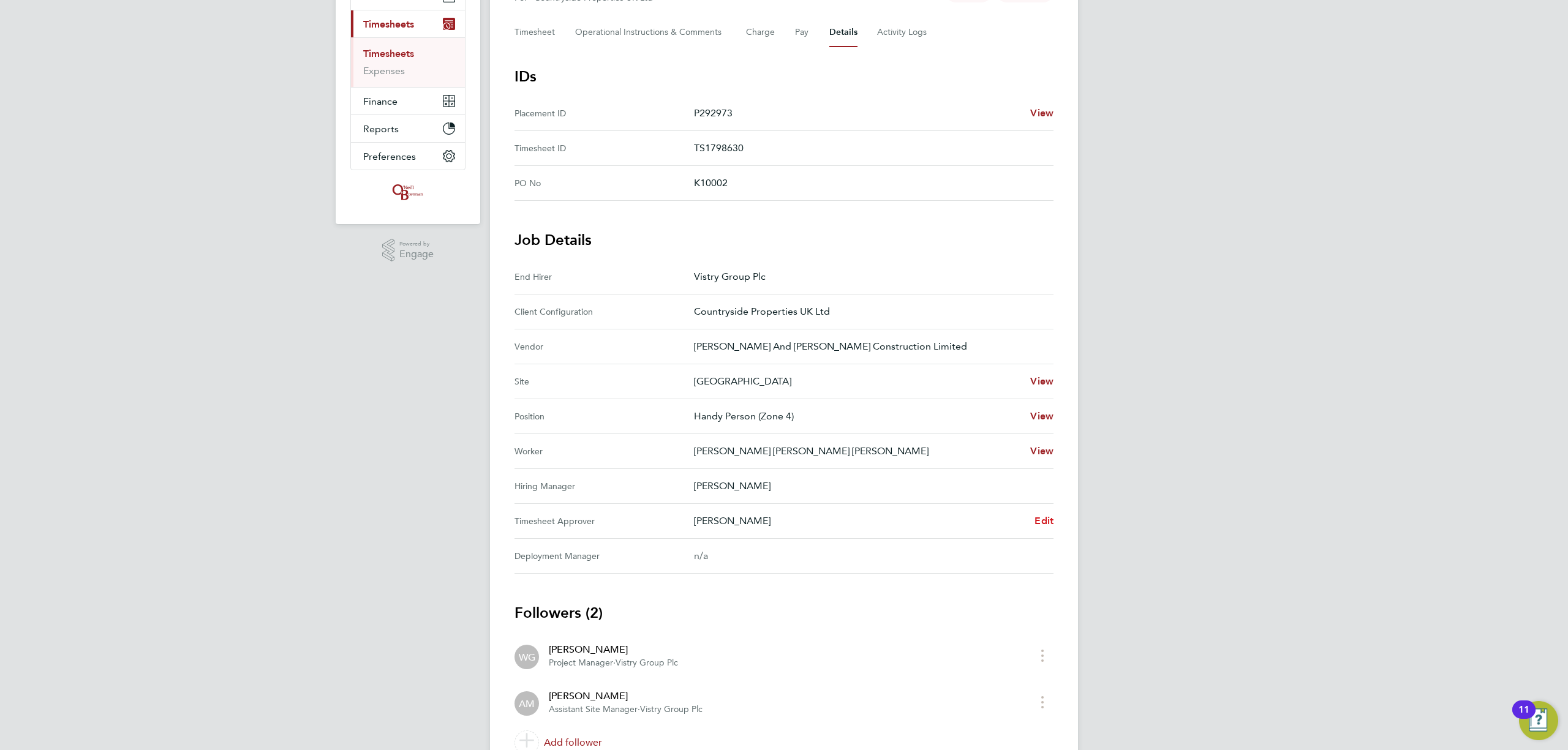
click at [1043, 518] on span "Edit" at bounding box center [1043, 521] width 19 height 12
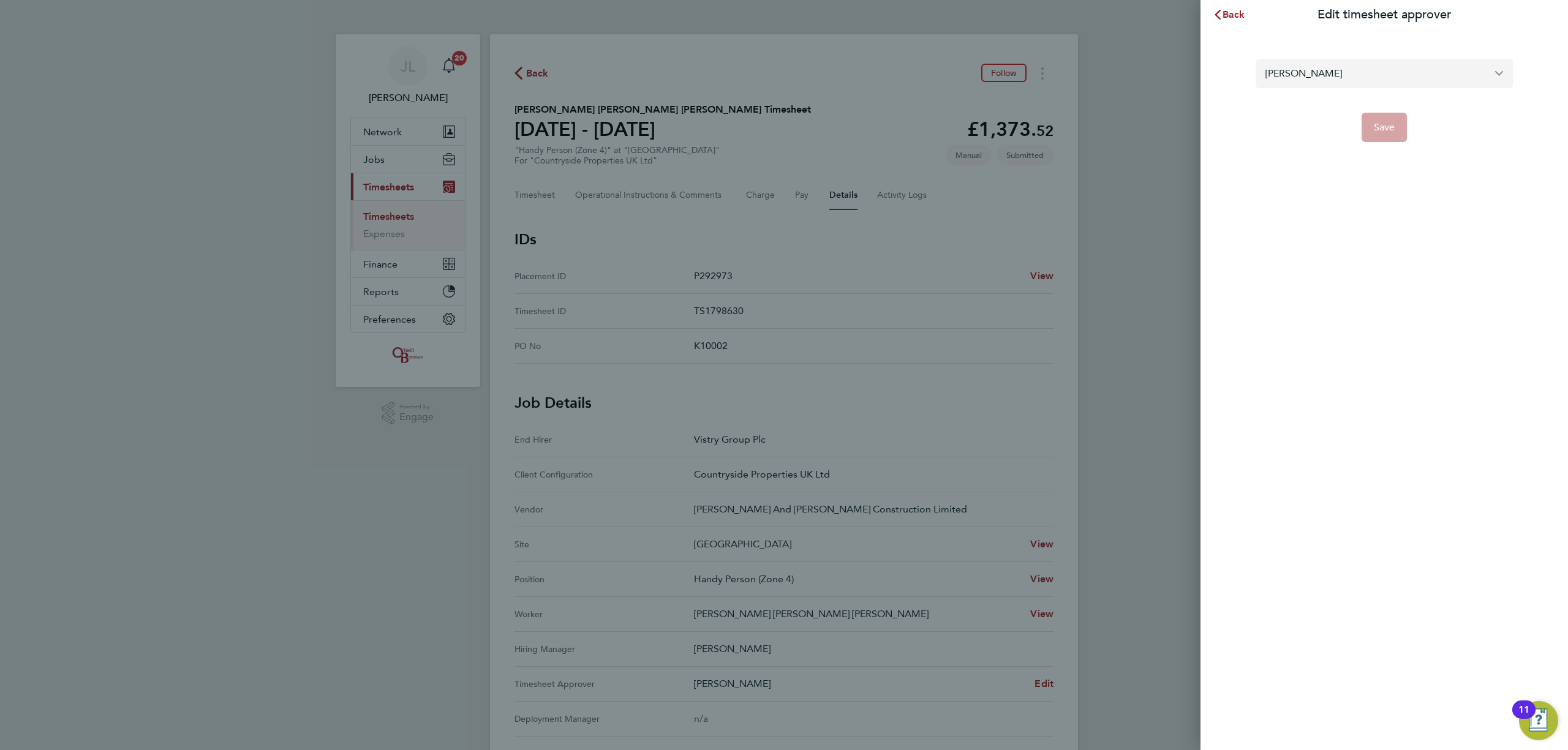
drag, startPoint x: 1341, startPoint y: 72, endPoint x: 1391, endPoint y: 59, distance: 51.7
click at [1343, 71] on input "Alex Moss" at bounding box center [1384, 73] width 257 height 29
click at [1414, 110] on li "Simon Howarth" at bounding box center [1384, 103] width 257 height 30
type input "Simon Howarth"
click at [1397, 126] on button "Save" at bounding box center [1384, 127] width 46 height 29
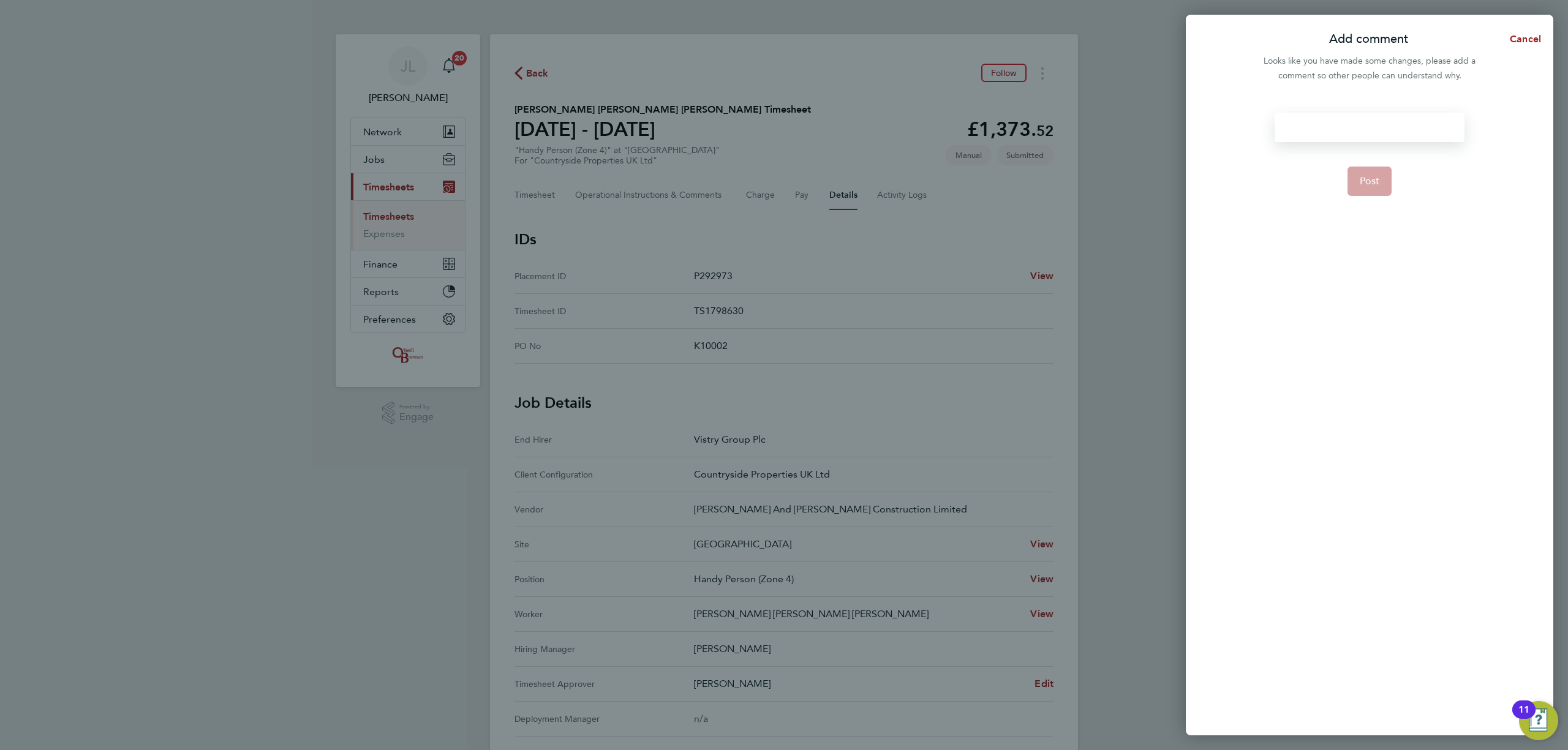
click at [1385, 115] on div at bounding box center [1369, 127] width 189 height 29
drag, startPoint x: 1329, startPoint y: 135, endPoint x: 1342, endPoint y: 143, distance: 15.3
click at [1373, 194] on span "Post" at bounding box center [1370, 196] width 20 height 12
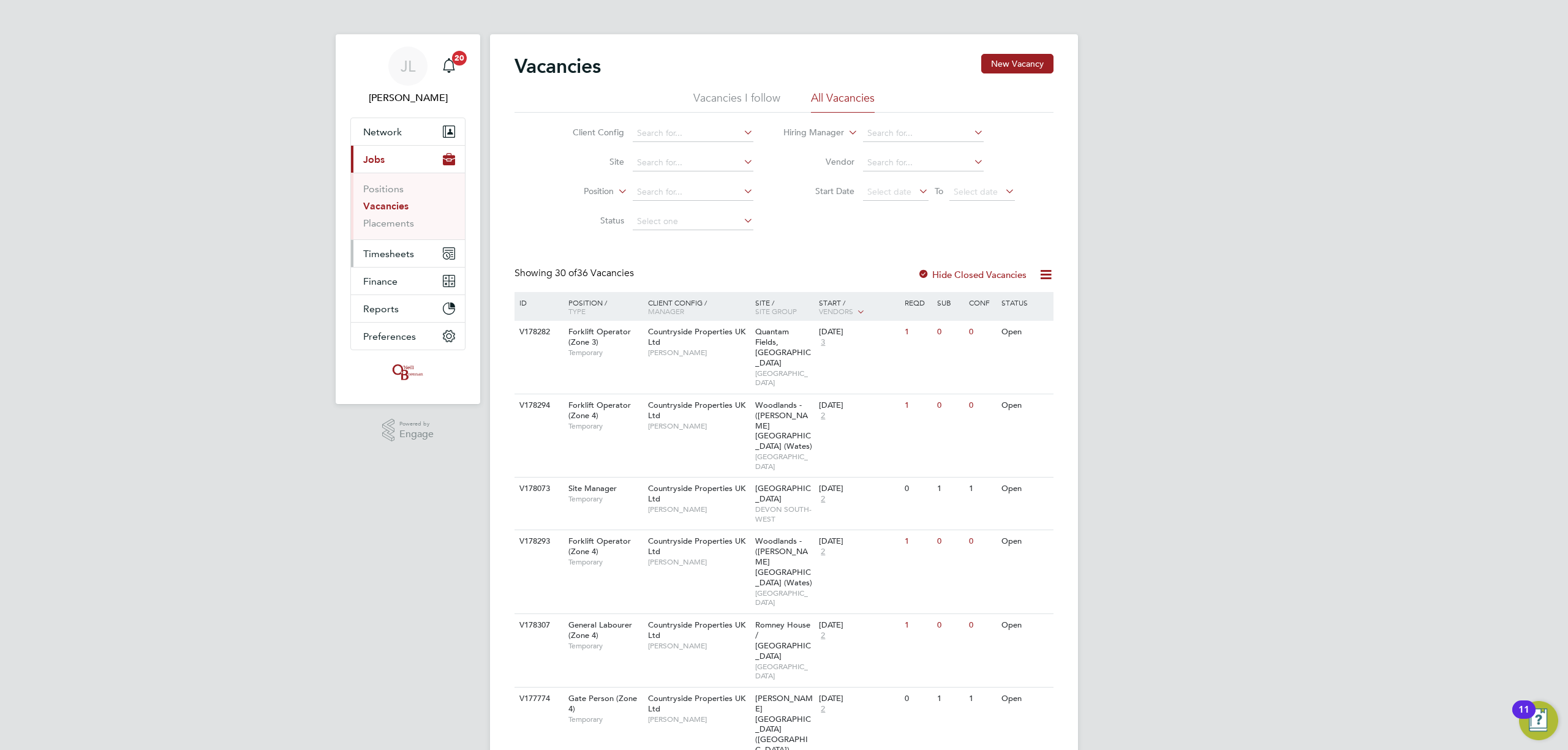
click at [394, 248] on button "Timesheets" at bounding box center [407, 254] width 114 height 27
click at [403, 213] on link "Timesheets" at bounding box center [388, 216] width 51 height 12
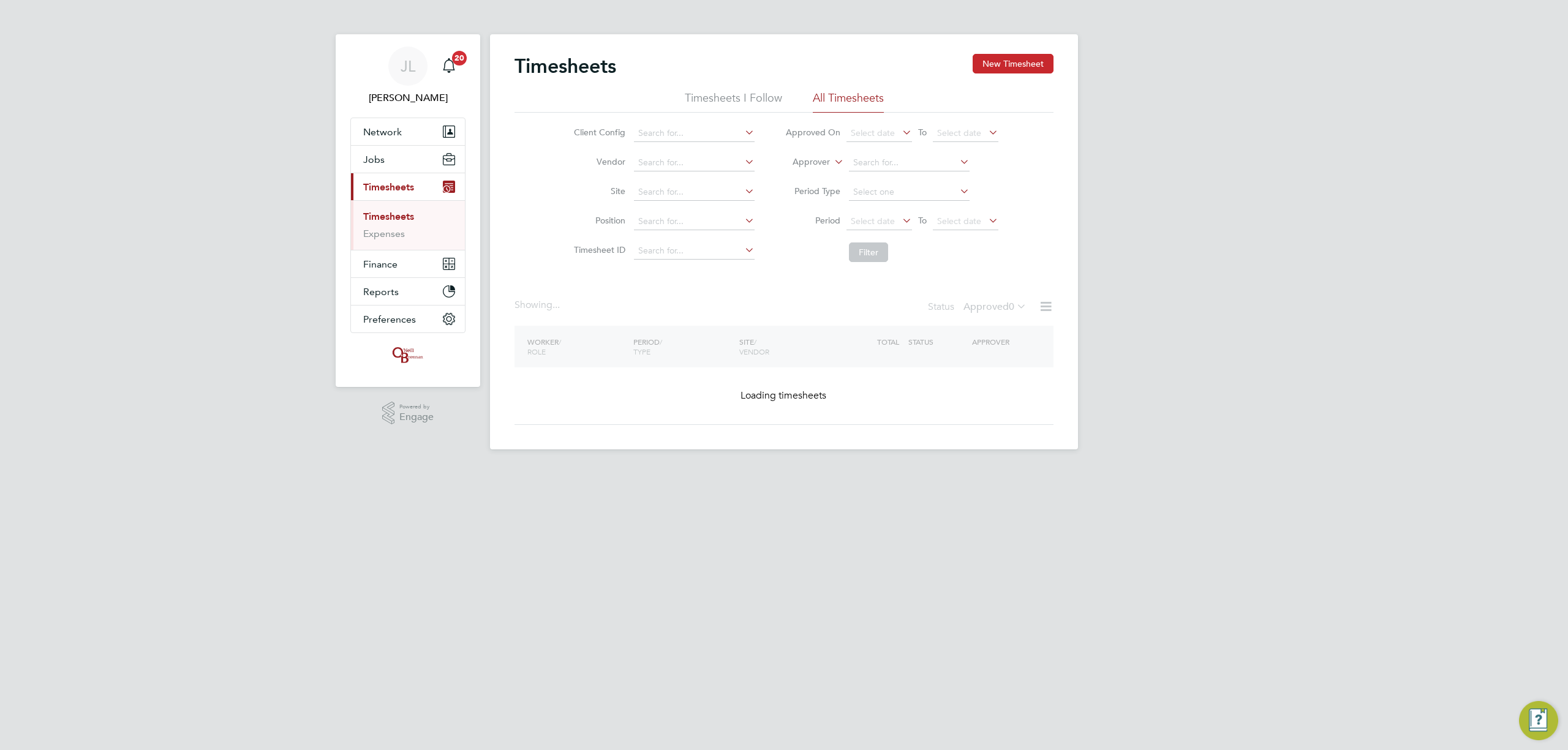
click at [999, 61] on button "New Timesheet" at bounding box center [1014, 64] width 81 height 20
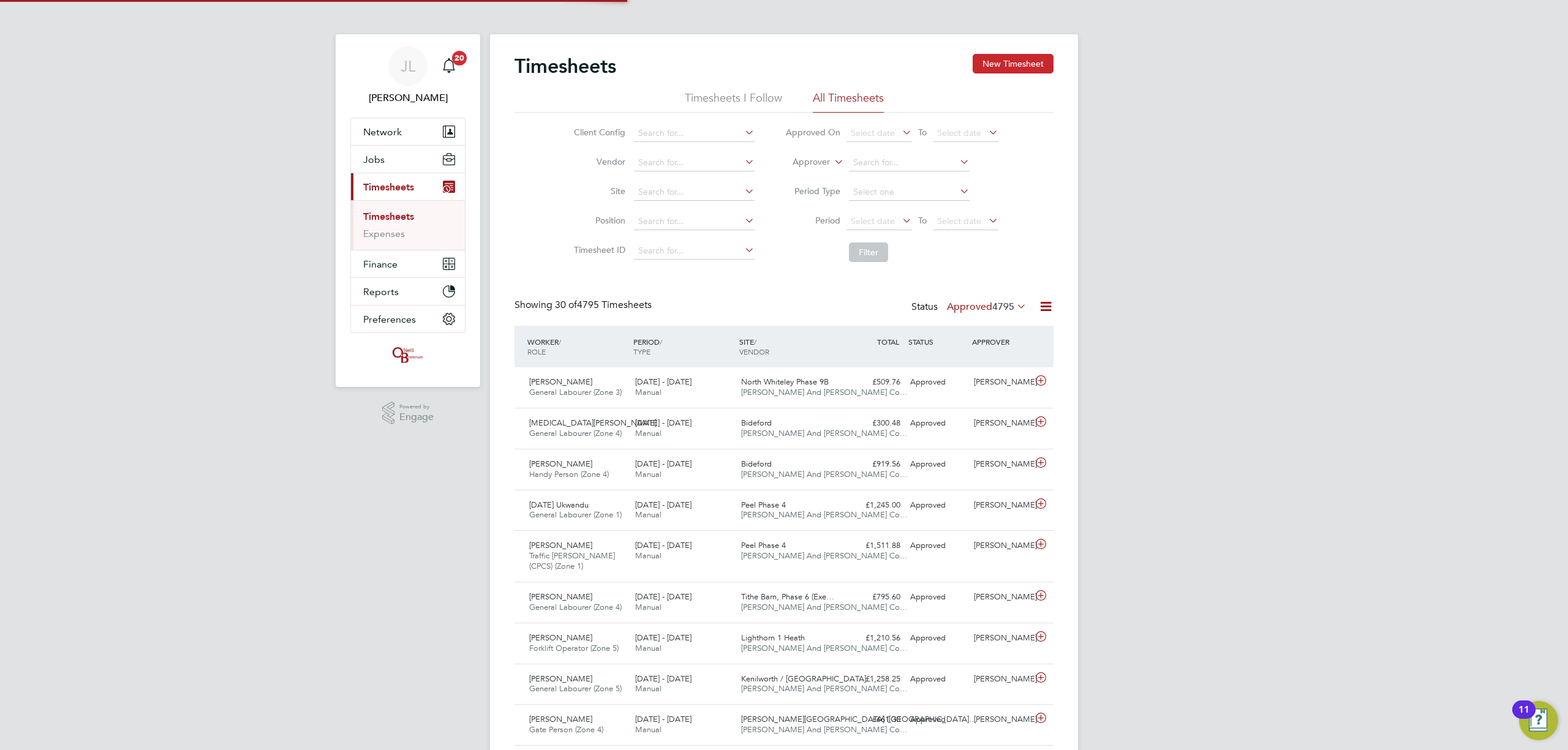
click at [1010, 60] on button "New Timesheet" at bounding box center [1014, 64] width 81 height 20
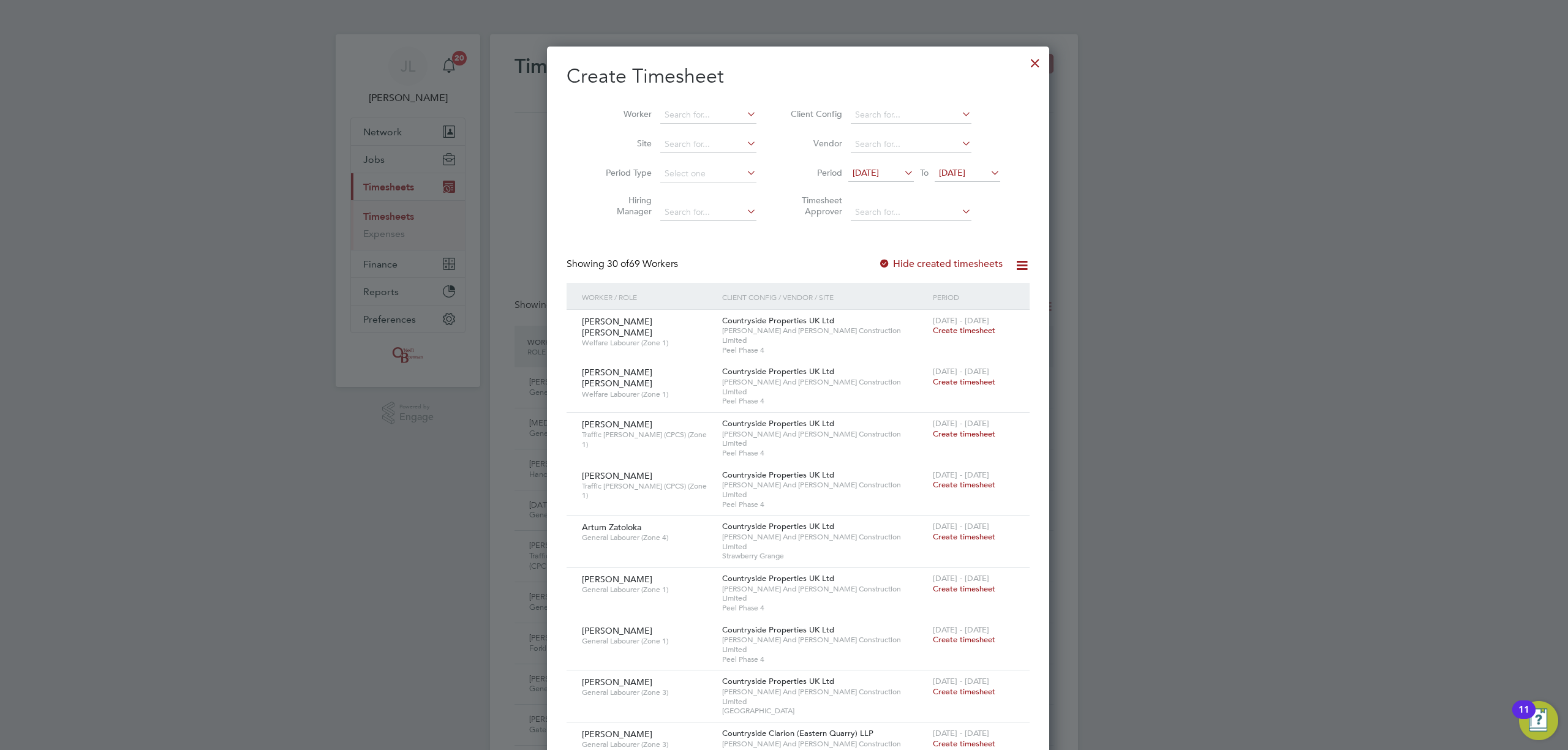
click at [951, 167] on span "[DATE]" at bounding box center [952, 172] width 27 height 11
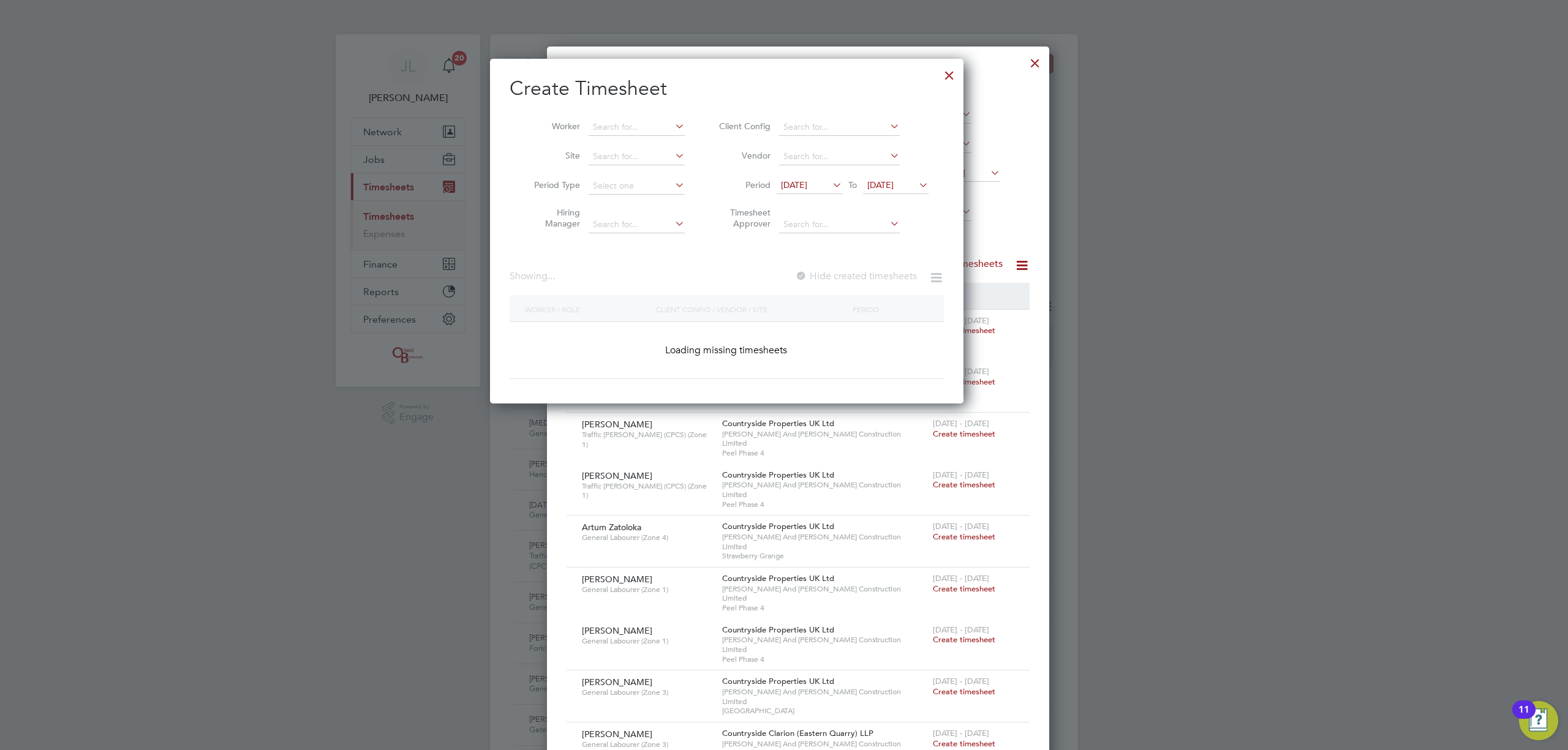
click at [860, 184] on span "To" at bounding box center [852, 185] width 16 height 16
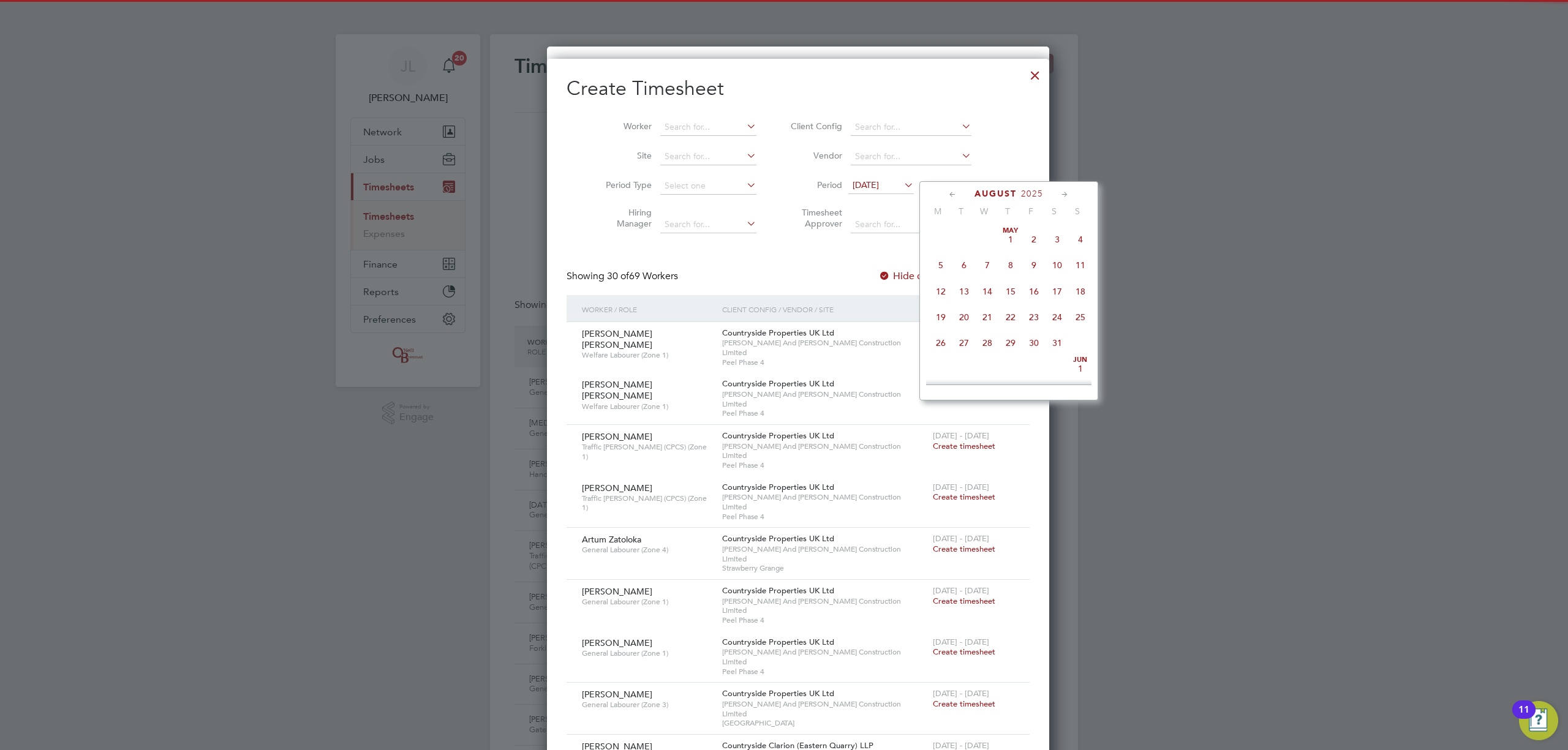
click at [1023, 158] on div at bounding box center [784, 375] width 1568 height 750
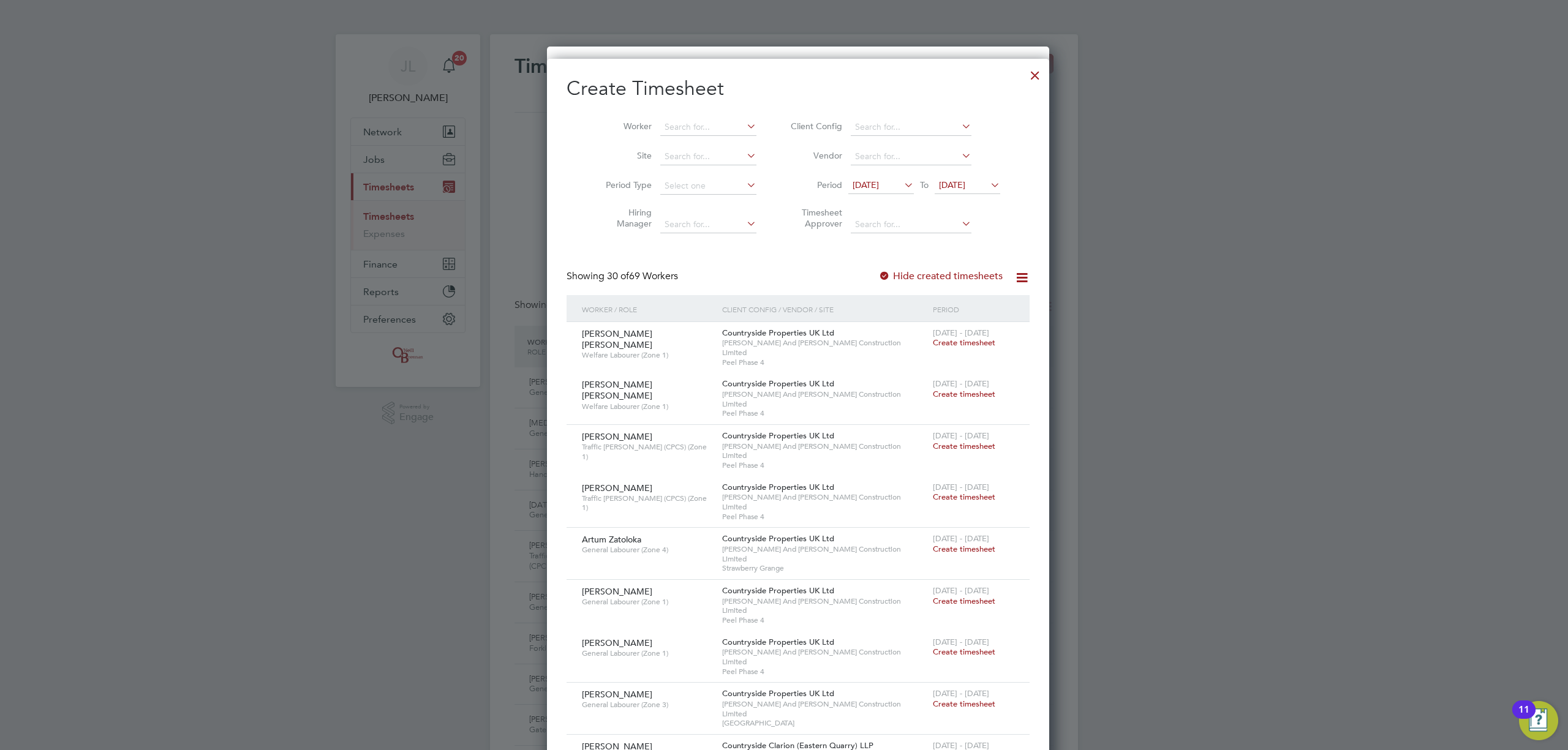
click at [965, 187] on span "[DATE]" at bounding box center [952, 185] width 27 height 11
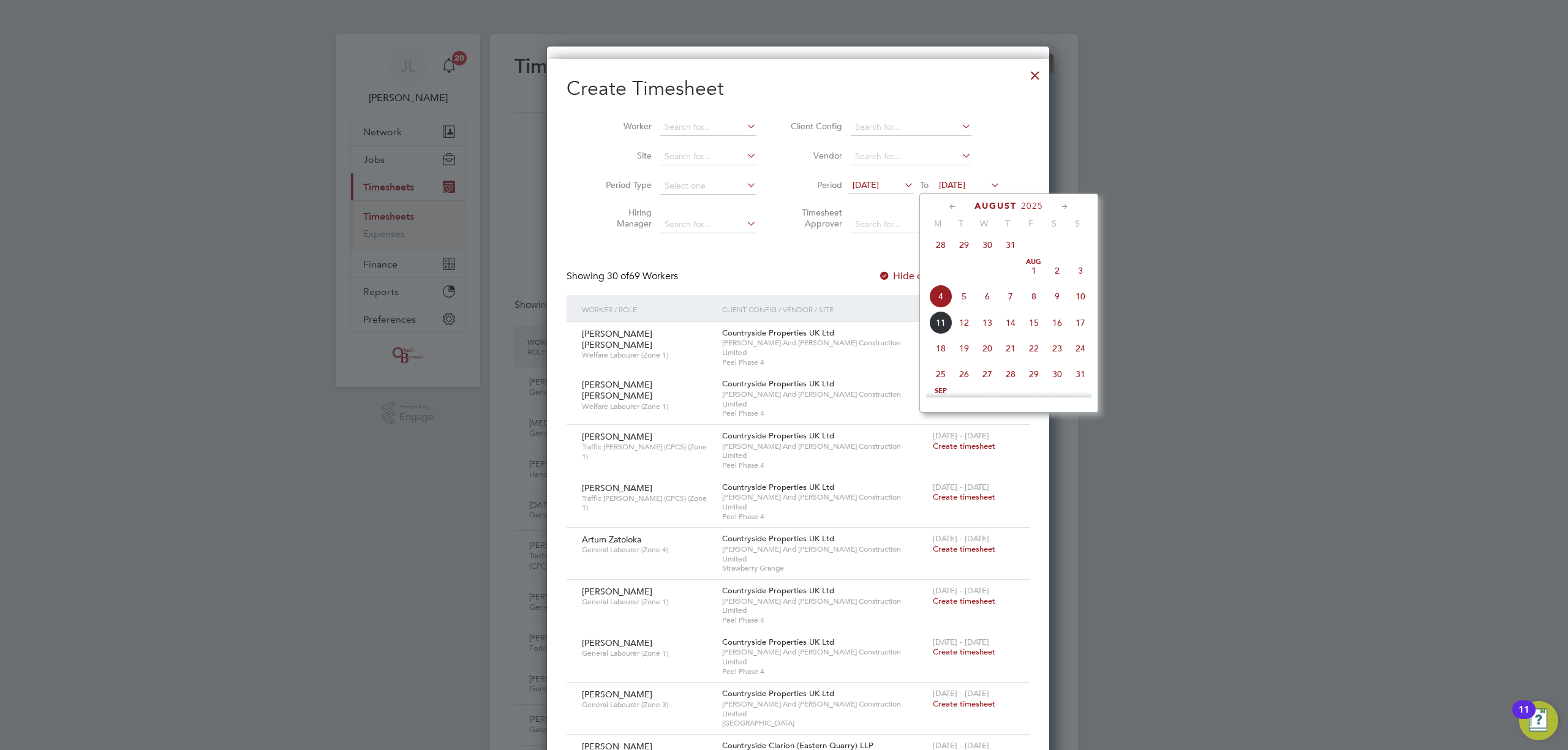
click at [1083, 302] on span "10" at bounding box center [1081, 297] width 23 height 23
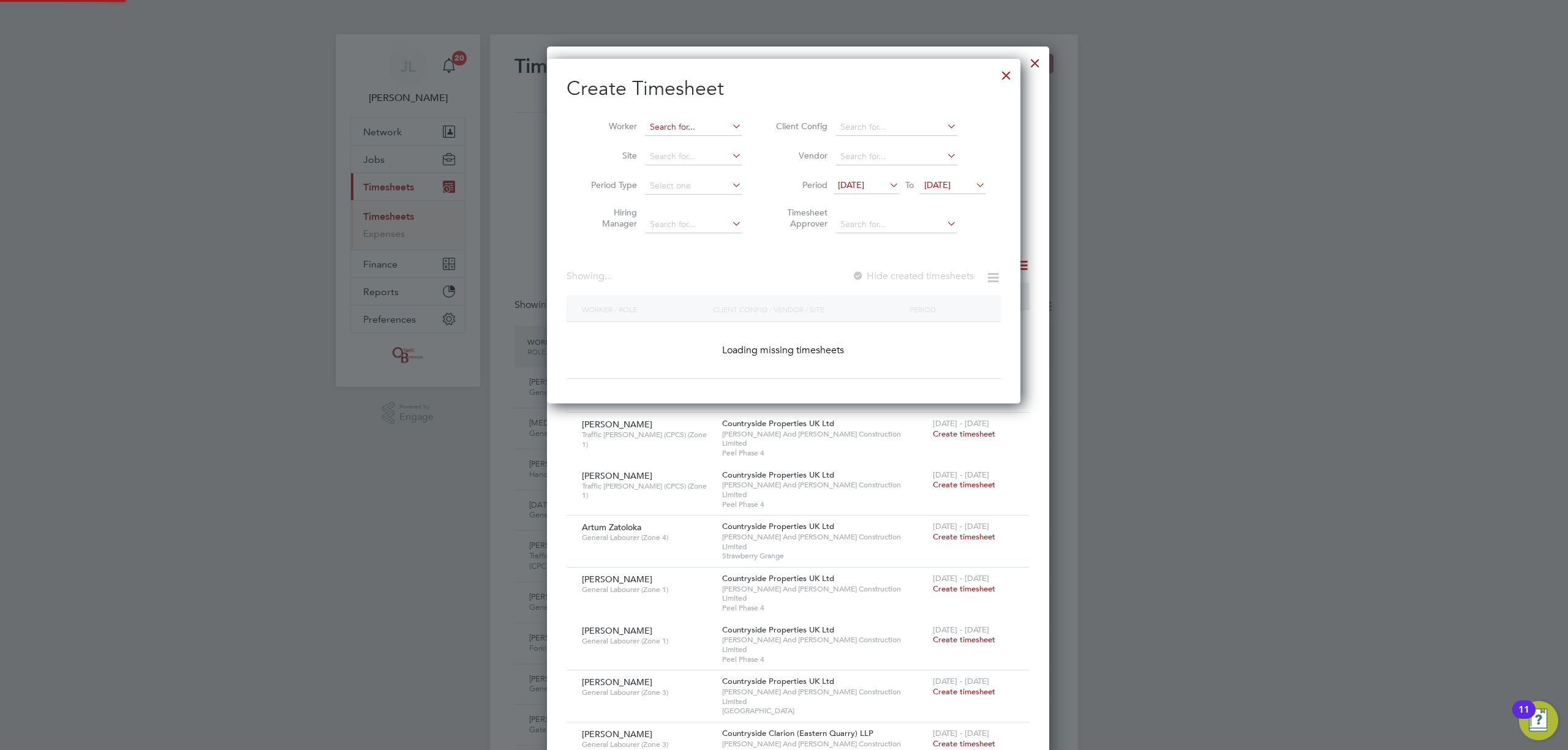
click at [691, 128] on input at bounding box center [694, 127] width 96 height 17
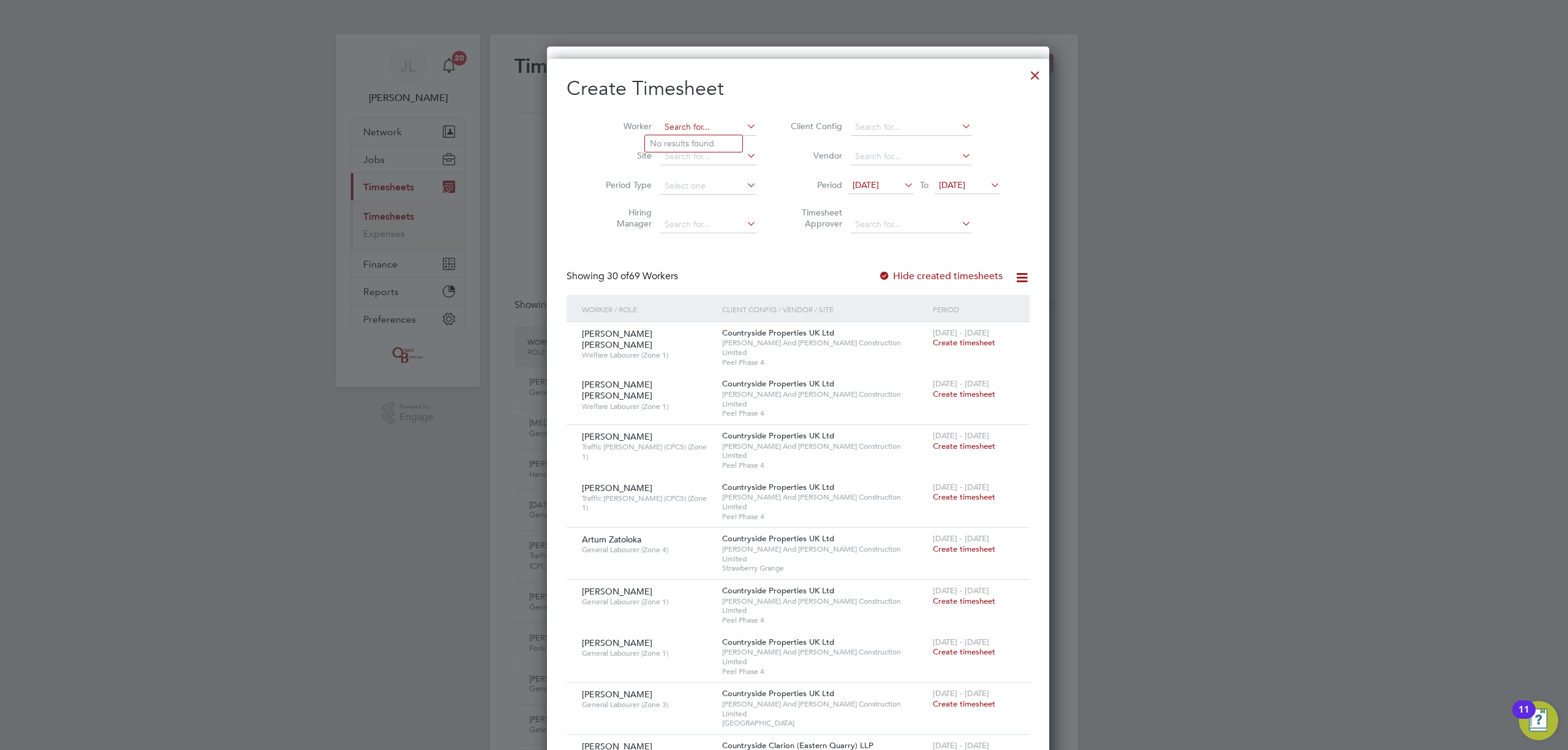
click at [694, 123] on input at bounding box center [709, 127] width 96 height 17
click at [680, 121] on input at bounding box center [709, 127] width 96 height 17
click at [703, 123] on input at bounding box center [709, 127] width 96 height 17
click at [685, 125] on input at bounding box center [709, 127] width 96 height 17
click at [677, 160] on li "Fred Merlin" at bounding box center [720, 161] width 152 height 17
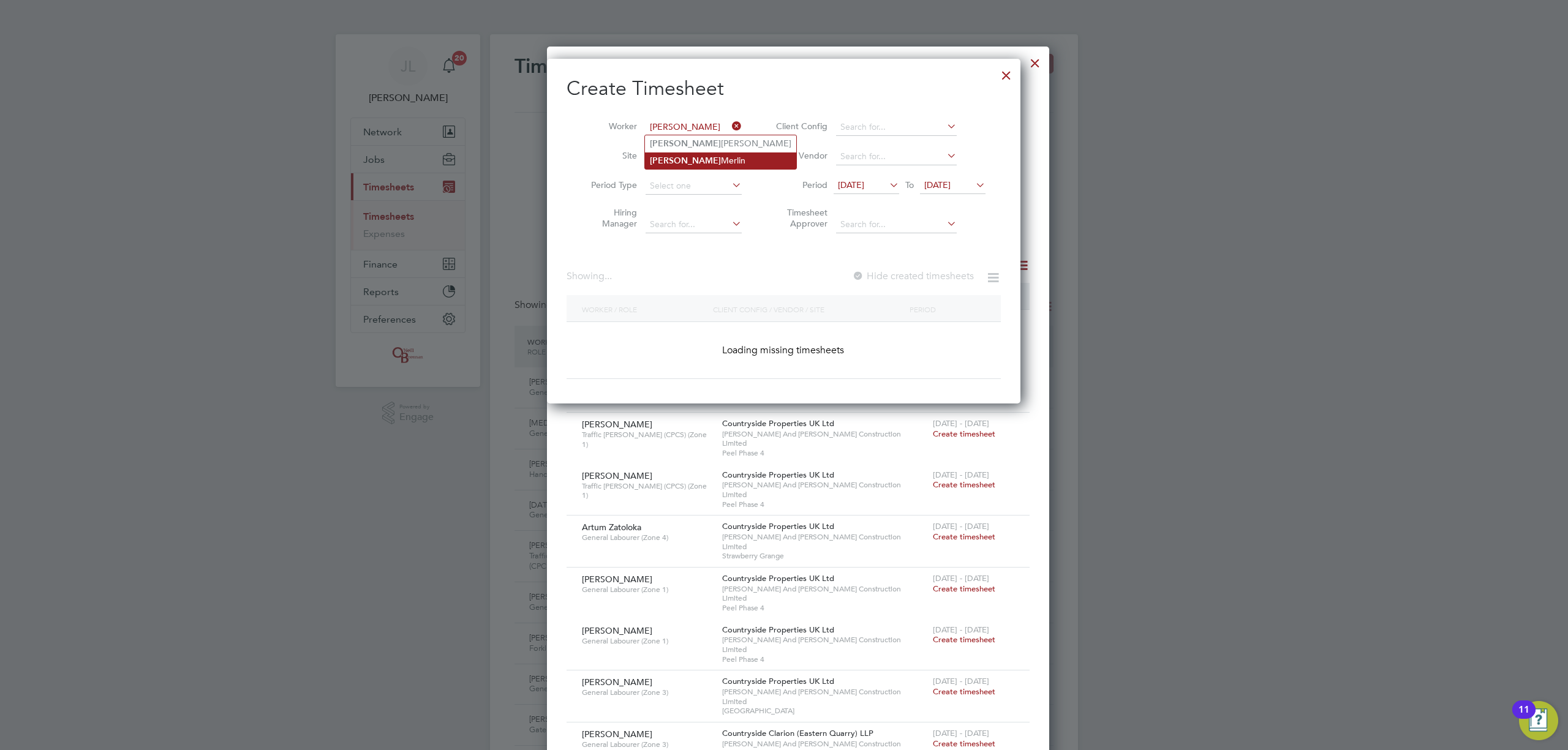
type input "Fred Merlin"
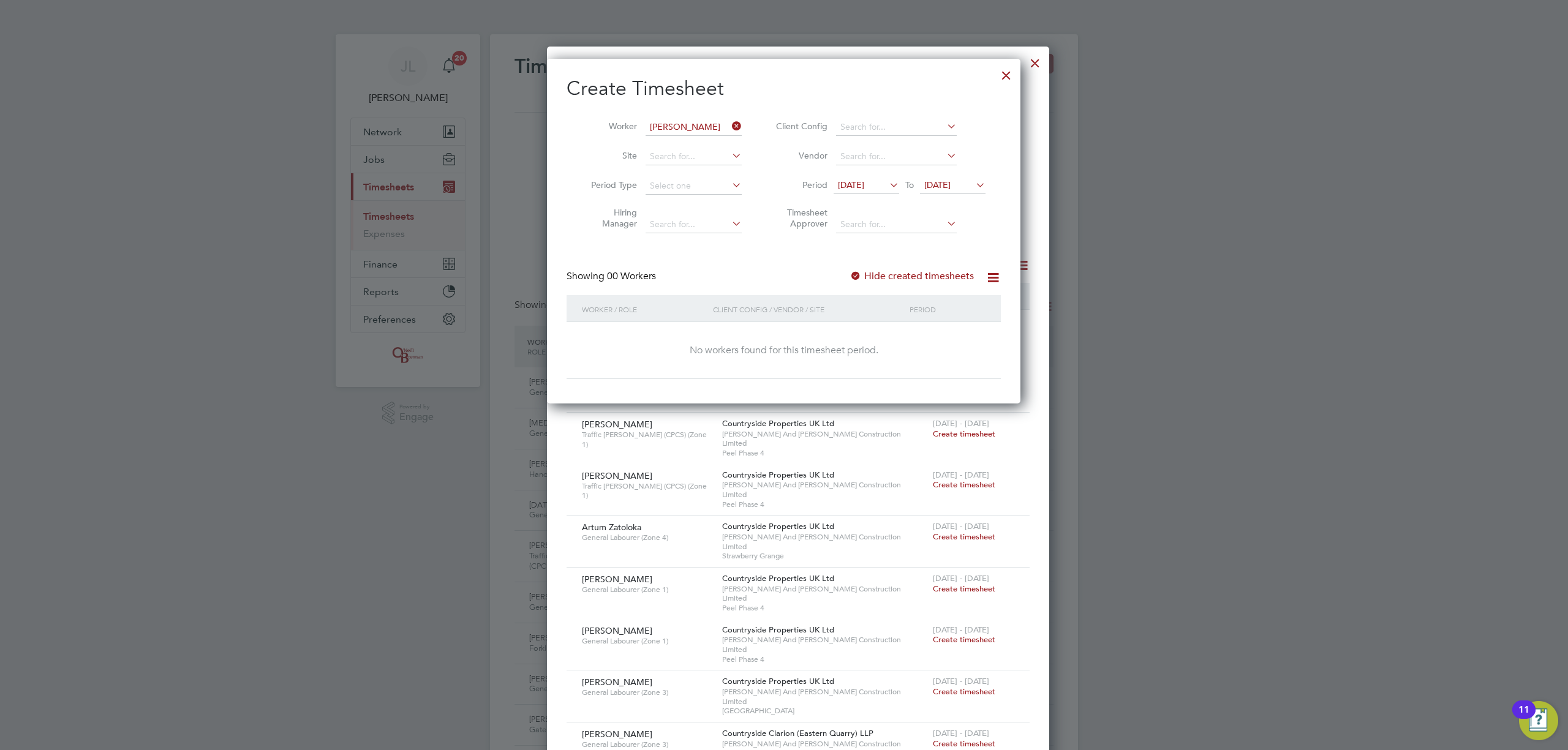
click at [865, 273] on label "Hide created timesheets" at bounding box center [912, 276] width 124 height 12
click at [951, 187] on span "[DATE]" at bounding box center [937, 185] width 27 height 11
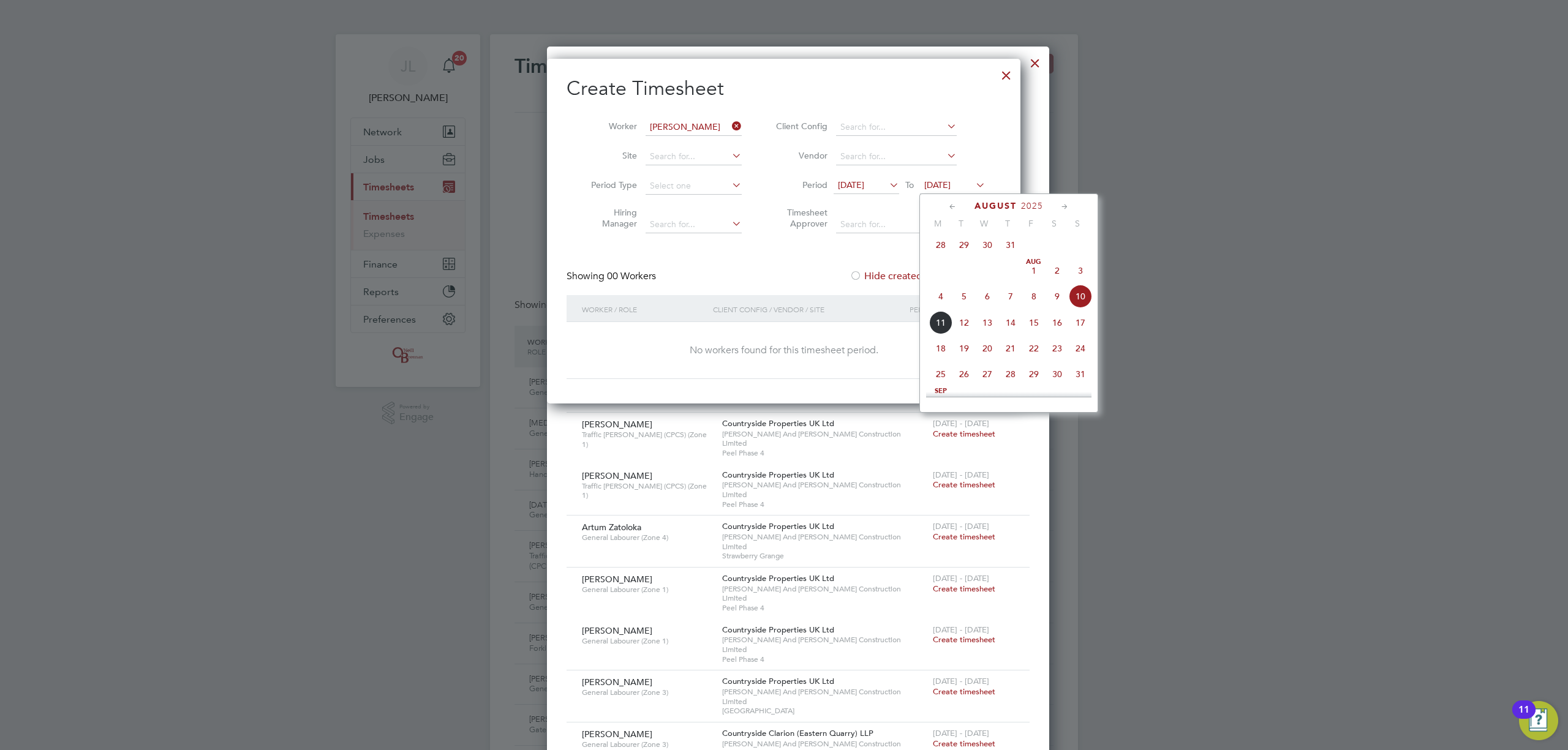
click at [968, 328] on span "12" at bounding box center [964, 322] width 23 height 23
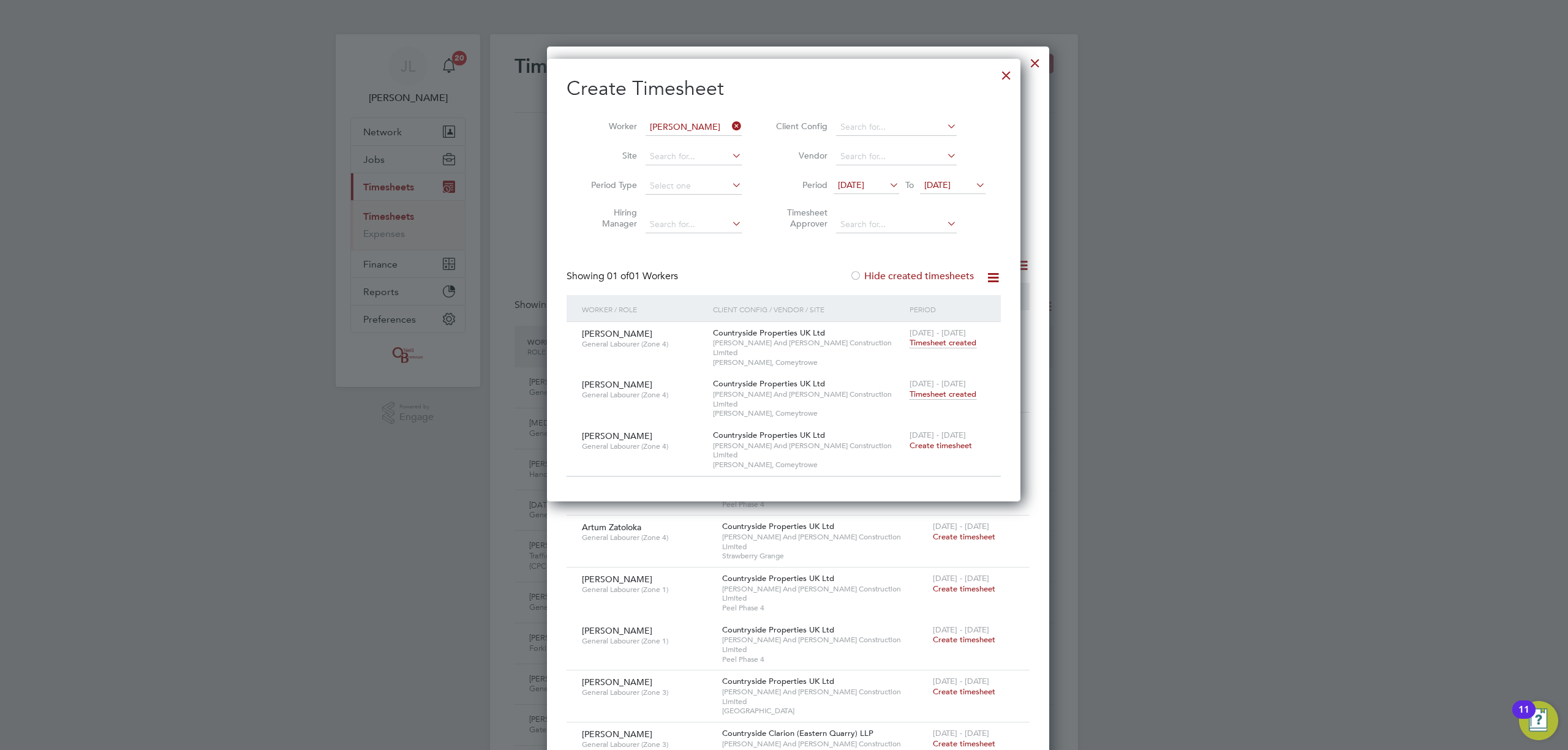
click at [941, 389] on span "Timesheet created" at bounding box center [943, 394] width 67 height 11
